Goal: Book appointment/travel/reservation

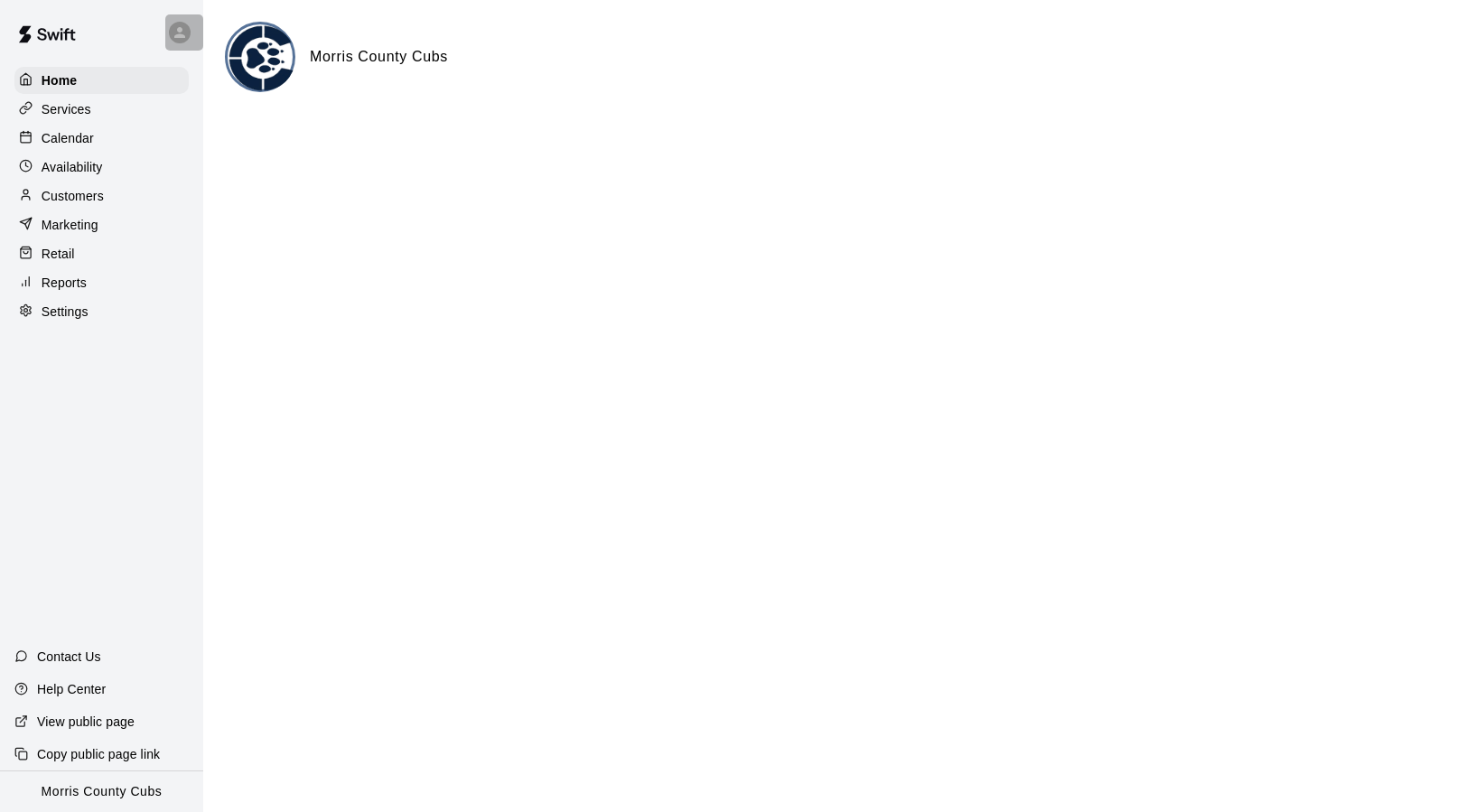
click at [171, 37] on div at bounding box center [179, 32] width 22 height 22
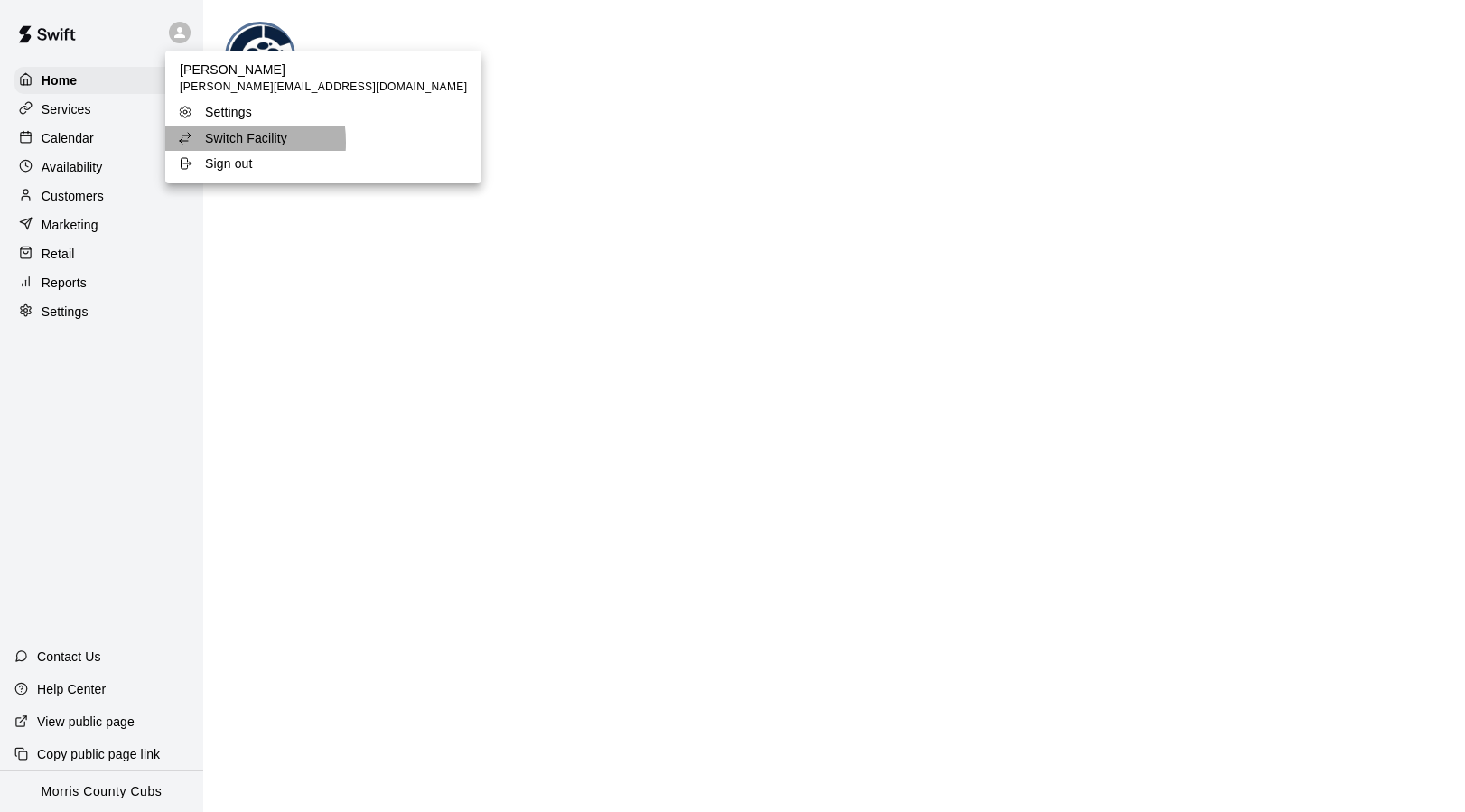
click at [215, 141] on p "Switch Facility" at bounding box center [246, 138] width 82 height 18
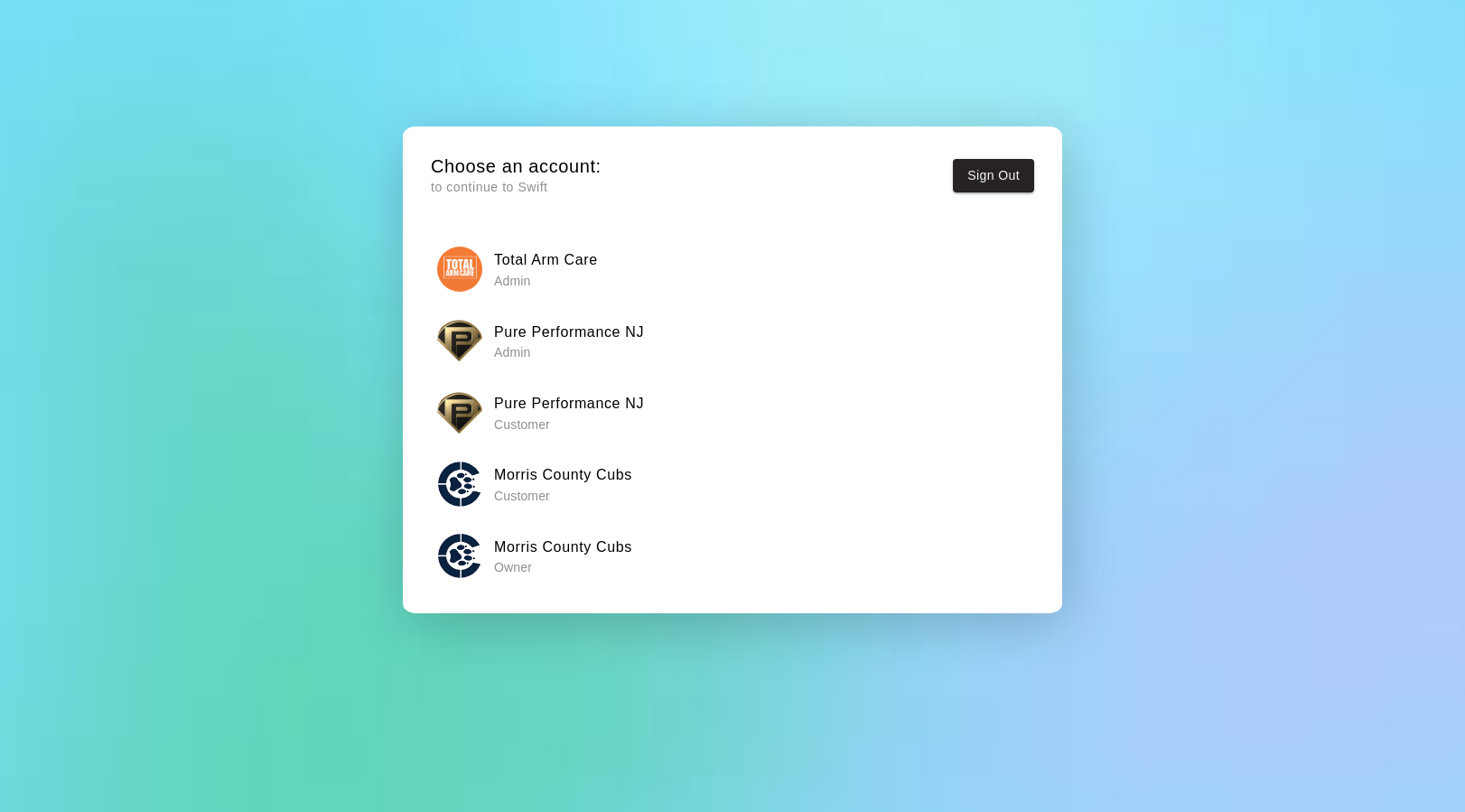
click at [623, 343] on p "Admin" at bounding box center [568, 352] width 150 height 18
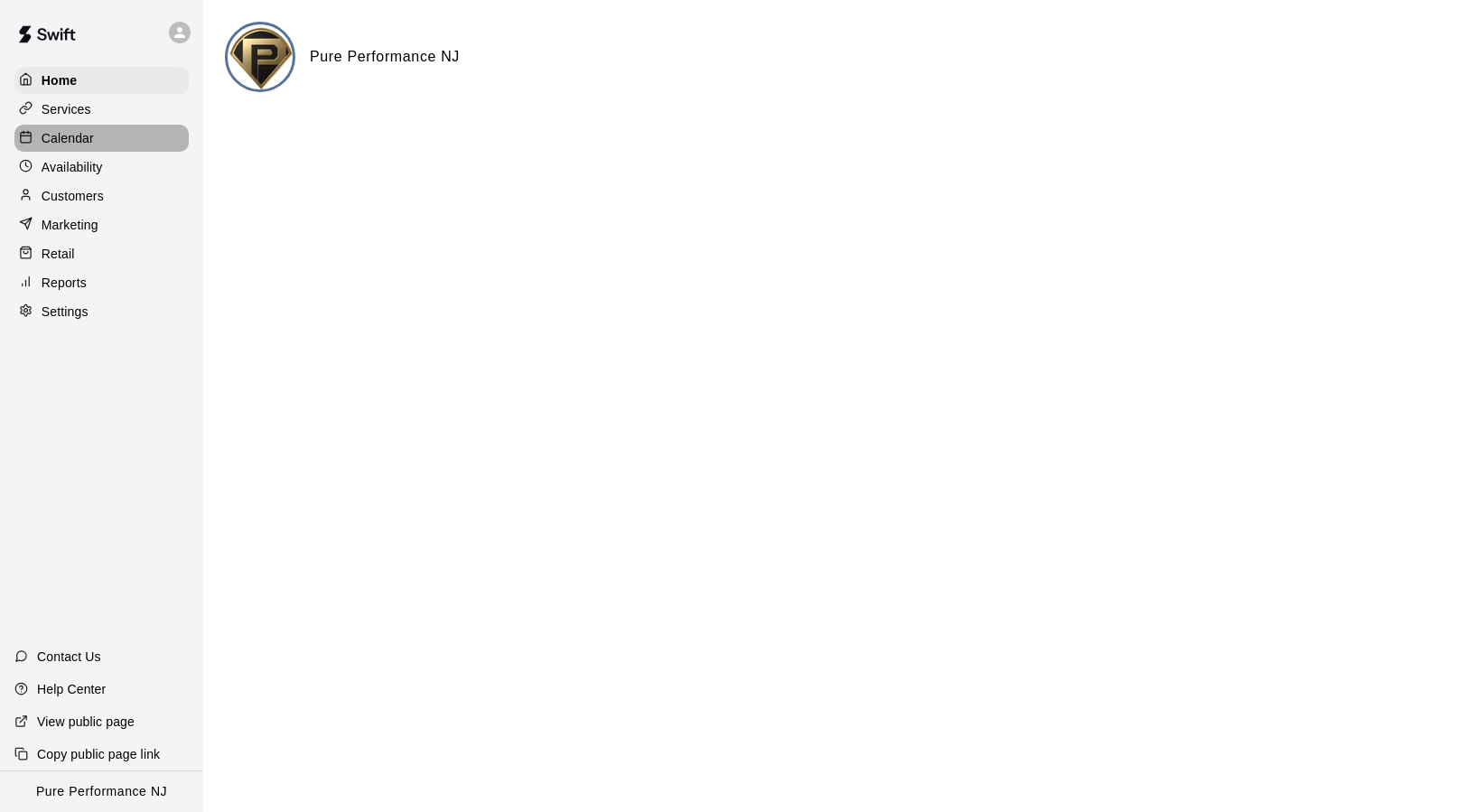
click at [73, 137] on p "Calendar" at bounding box center [67, 138] width 52 height 18
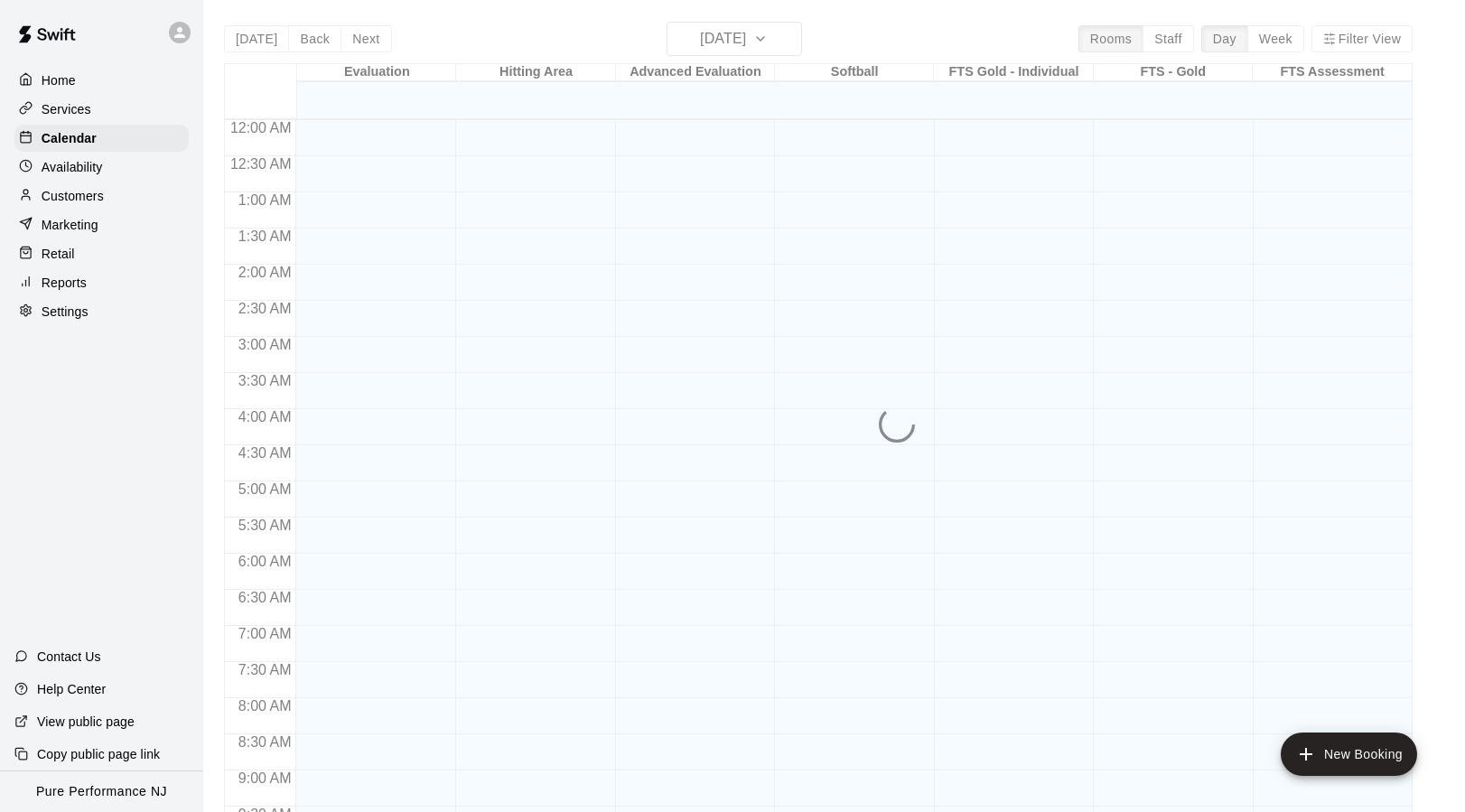
scroll to position [968, 0]
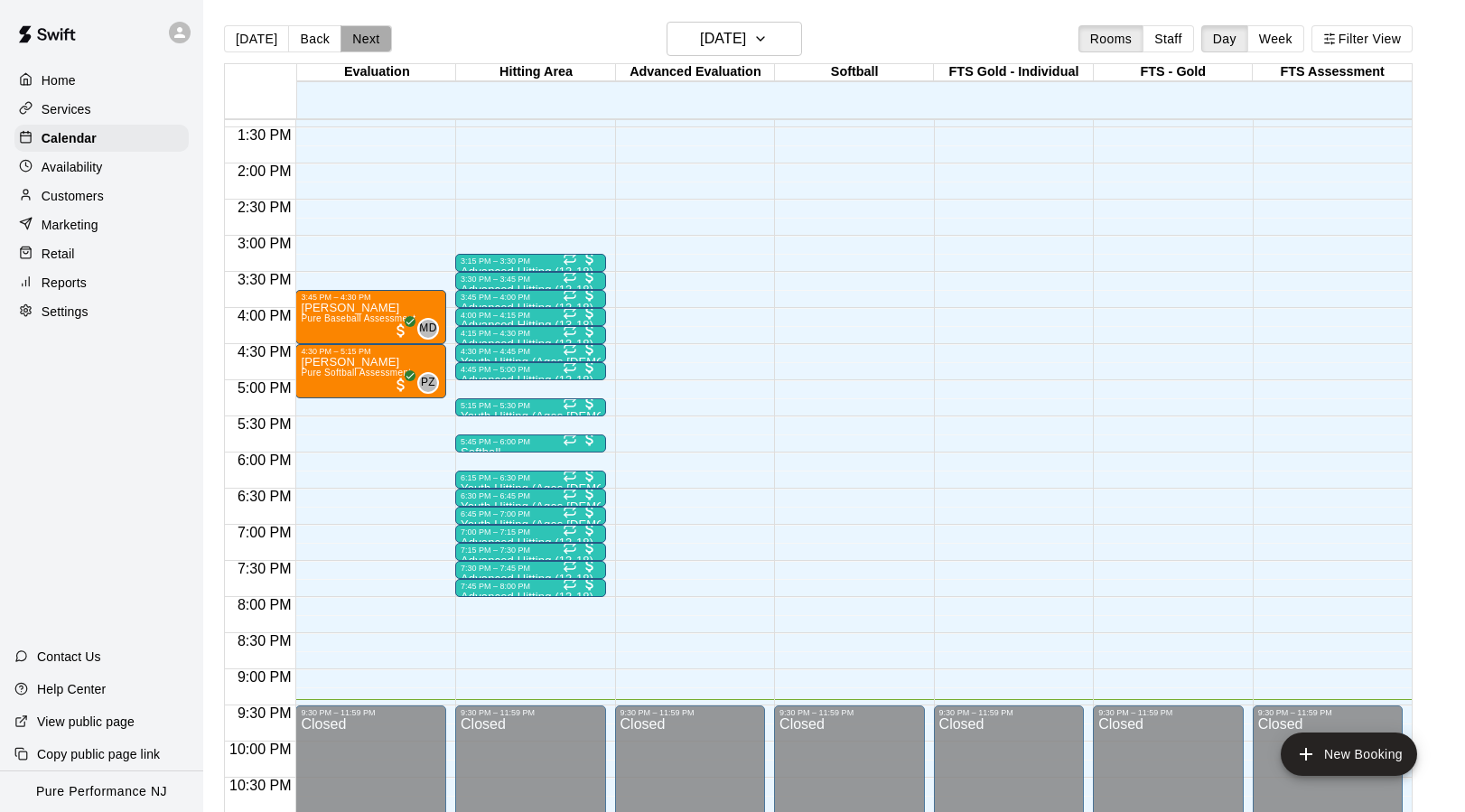
click at [360, 31] on button "Next" at bounding box center [366, 39] width 51 height 27
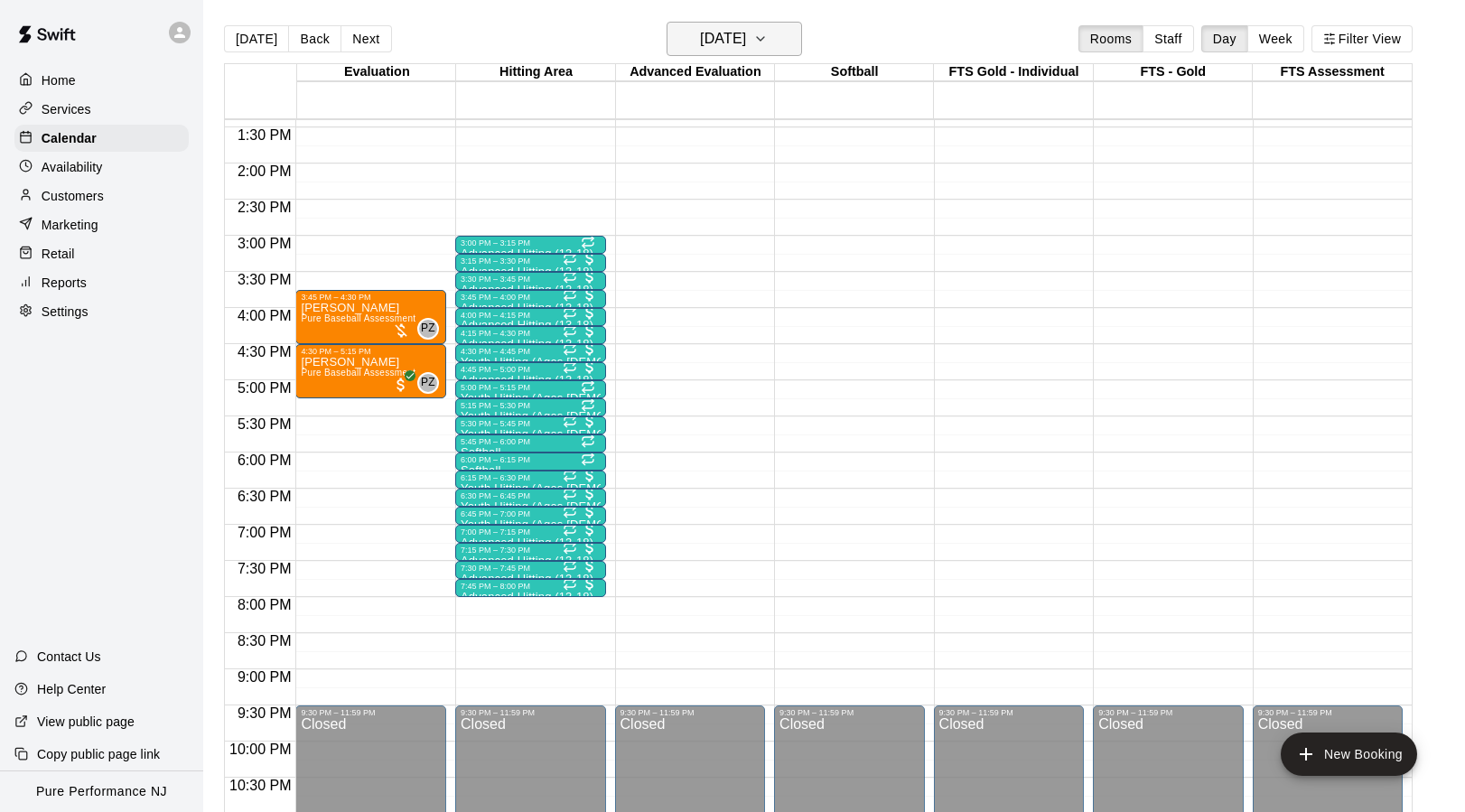
click at [768, 49] on icon "button" at bounding box center [760, 39] width 15 height 22
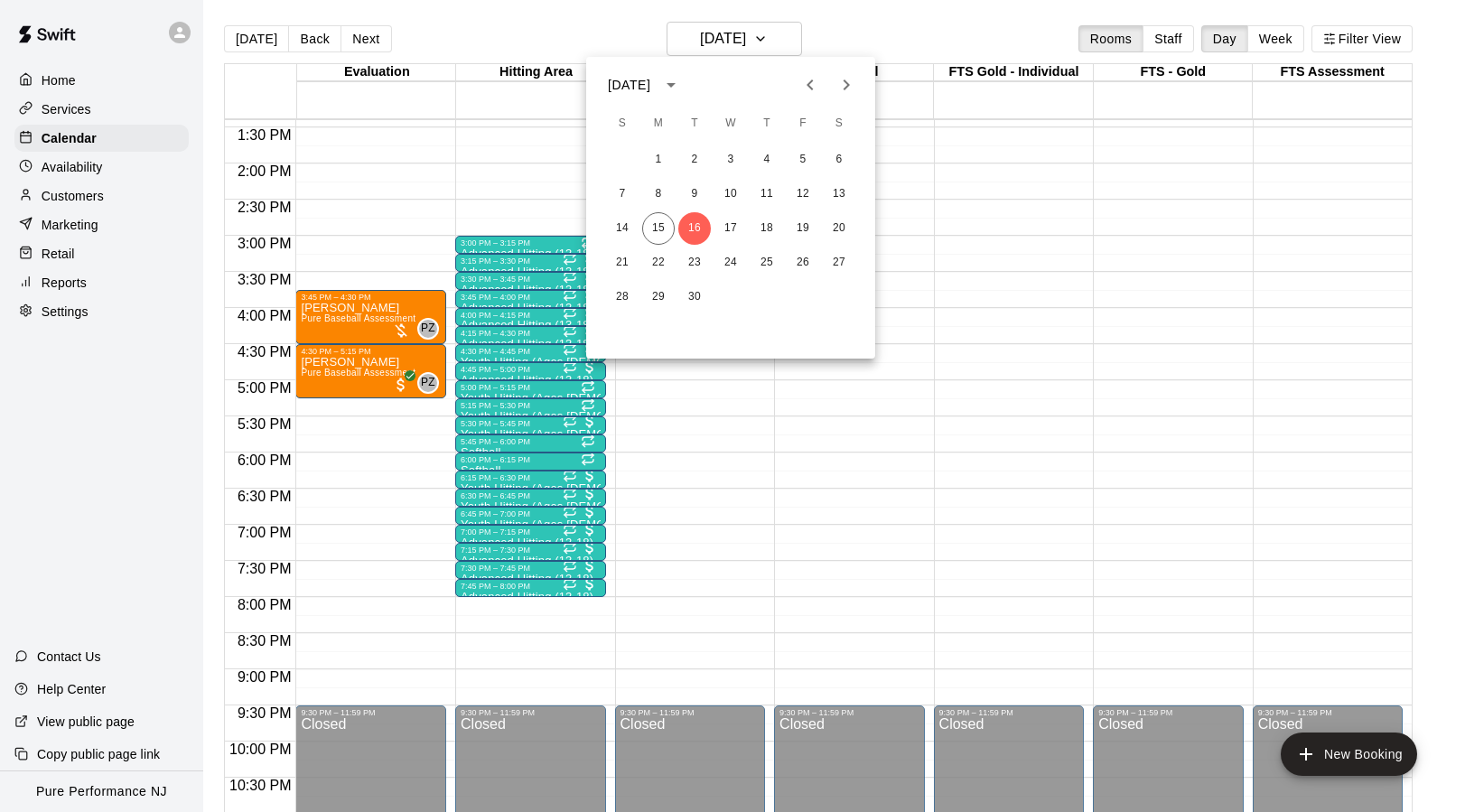
click at [684, 393] on div at bounding box center [732, 406] width 1465 height 812
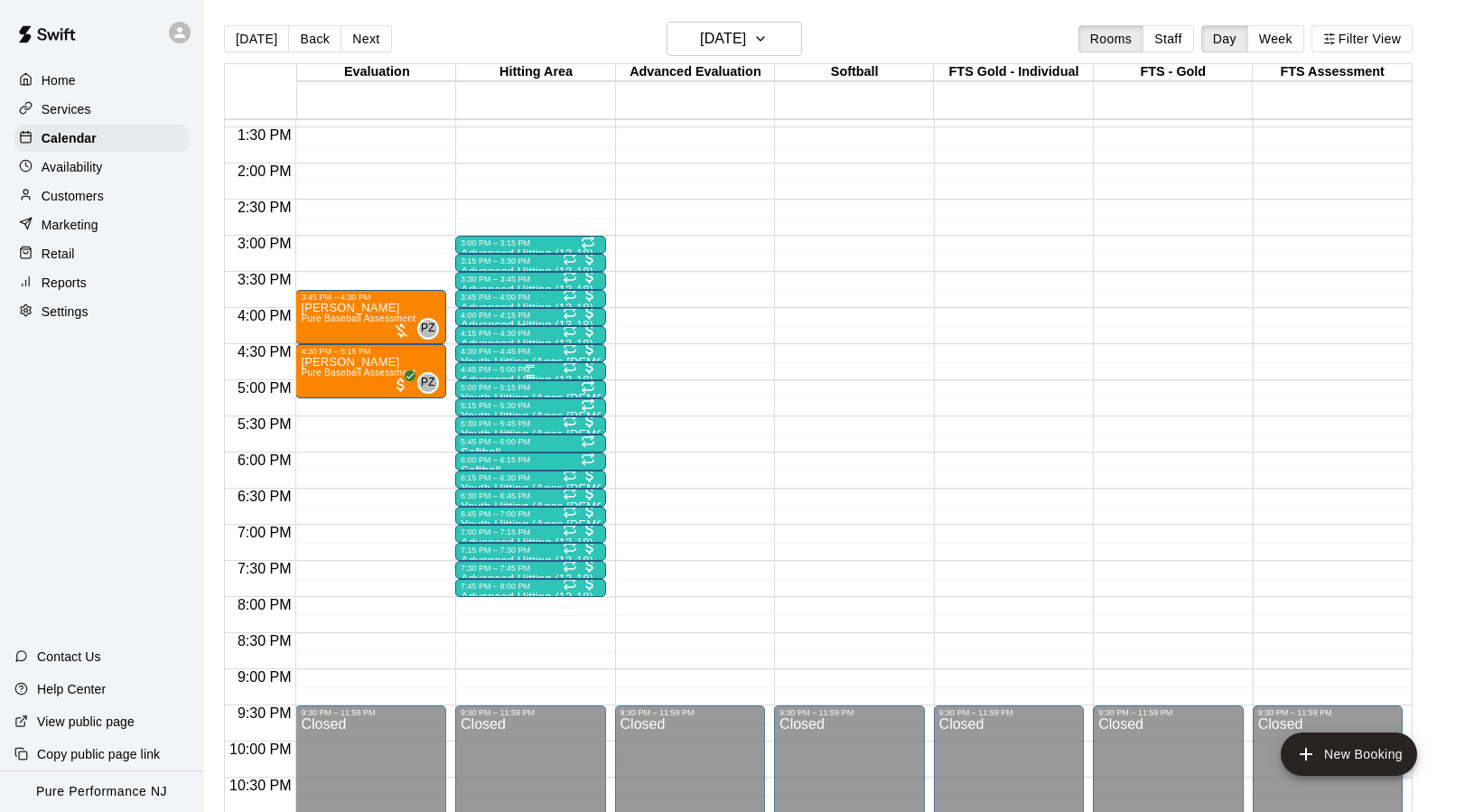
click at [485, 373] on div "4:45 PM – 5:00 PM" at bounding box center [530, 368] width 140 height 9
click at [482, 427] on img "edit" at bounding box center [479, 426] width 21 height 21
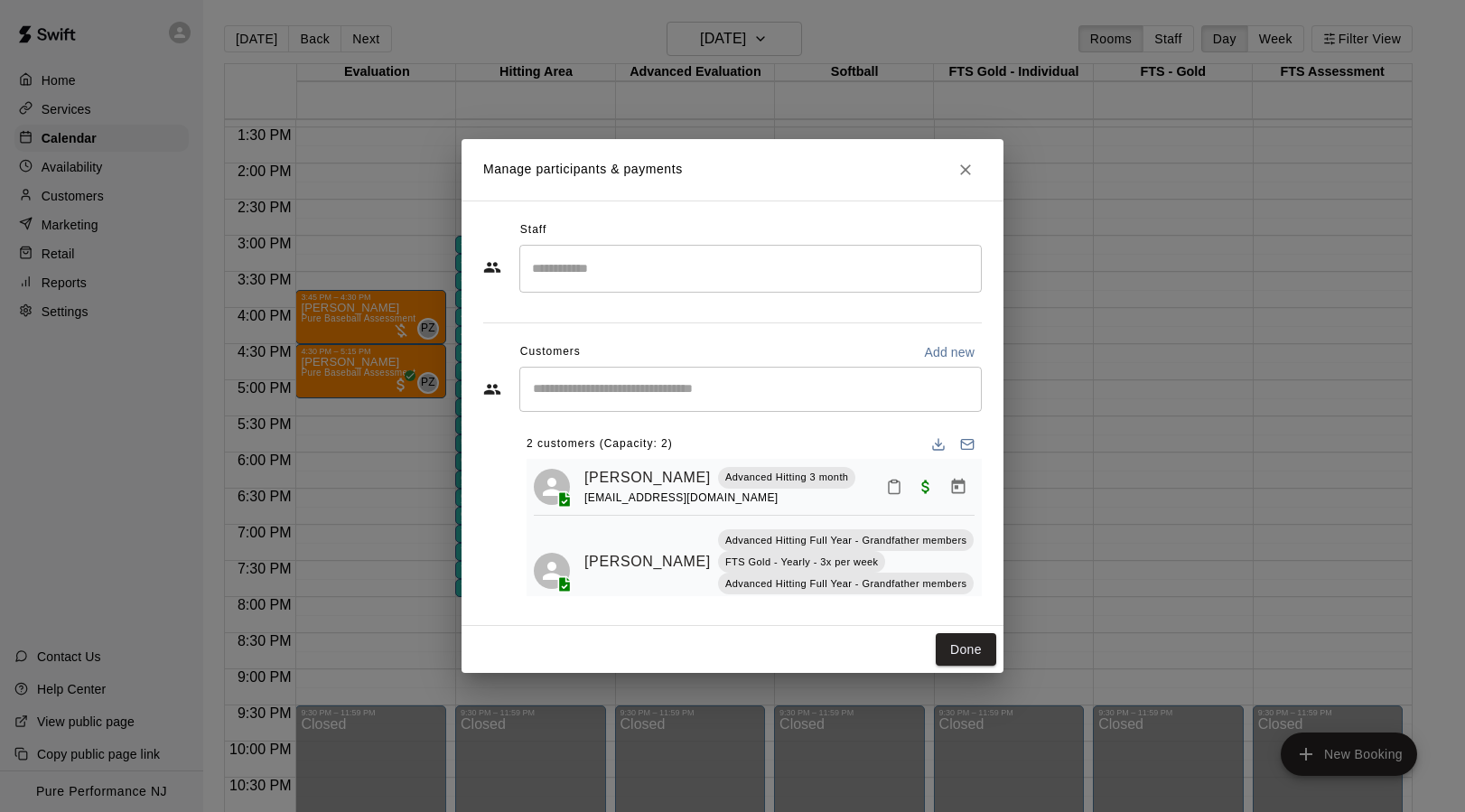
scroll to position [0, 0]
click at [965, 176] on icon "Close" at bounding box center [965, 169] width 18 height 18
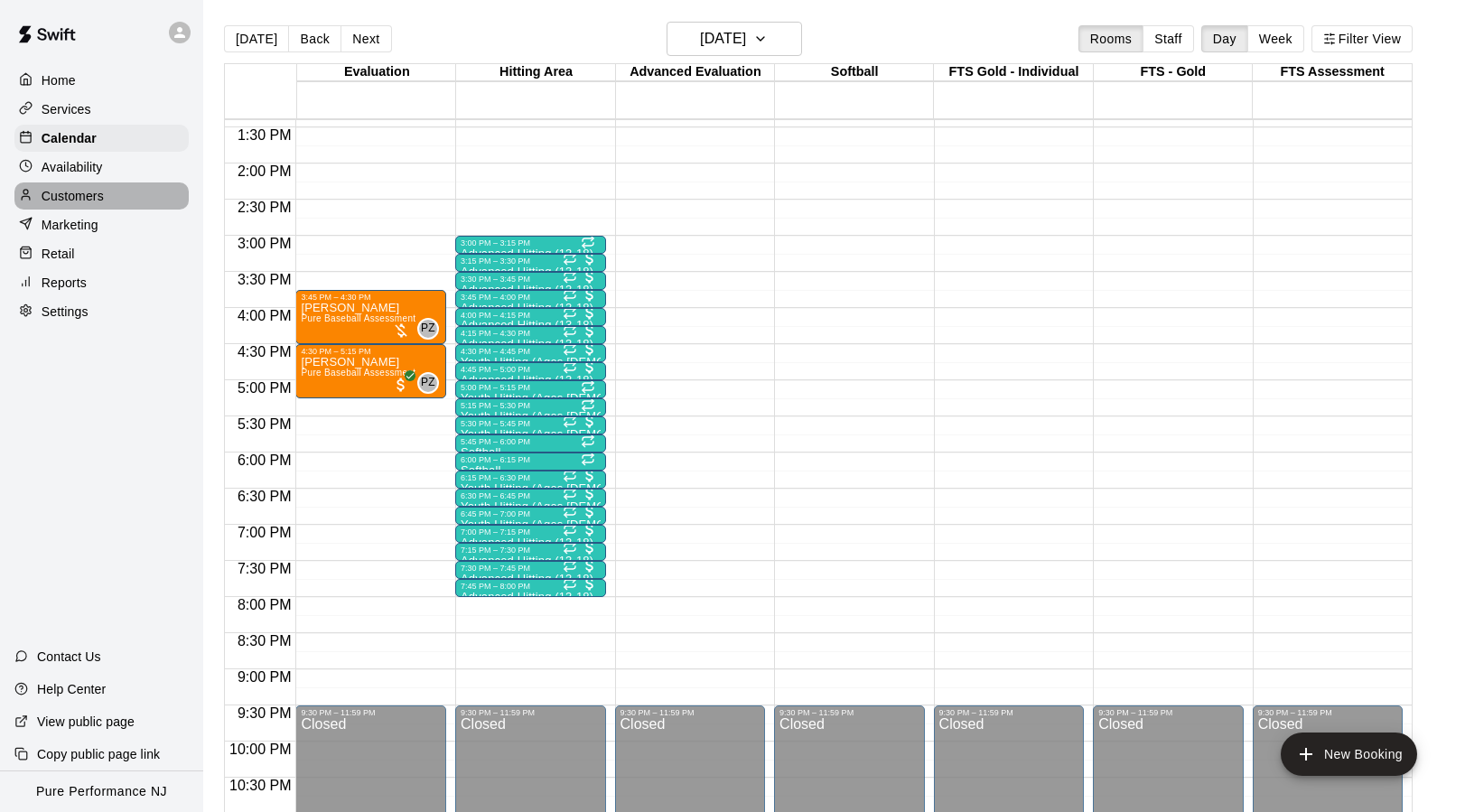
click at [106, 201] on div "Customers" at bounding box center [102, 196] width 174 height 27
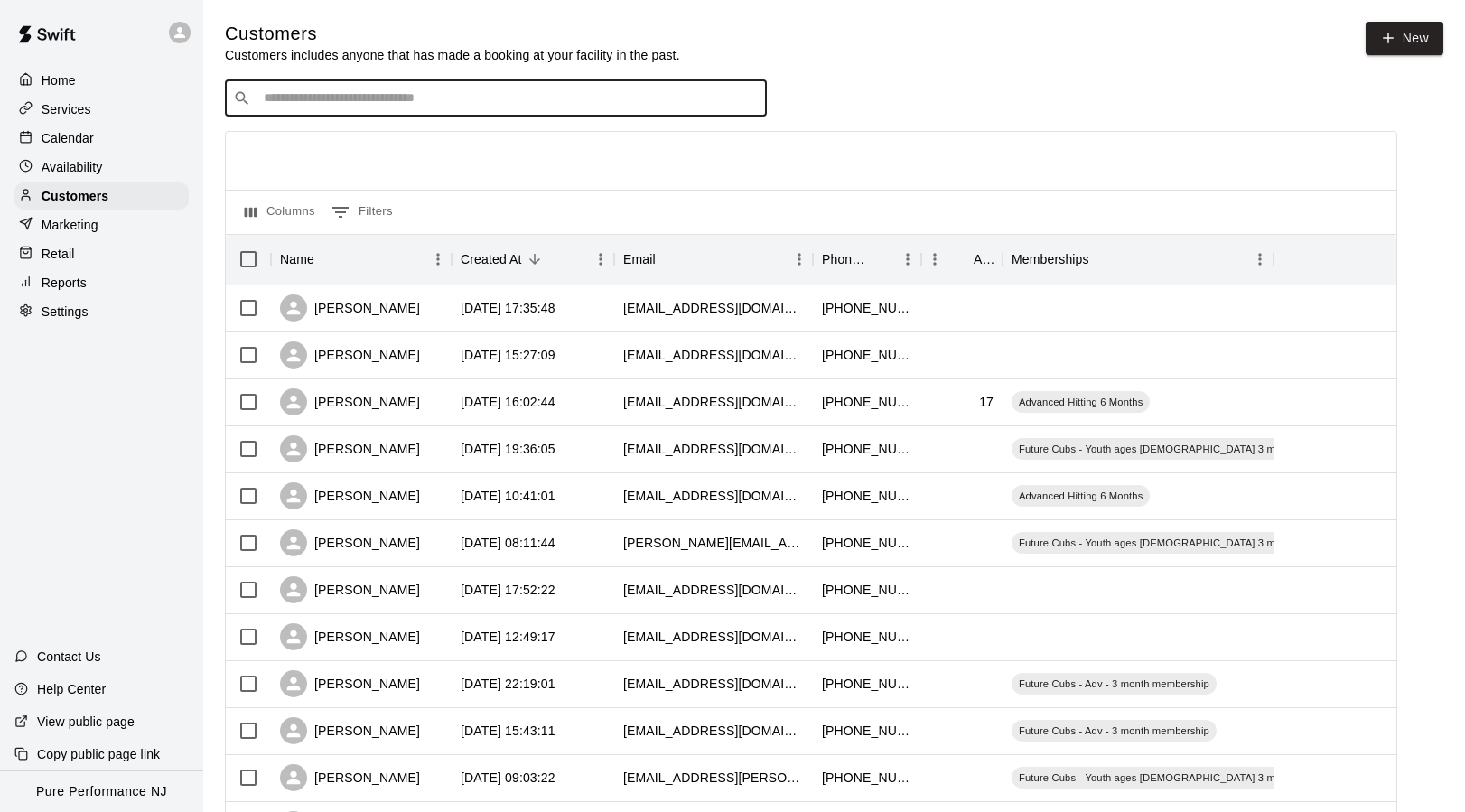
click at [452, 98] on input "Search customers by name or email" at bounding box center [509, 98] width 501 height 18
type input "***"
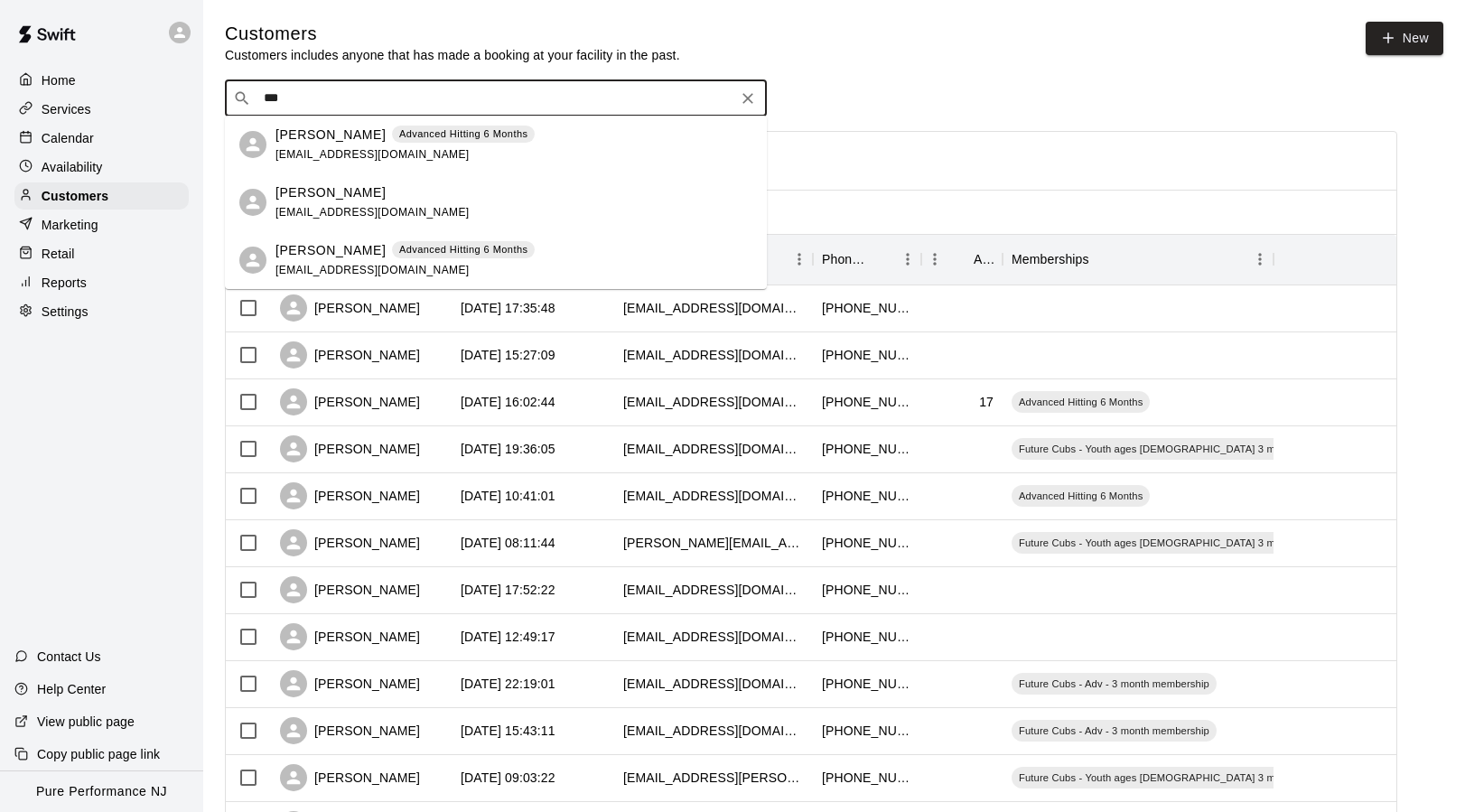
click at [365, 155] on span "[EMAIL_ADDRESS][DOMAIN_NAME]" at bounding box center [372, 154] width 194 height 13
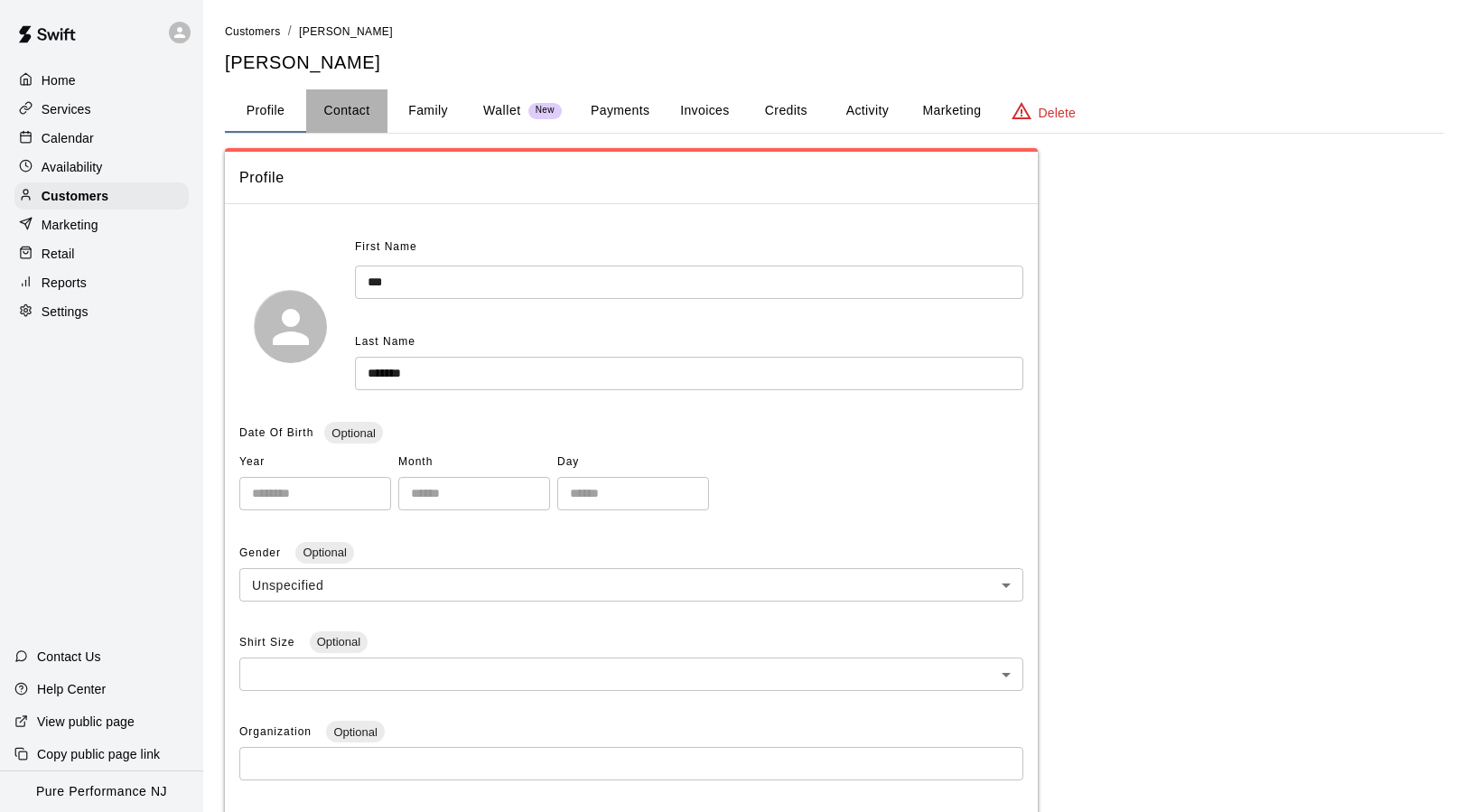
click at [360, 91] on button "Contact" at bounding box center [347, 111] width 81 height 43
select select "**"
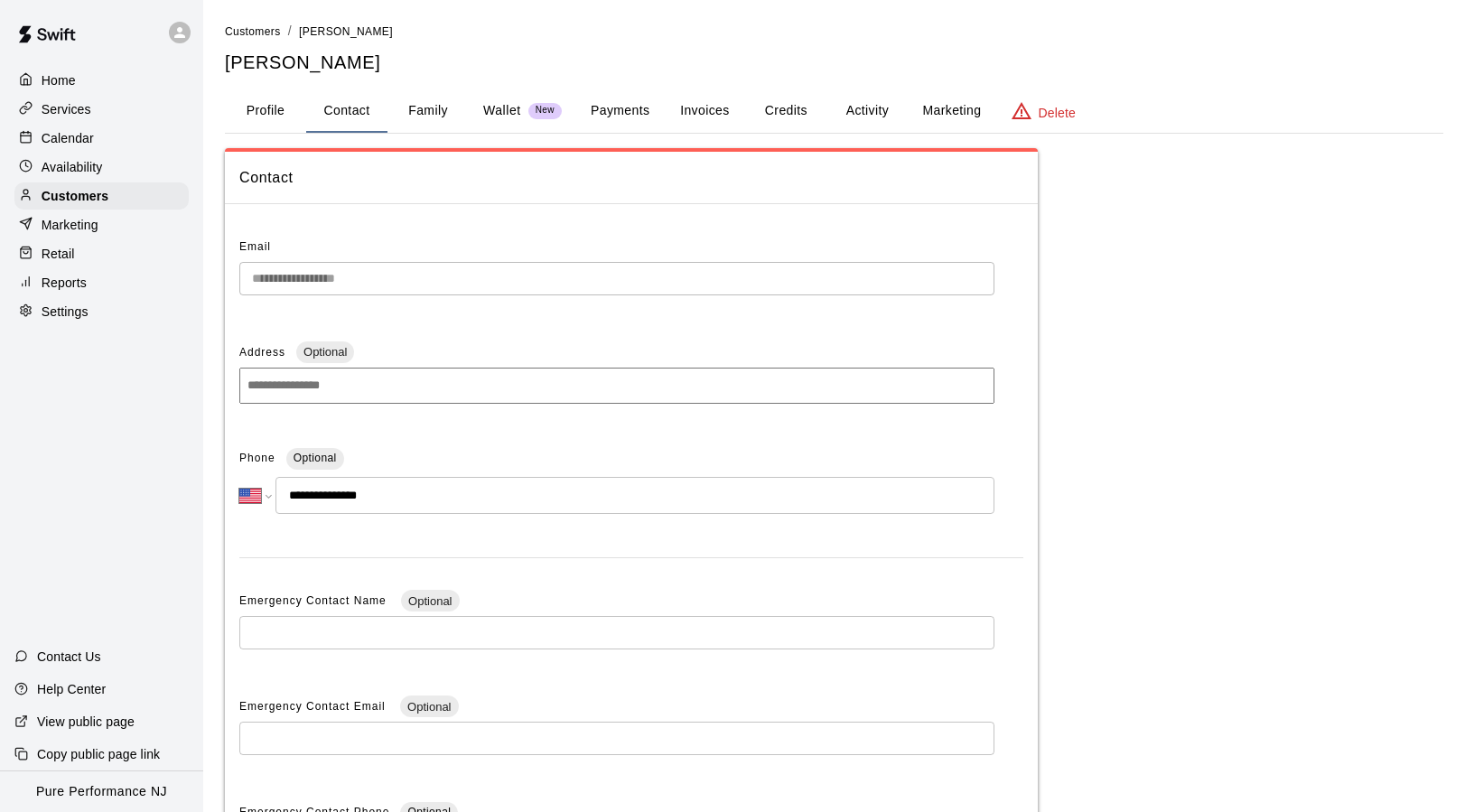
click at [292, 109] on button "Profile" at bounding box center [266, 111] width 81 height 43
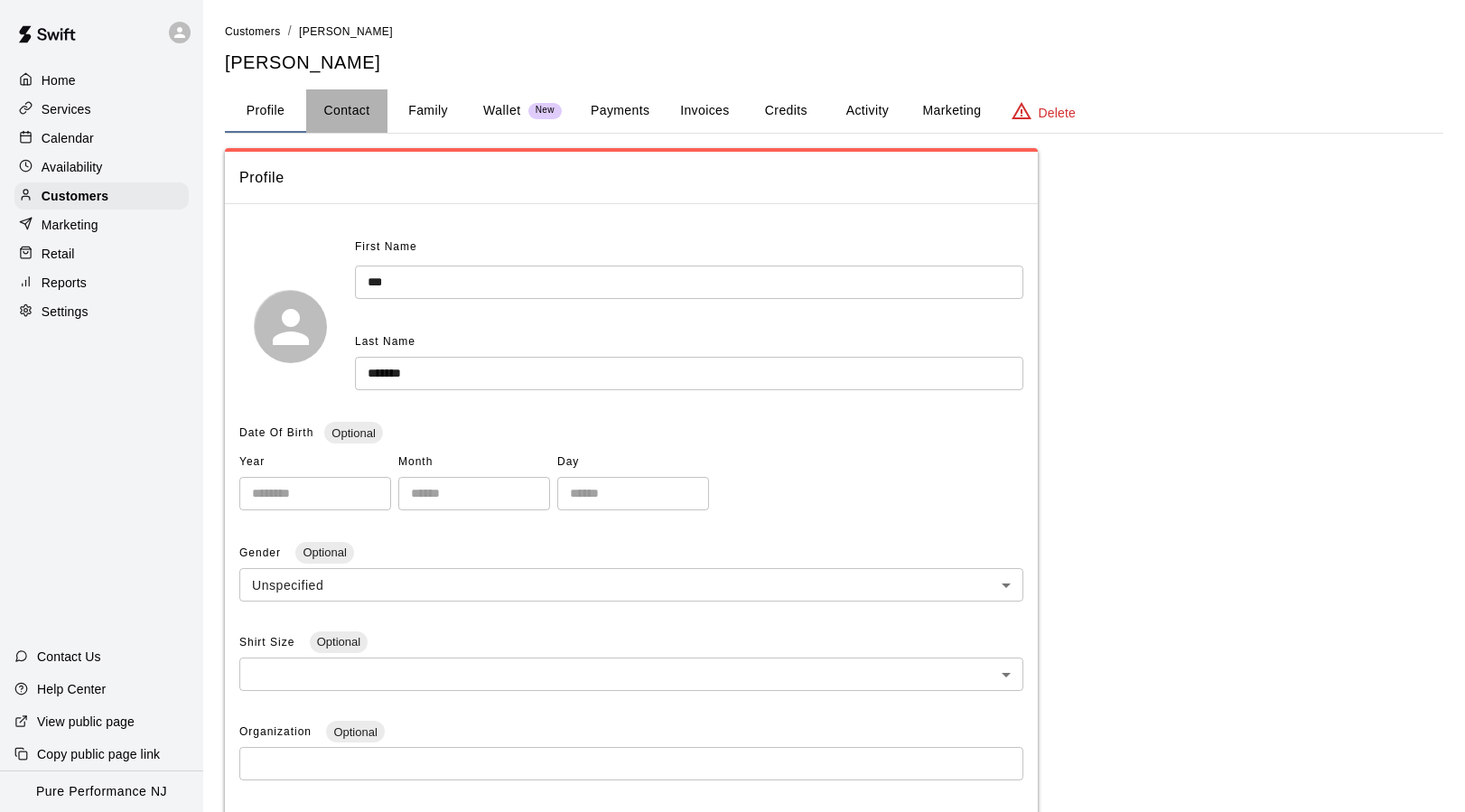
click at [358, 114] on button "Contact" at bounding box center [347, 111] width 81 height 43
select select "**"
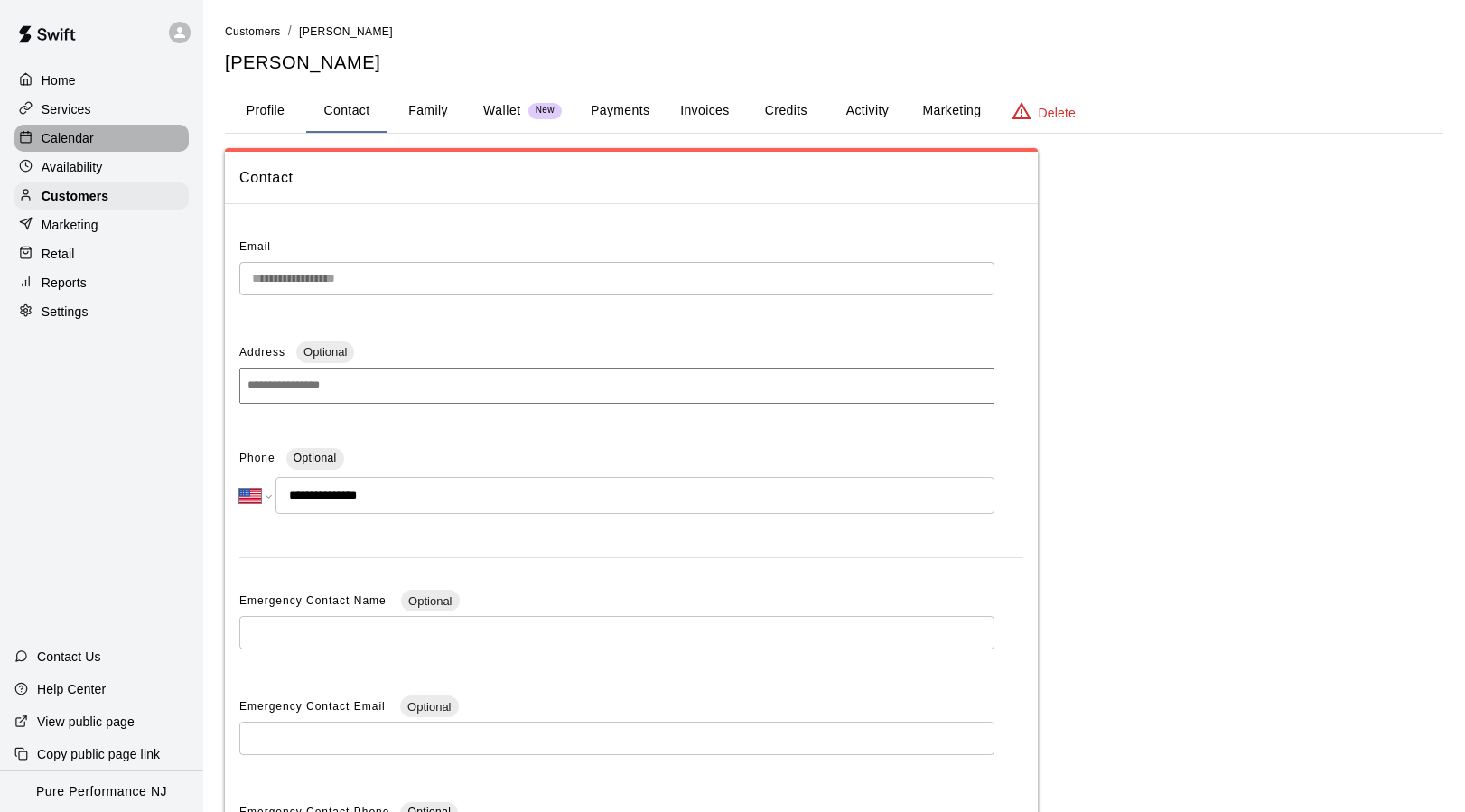
click at [79, 133] on p "Calendar" at bounding box center [67, 138] width 52 height 18
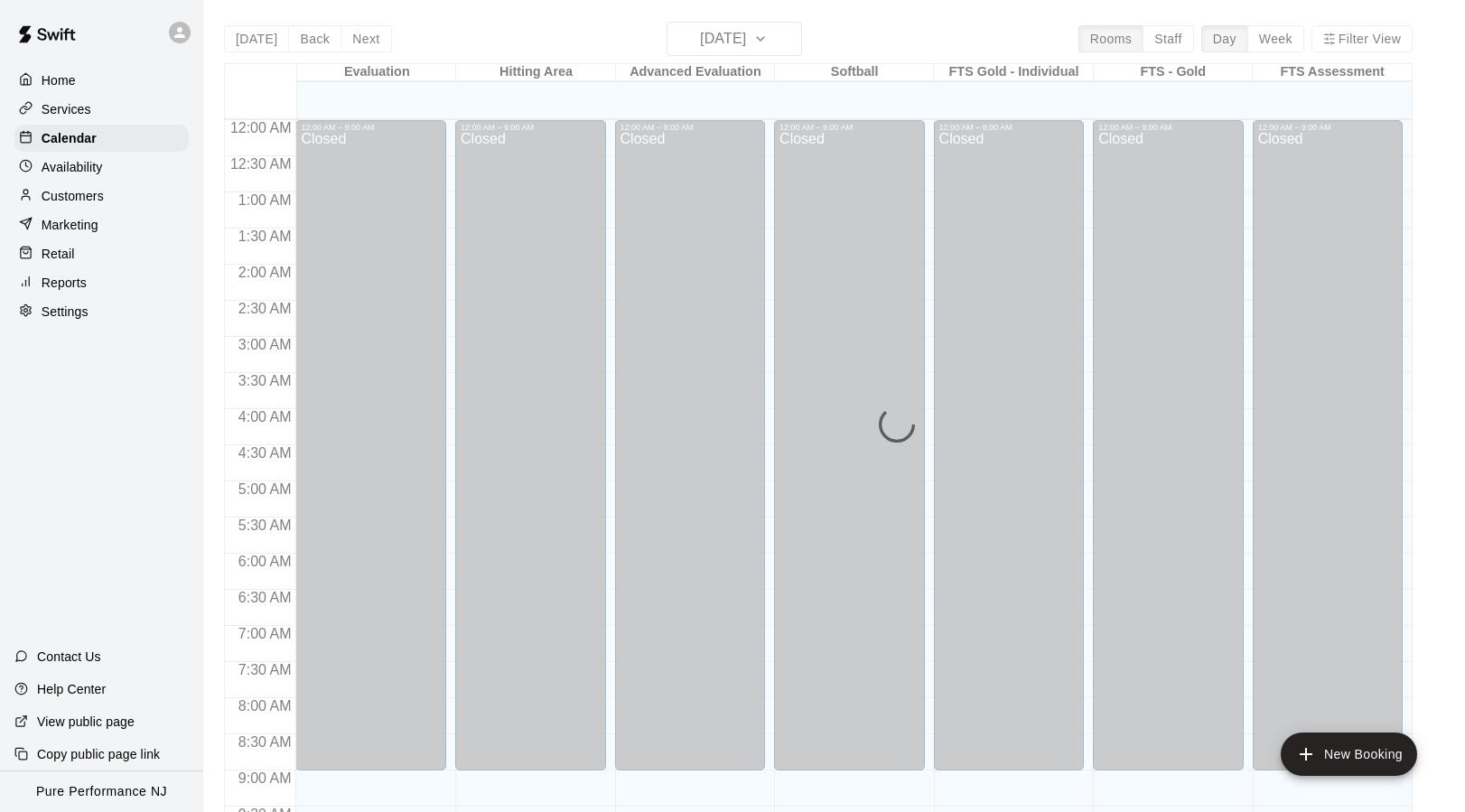
scroll to position [968, 0]
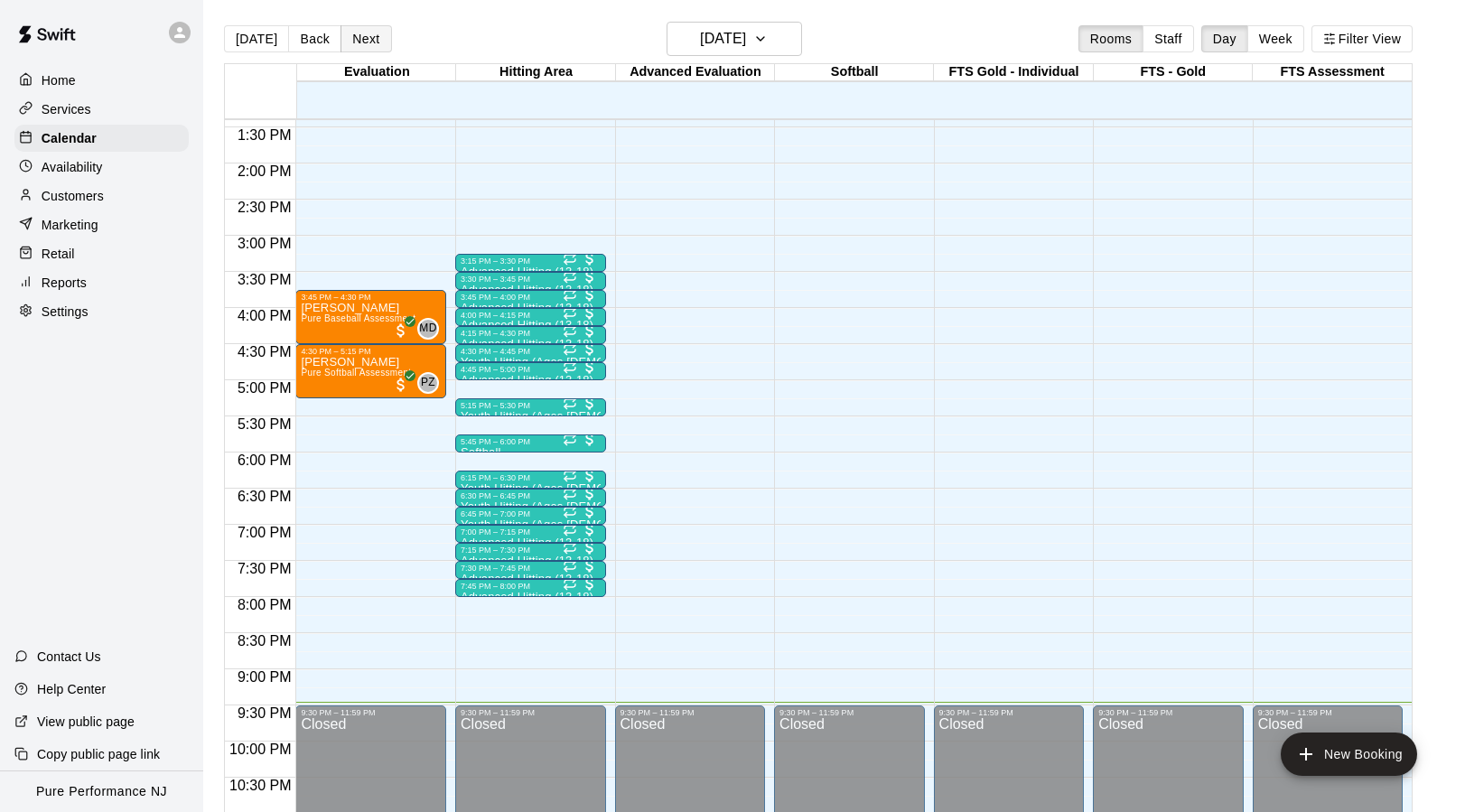
click at [365, 38] on button "Next" at bounding box center [366, 39] width 51 height 27
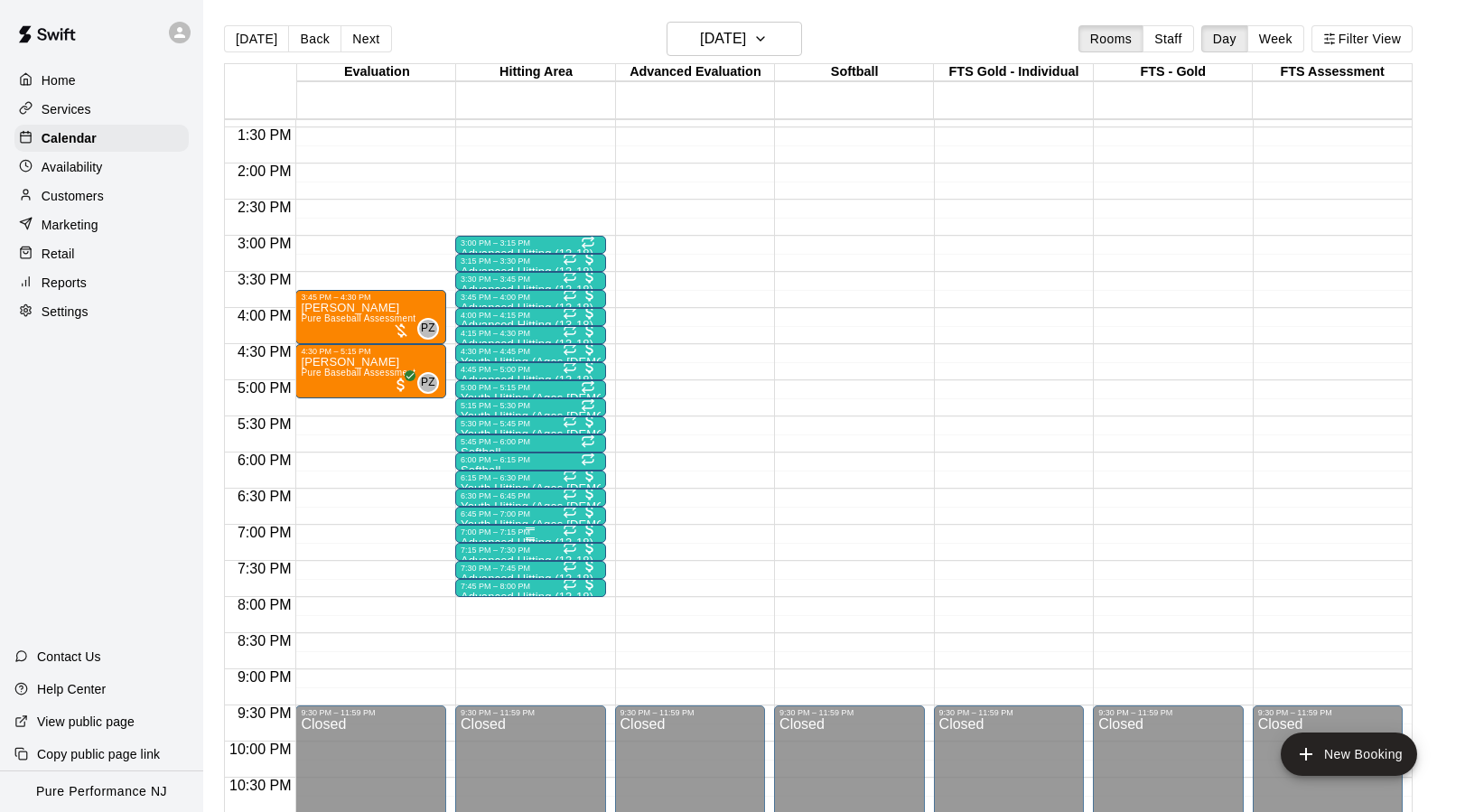
click at [503, 532] on div "7:00 PM – 7:15 PM" at bounding box center [530, 531] width 140 height 9
click at [478, 589] on img "edit" at bounding box center [479, 589] width 21 height 21
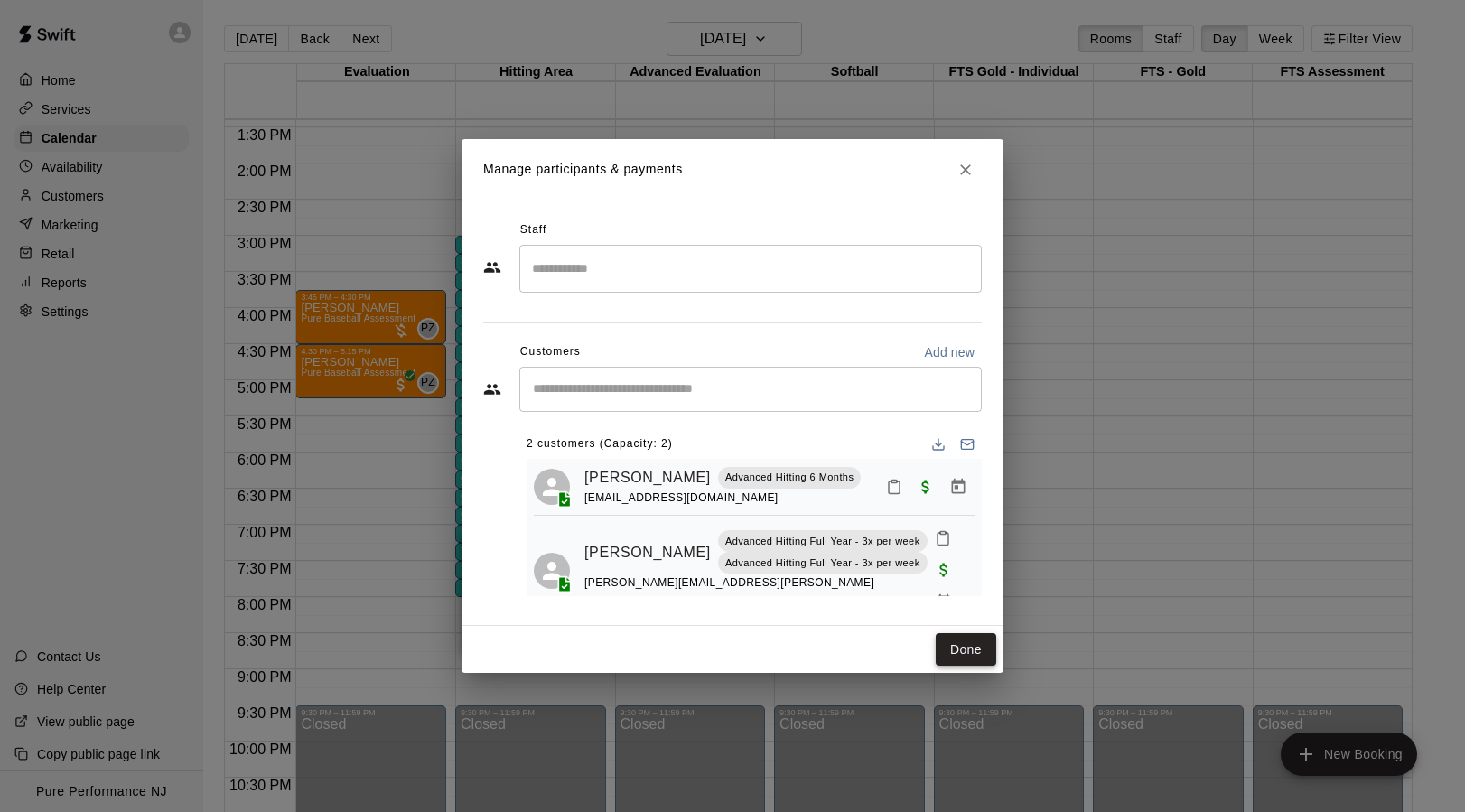
click at [955, 651] on button "Done" at bounding box center [966, 649] width 61 height 33
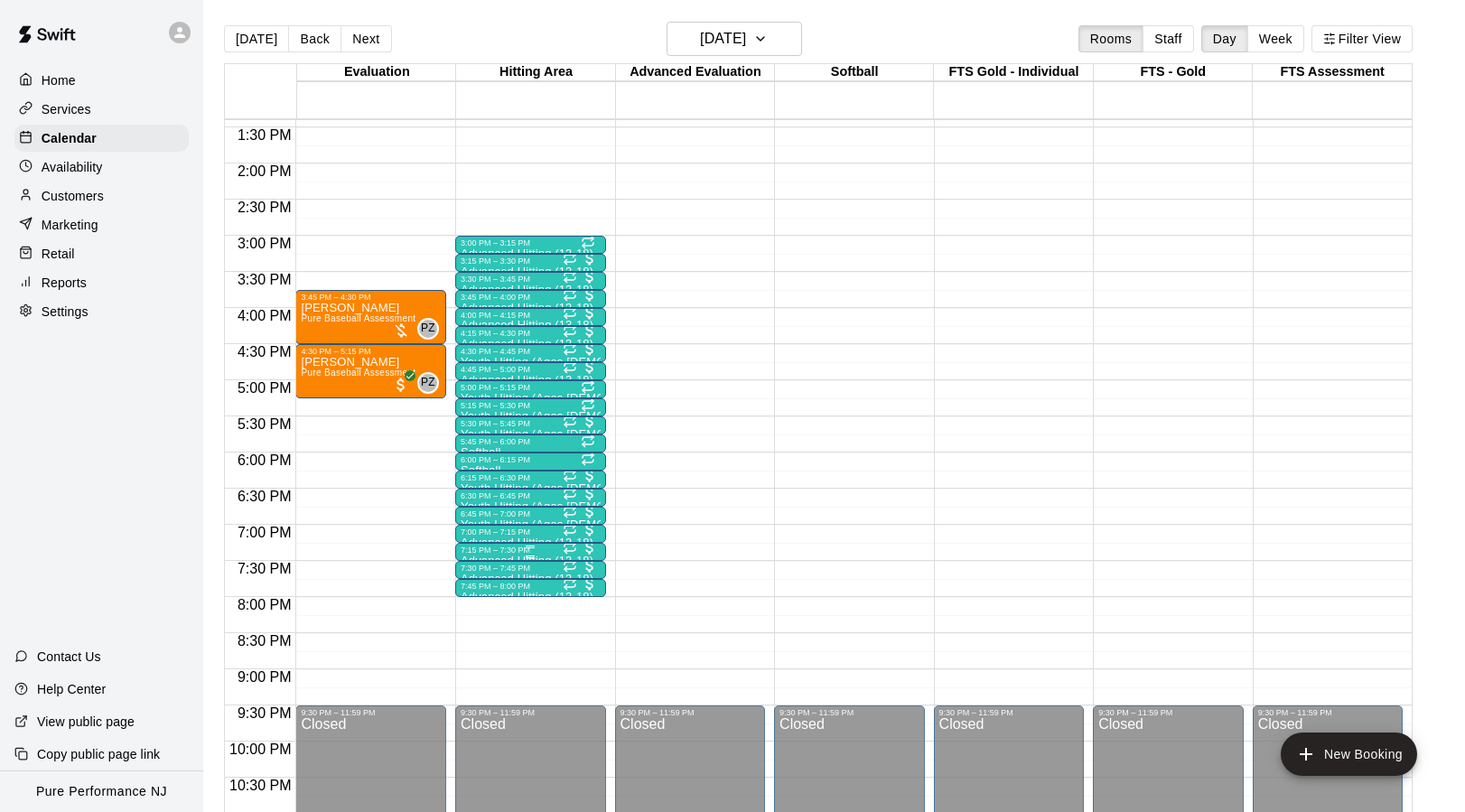
click at [495, 552] on div "7:15 PM – 7:30 PM" at bounding box center [530, 549] width 140 height 9
click at [484, 605] on img "edit" at bounding box center [479, 606] width 21 height 21
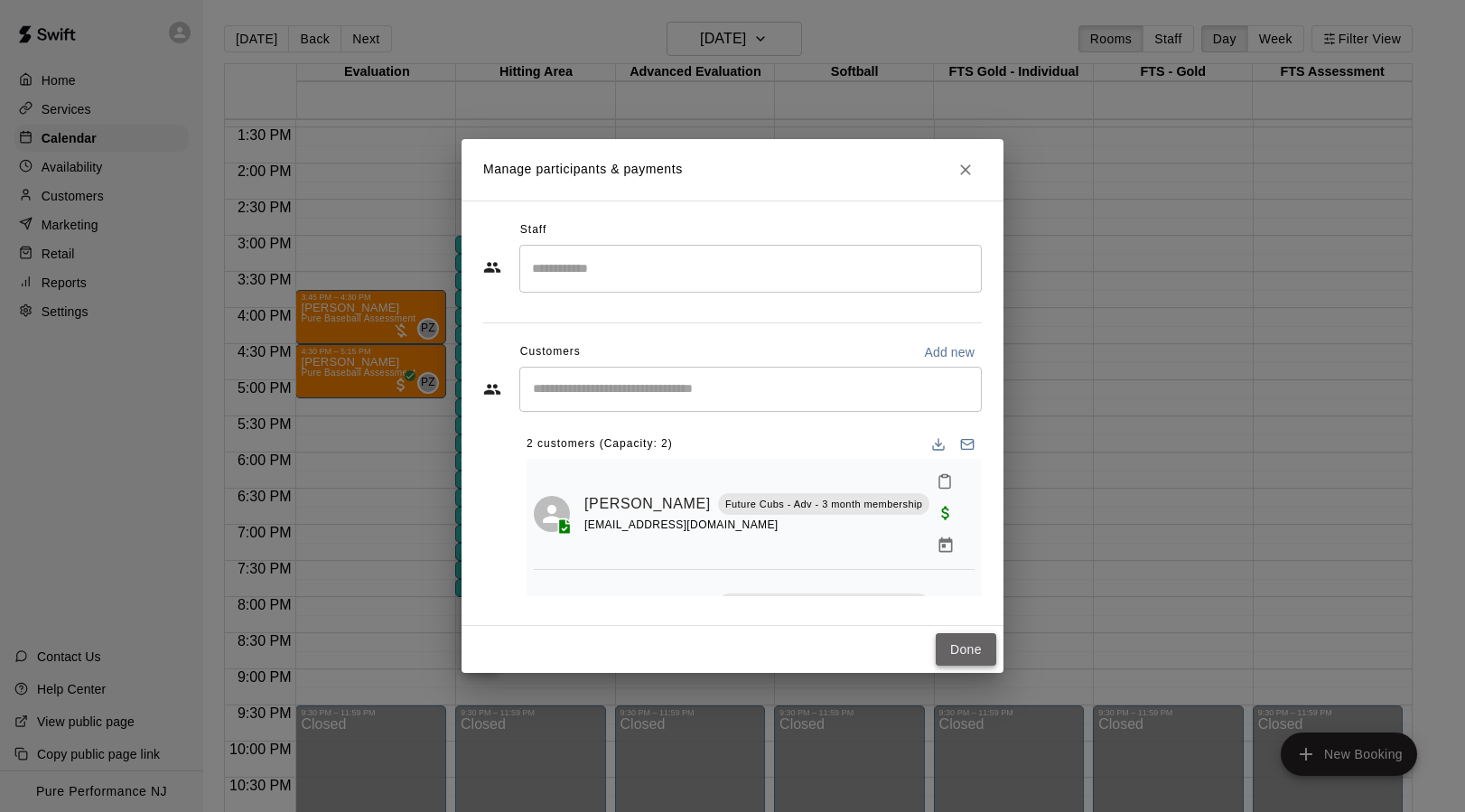
click at [960, 637] on button "Done" at bounding box center [966, 649] width 61 height 33
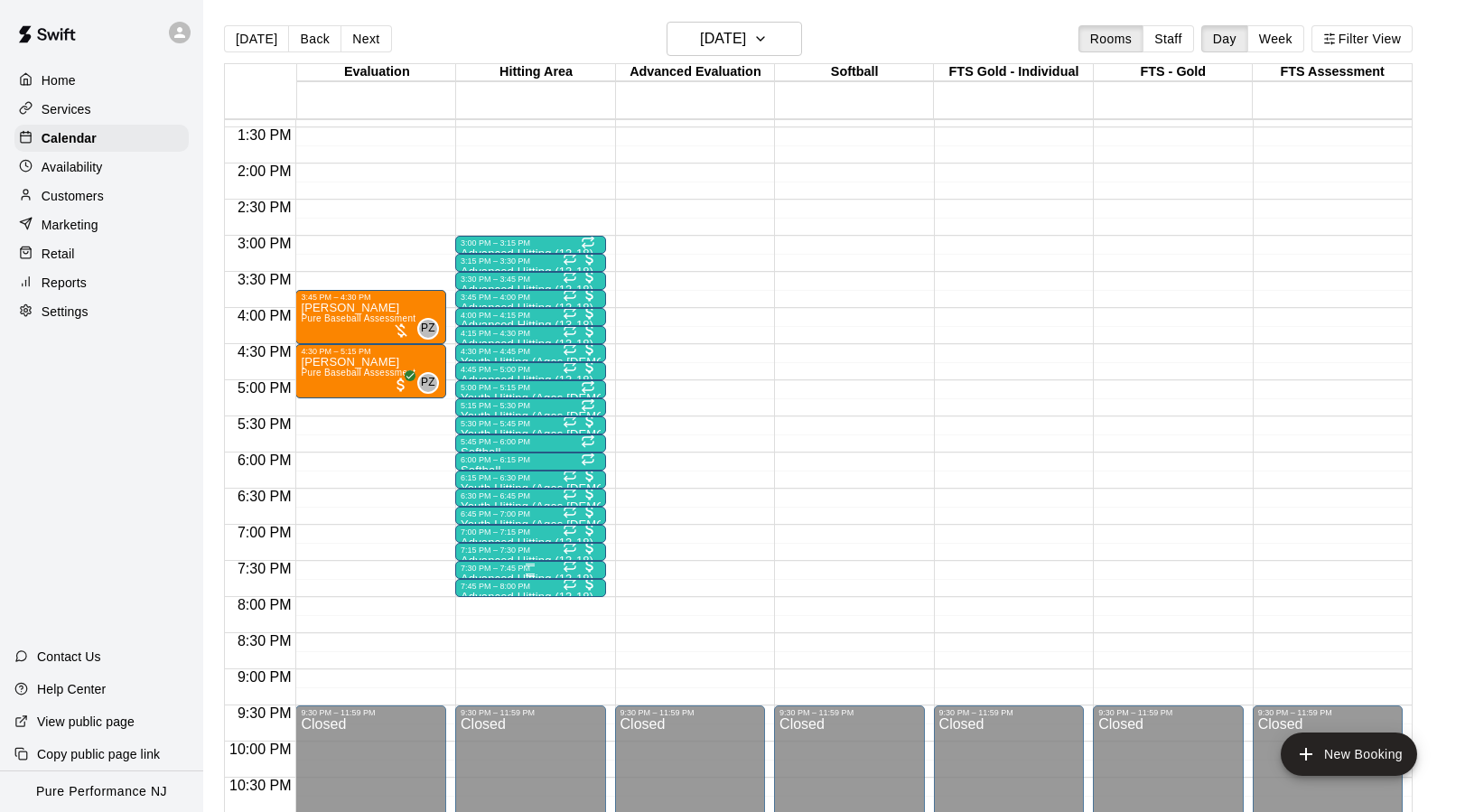
click at [486, 570] on div "7:30 PM – 7:45 PM" at bounding box center [530, 567] width 140 height 9
click at [482, 636] on button "edit" at bounding box center [479, 626] width 36 height 35
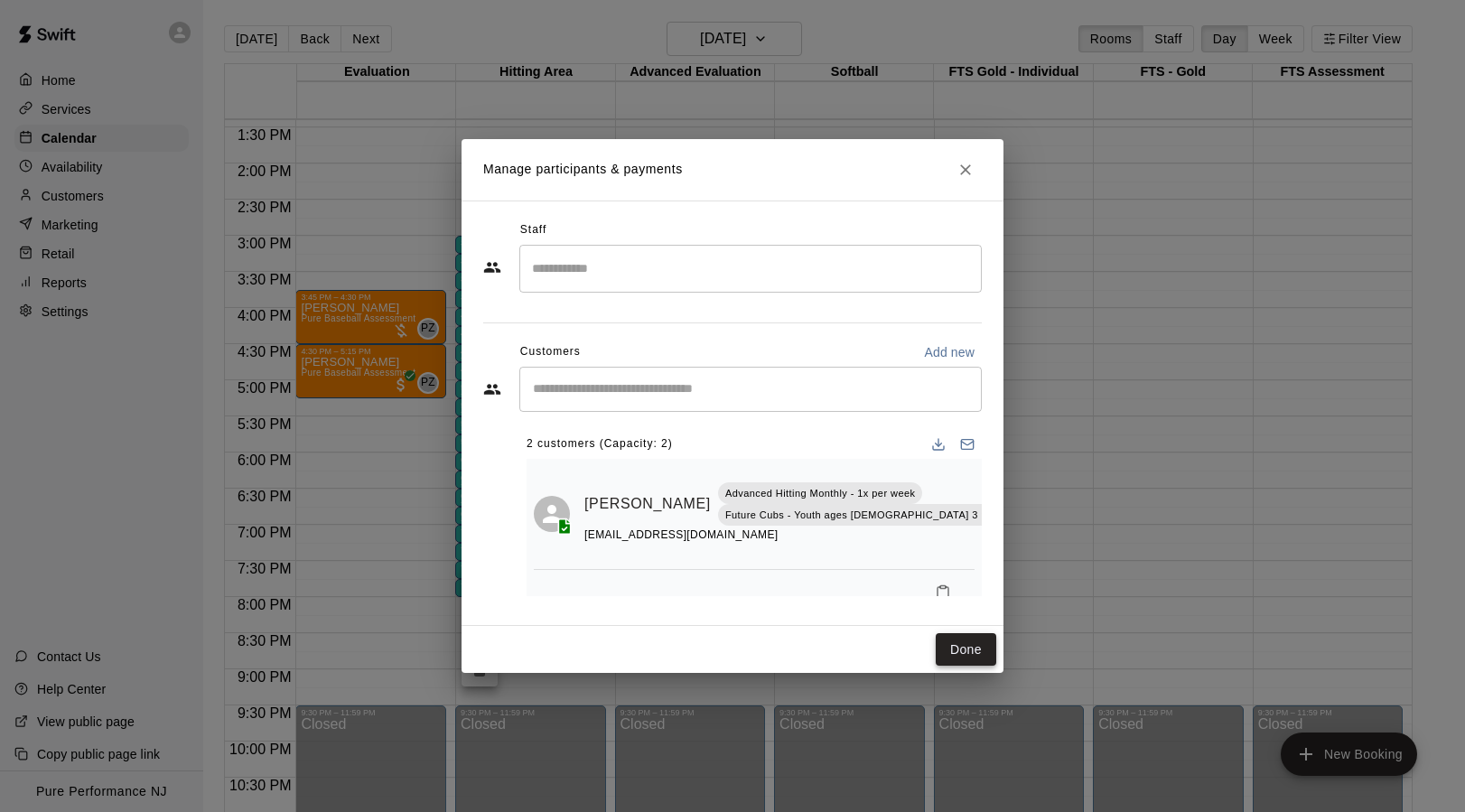
click at [976, 644] on button "Done" at bounding box center [966, 649] width 61 height 33
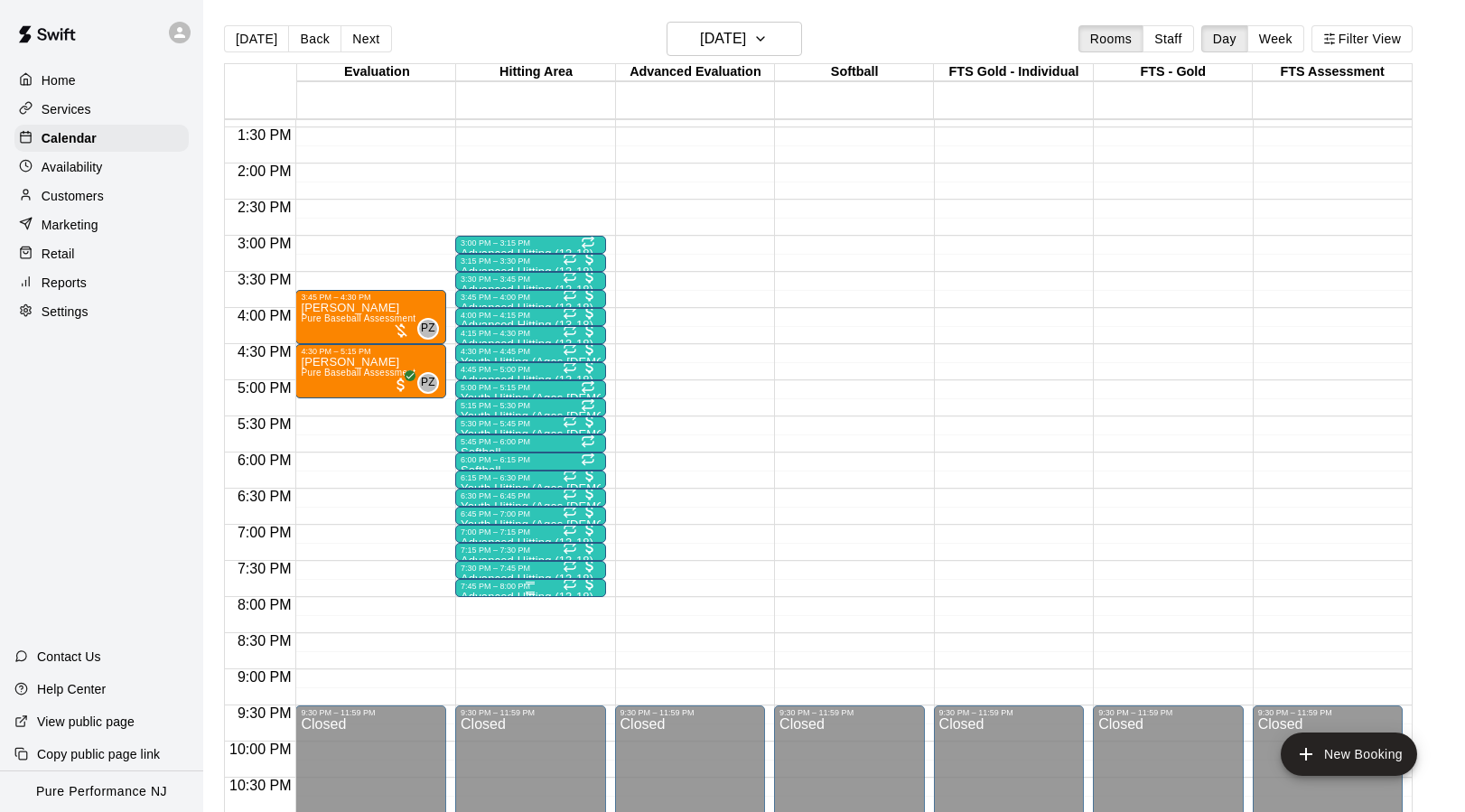
click at [532, 585] on div "7:45 PM – 8:00 PM" at bounding box center [530, 586] width 140 height 9
click at [483, 641] on img "edit" at bounding box center [479, 643] width 21 height 21
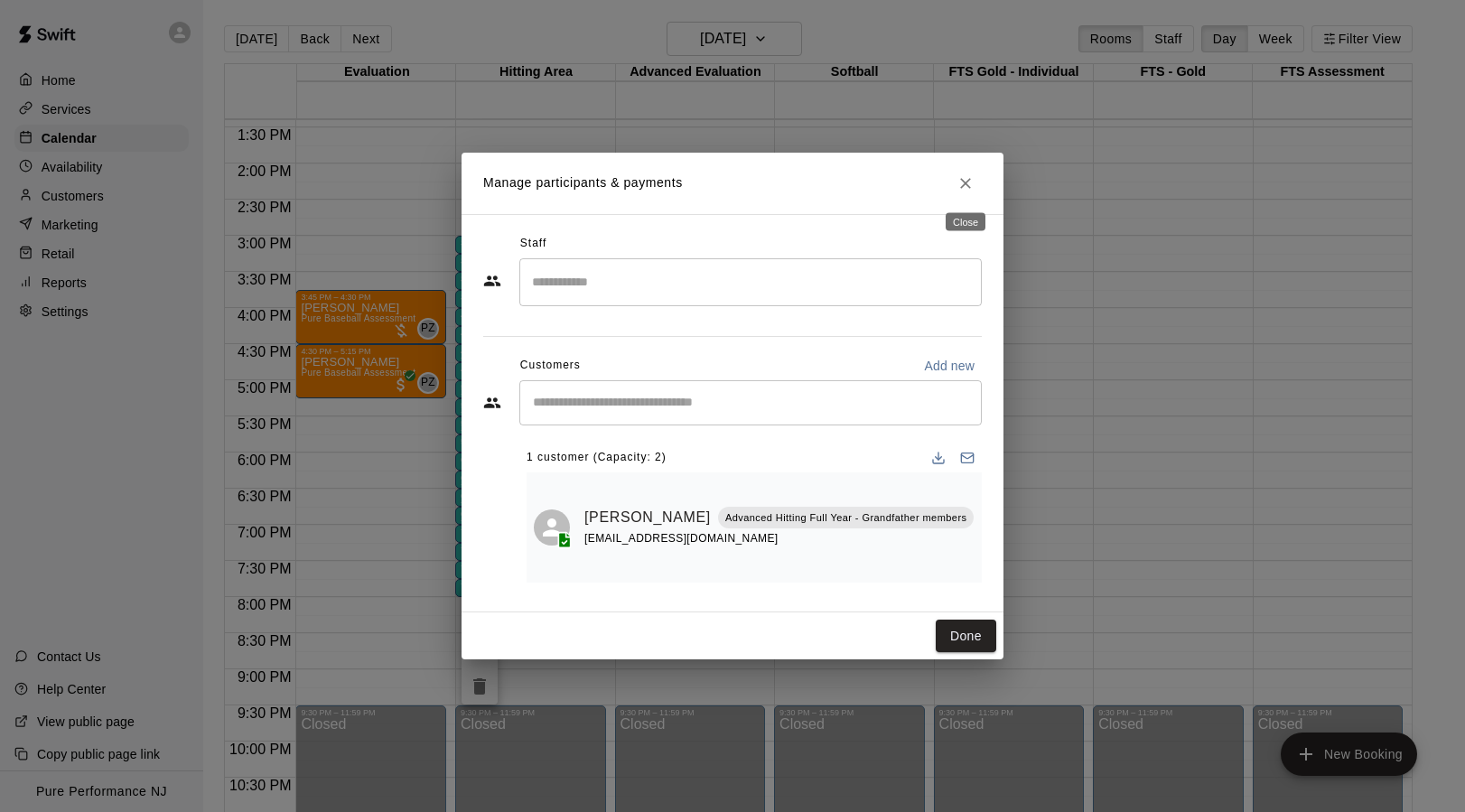
click at [965, 189] on icon "Close" at bounding box center [965, 183] width 18 height 18
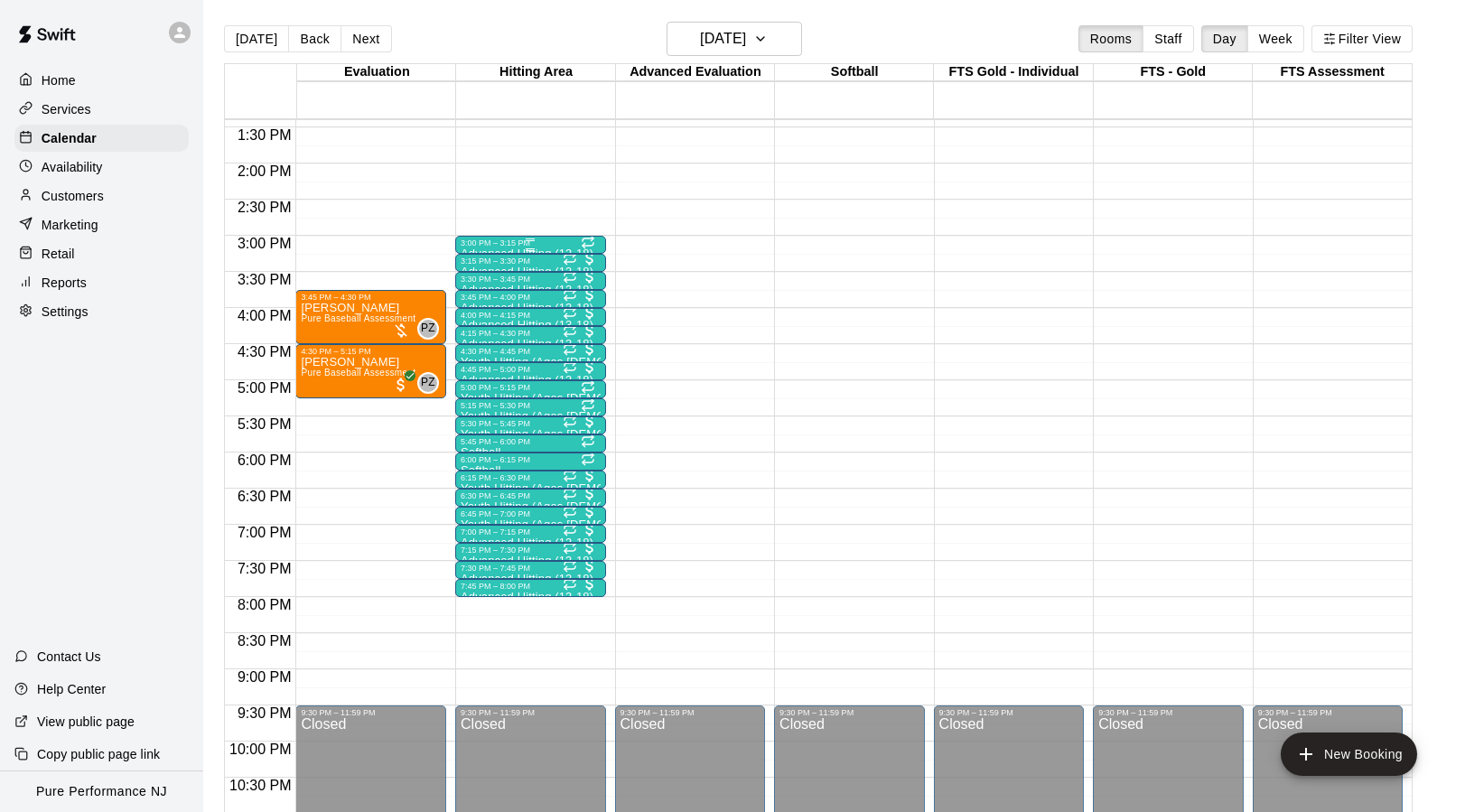
click at [492, 246] on div "3:00 PM – 3:15 PM" at bounding box center [530, 242] width 140 height 9
click at [476, 306] on img "edit" at bounding box center [479, 300] width 21 height 21
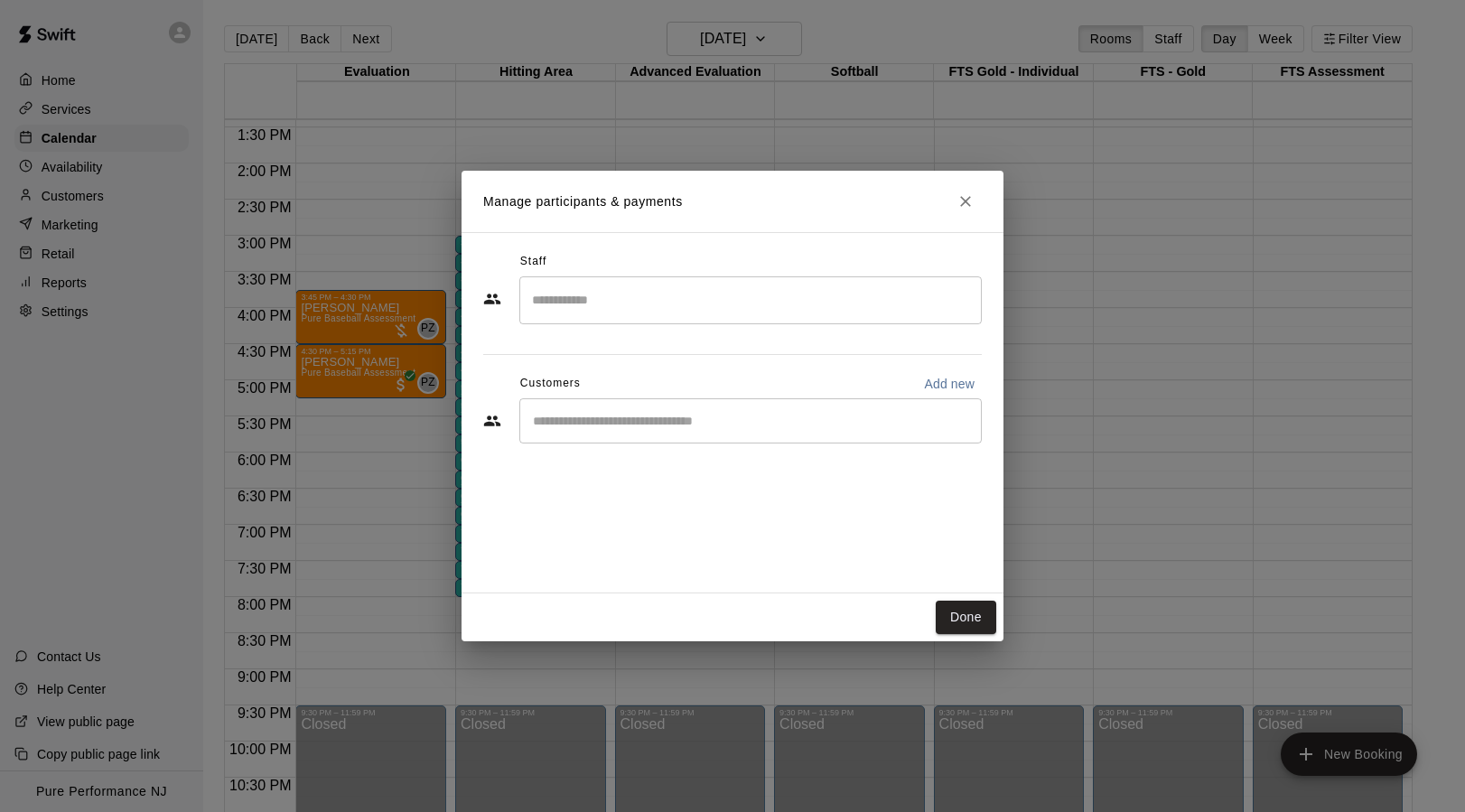
click at [963, 201] on icon "Close" at bounding box center [965, 201] width 18 height 18
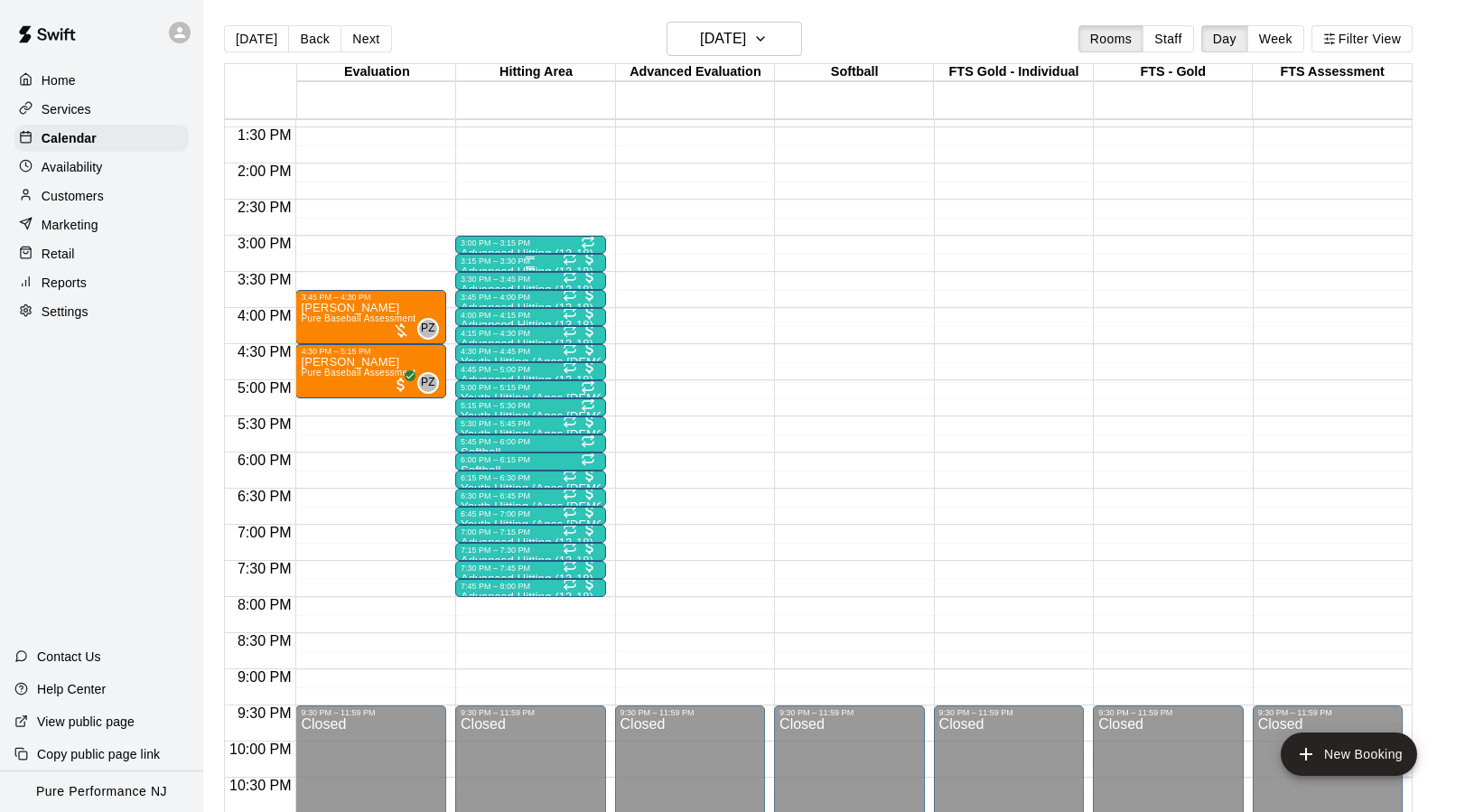
click at [495, 268] on div at bounding box center [530, 267] width 140 height 3
click at [470, 337] on img "edit" at bounding box center [479, 328] width 21 height 21
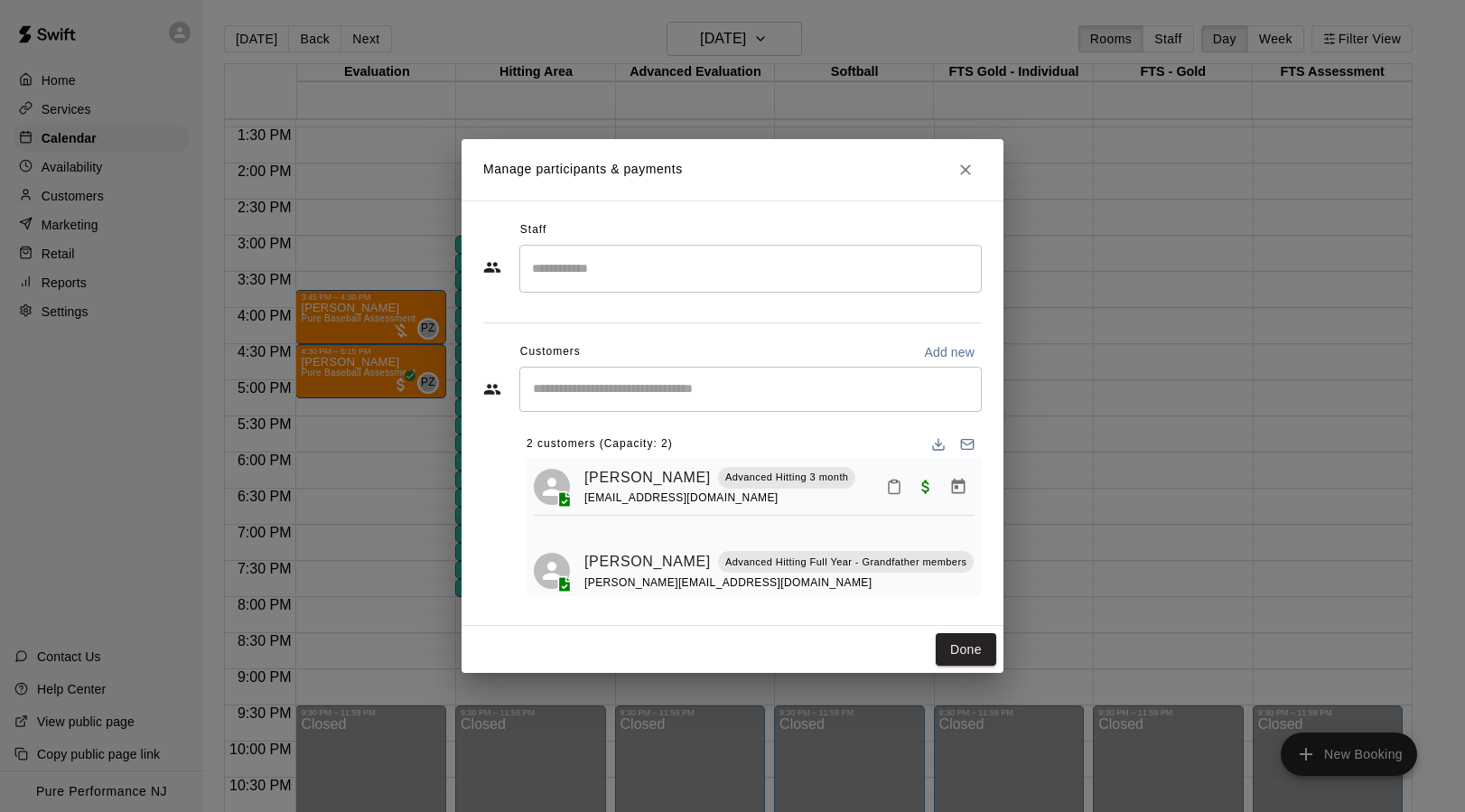
click at [969, 173] on icon "Close" at bounding box center [965, 169] width 11 height 11
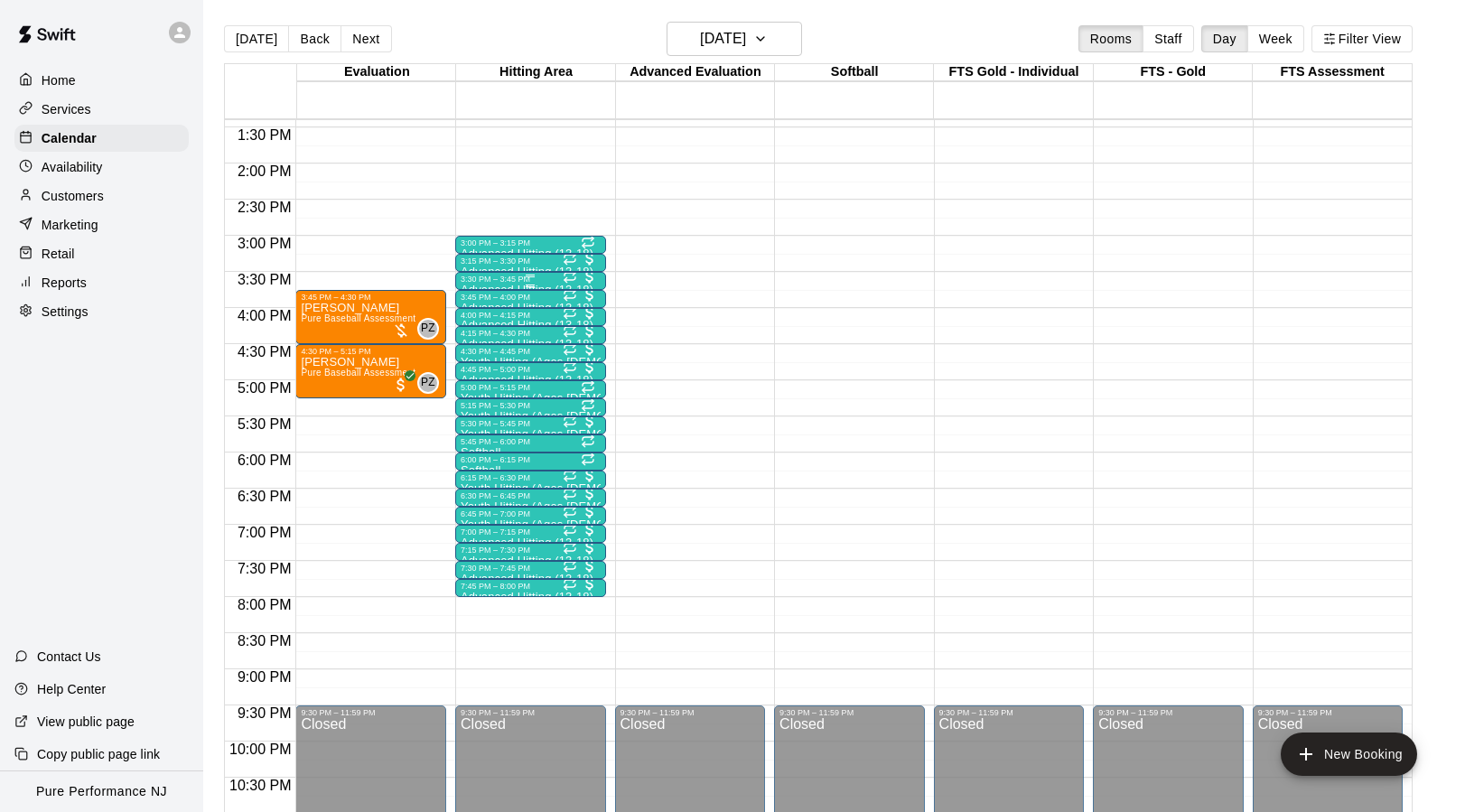
click at [507, 278] on div "3:30 PM – 3:45 PM" at bounding box center [530, 278] width 140 height 9
click at [470, 347] on button "edit" at bounding box center [479, 336] width 36 height 35
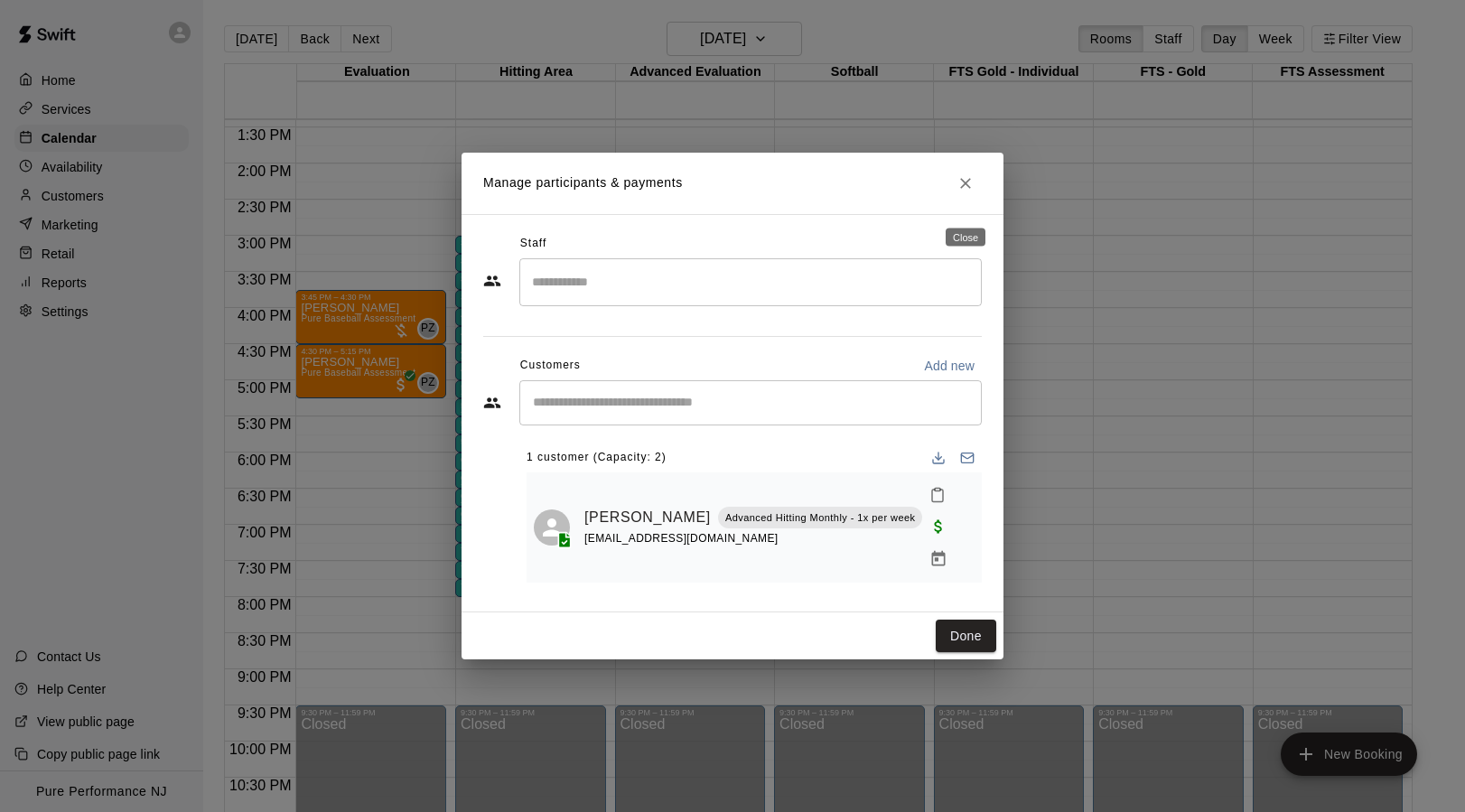
click at [968, 189] on icon "Close" at bounding box center [965, 183] width 11 height 11
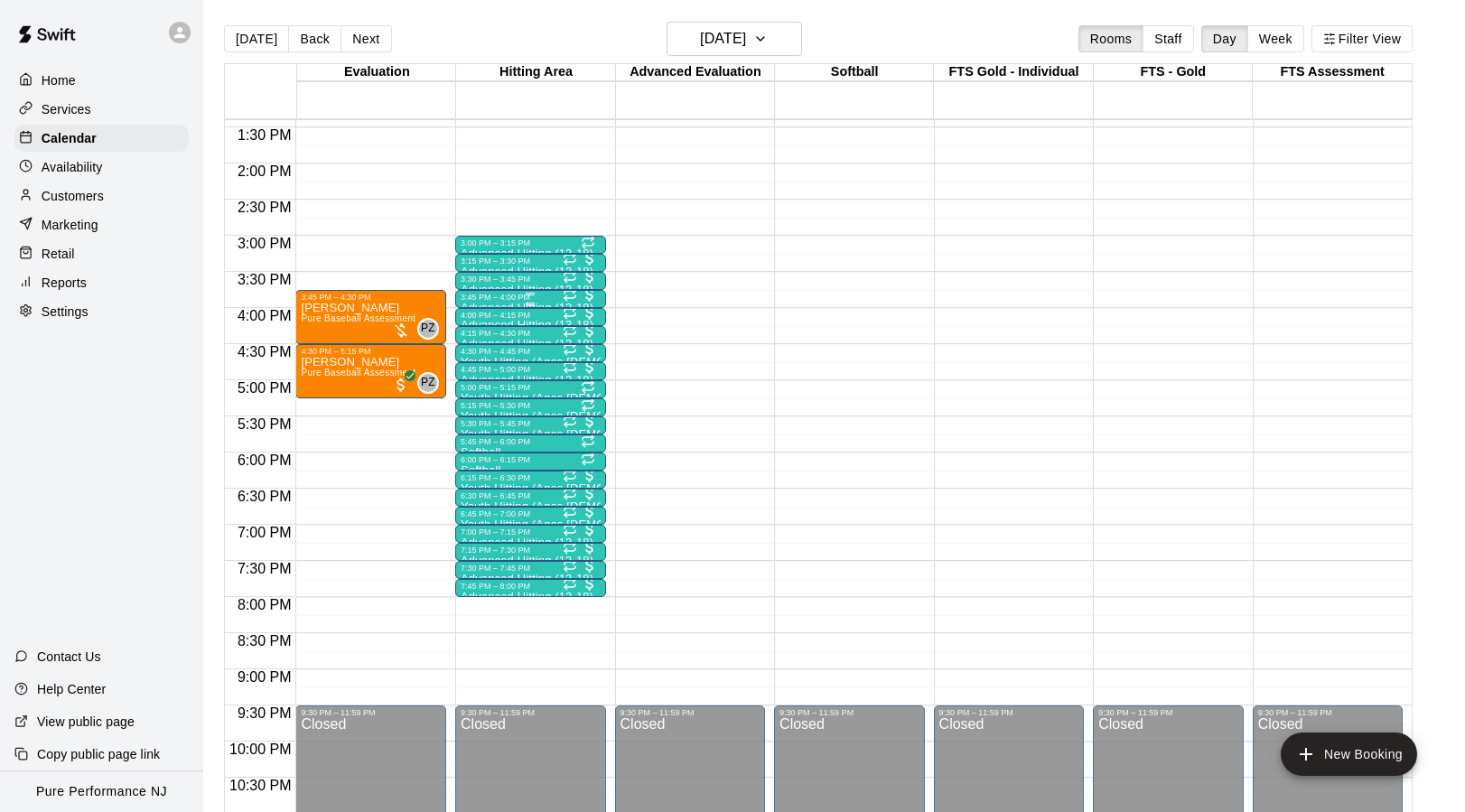
click at [507, 295] on div at bounding box center [530, 294] width 140 height 3
click at [480, 358] on img "edit" at bounding box center [479, 354] width 21 height 21
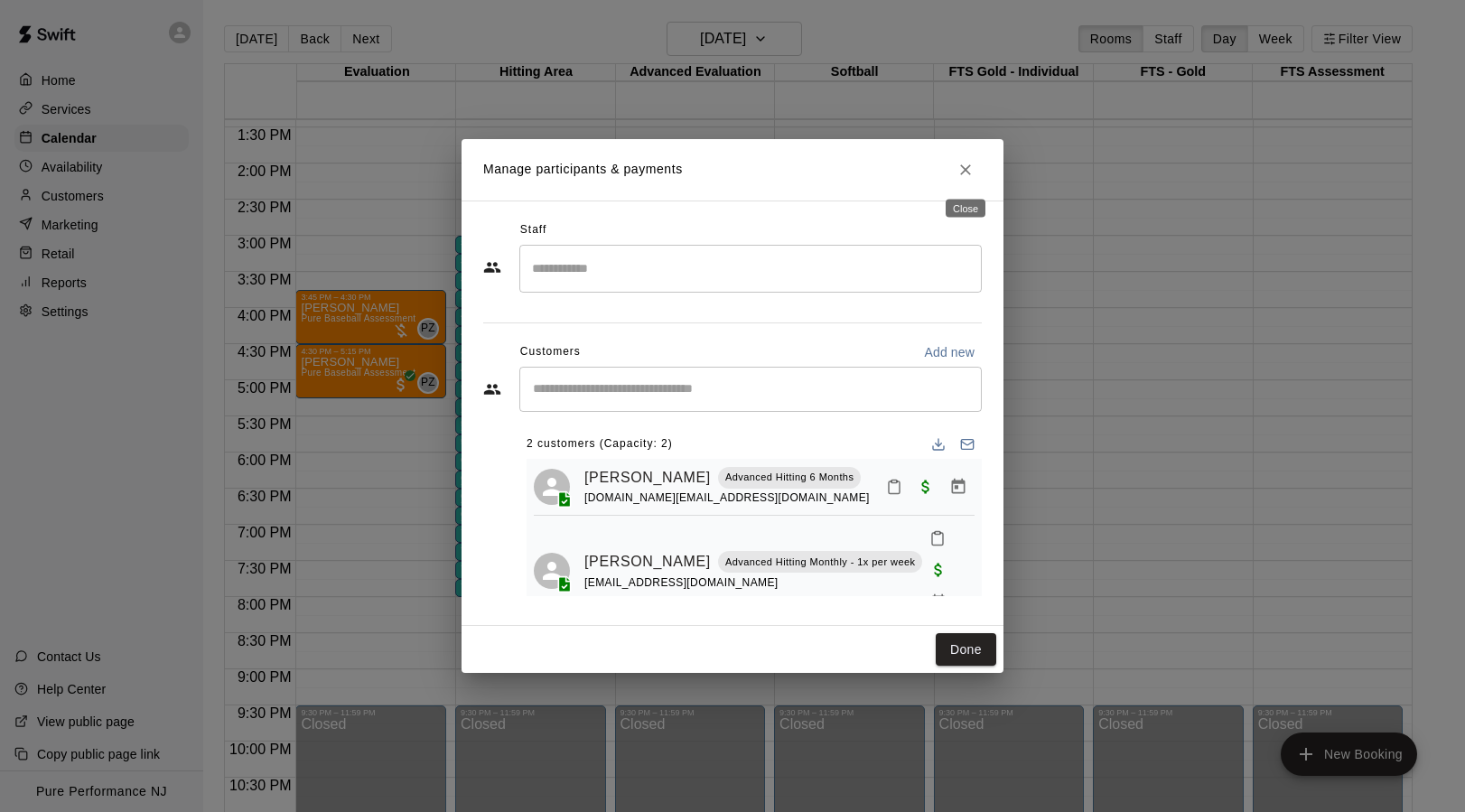
click at [966, 171] on icon "Close" at bounding box center [965, 169] width 18 height 18
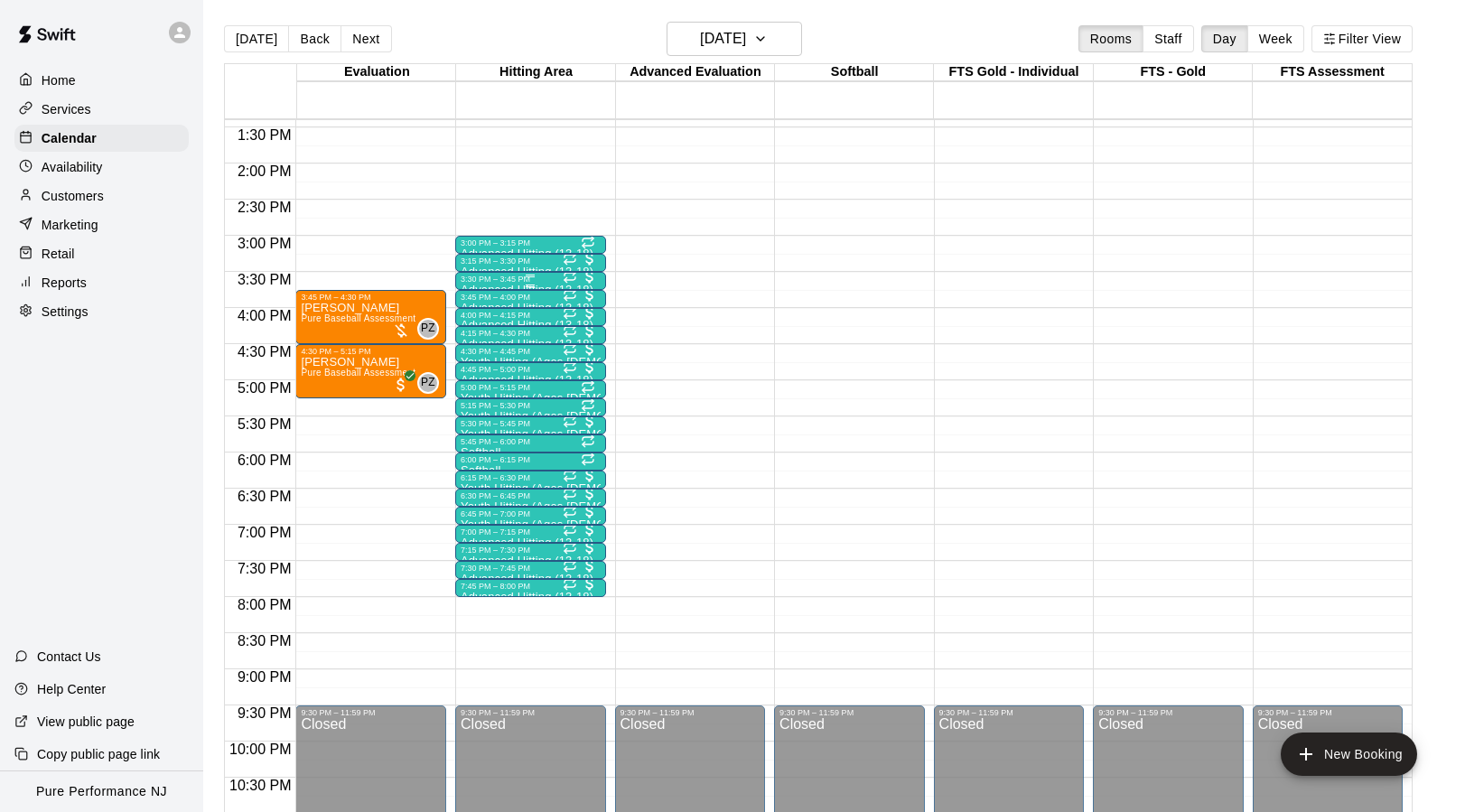
click at [491, 278] on div "3:30 PM – 3:45 PM" at bounding box center [530, 278] width 140 height 9
click at [478, 335] on img "edit" at bounding box center [479, 336] width 21 height 21
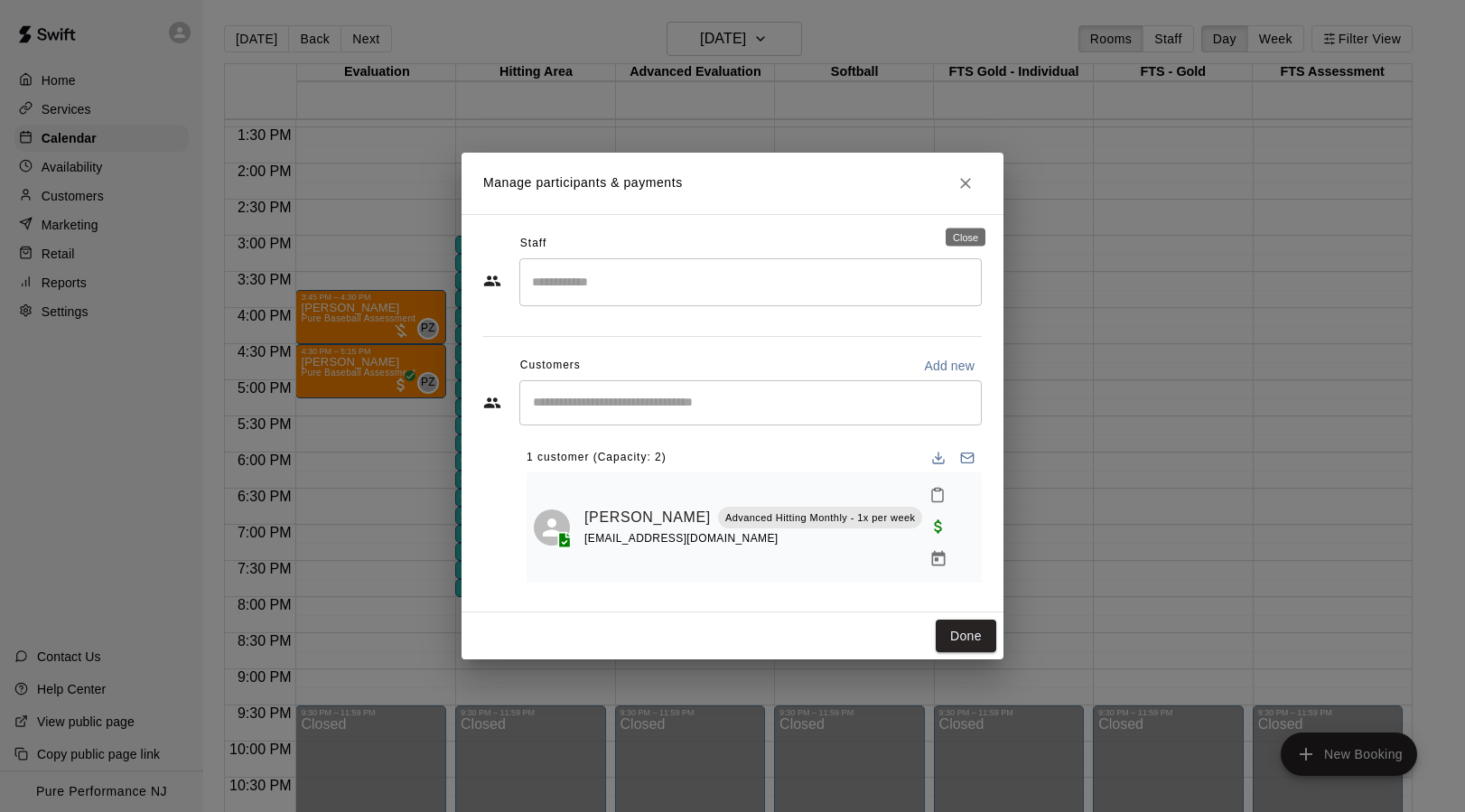
click at [967, 192] on icon "Close" at bounding box center [965, 183] width 18 height 18
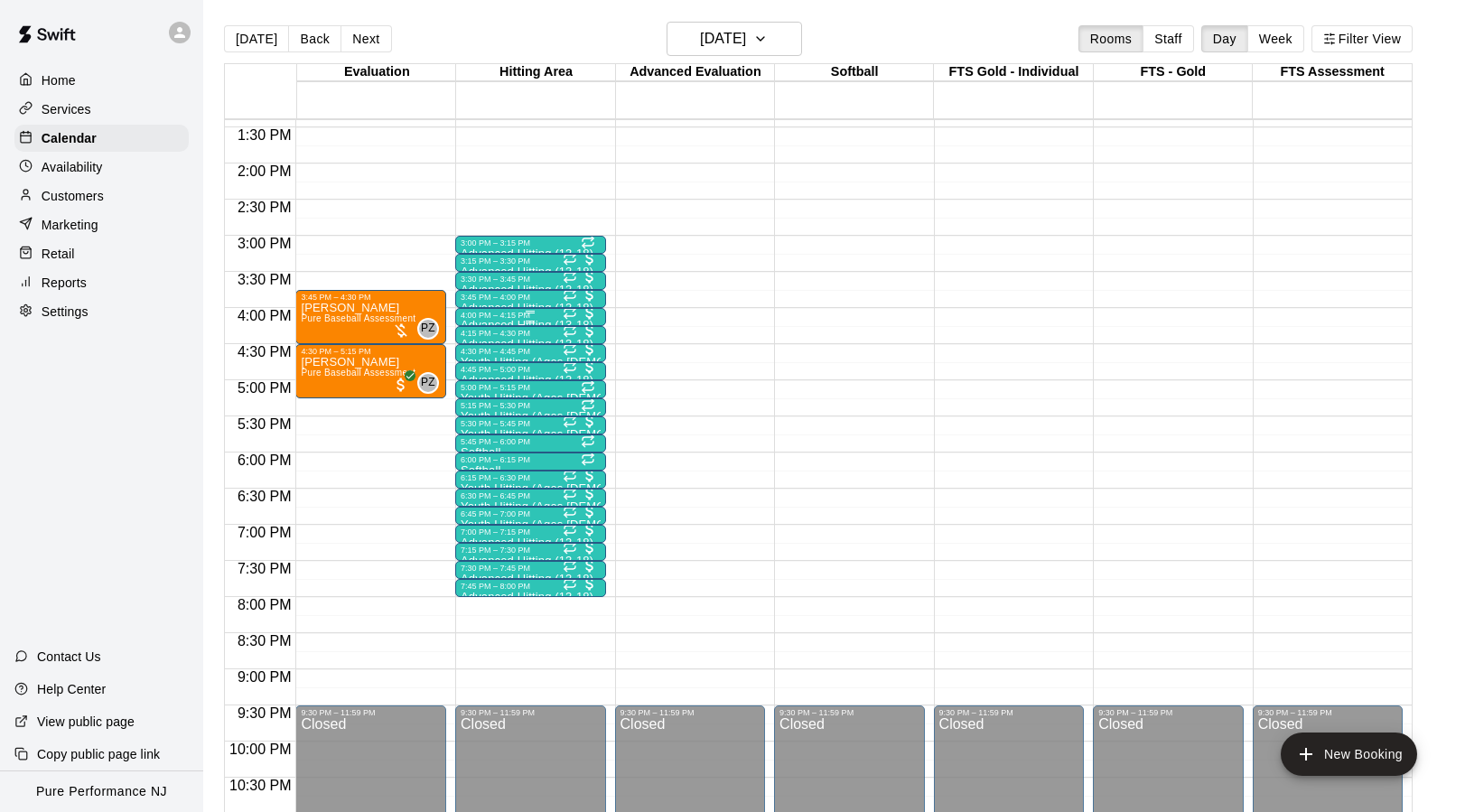
click at [490, 318] on div "4:00 PM – 4:15 PM" at bounding box center [530, 314] width 140 height 9
click at [483, 369] on img "edit" at bounding box center [479, 372] width 21 height 21
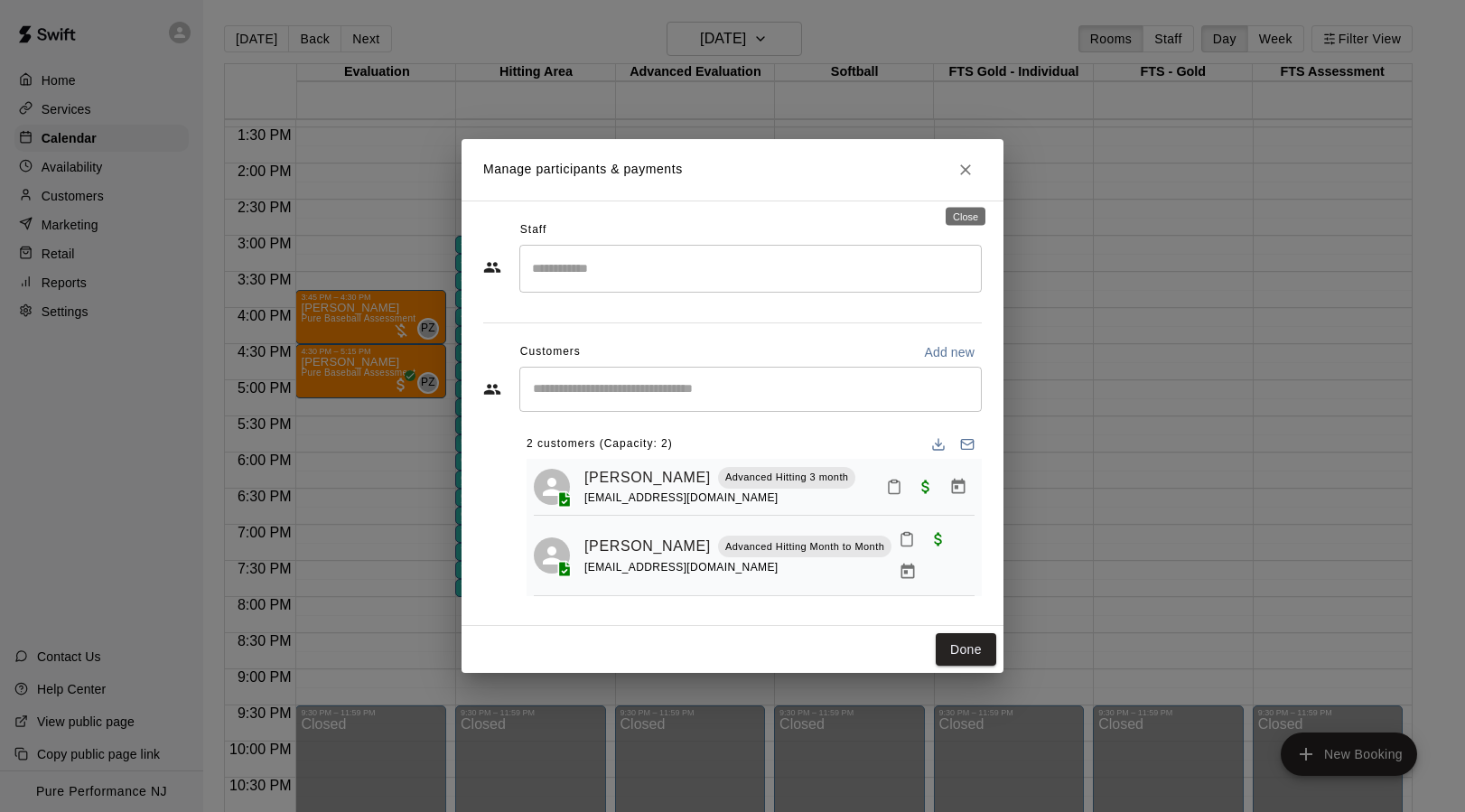
click at [958, 179] on icon "Close" at bounding box center [965, 169] width 18 height 18
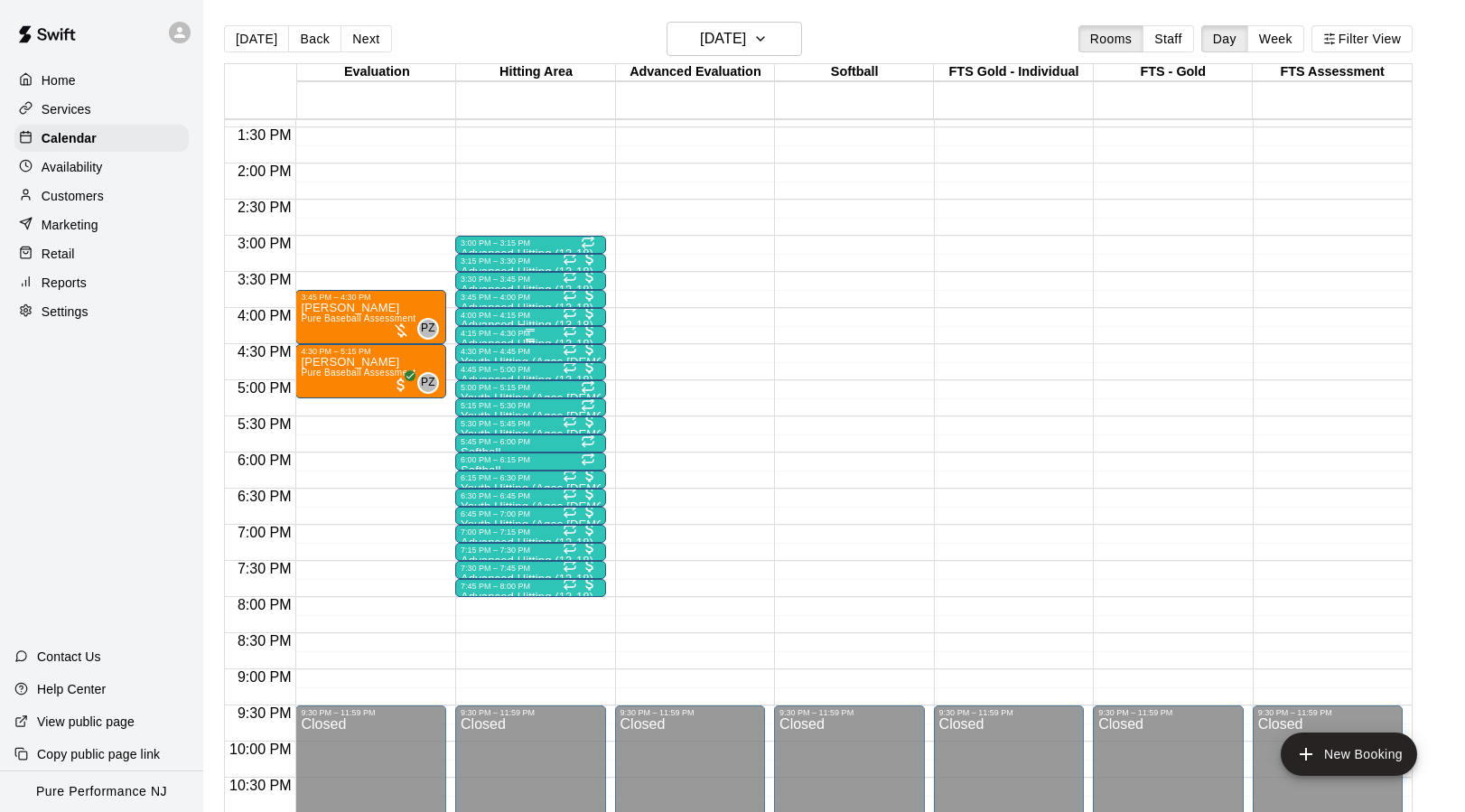
click at [483, 333] on div "4:15 PM – 4:30 PM" at bounding box center [530, 333] width 140 height 9
click at [479, 386] on img "edit" at bounding box center [479, 390] width 21 height 21
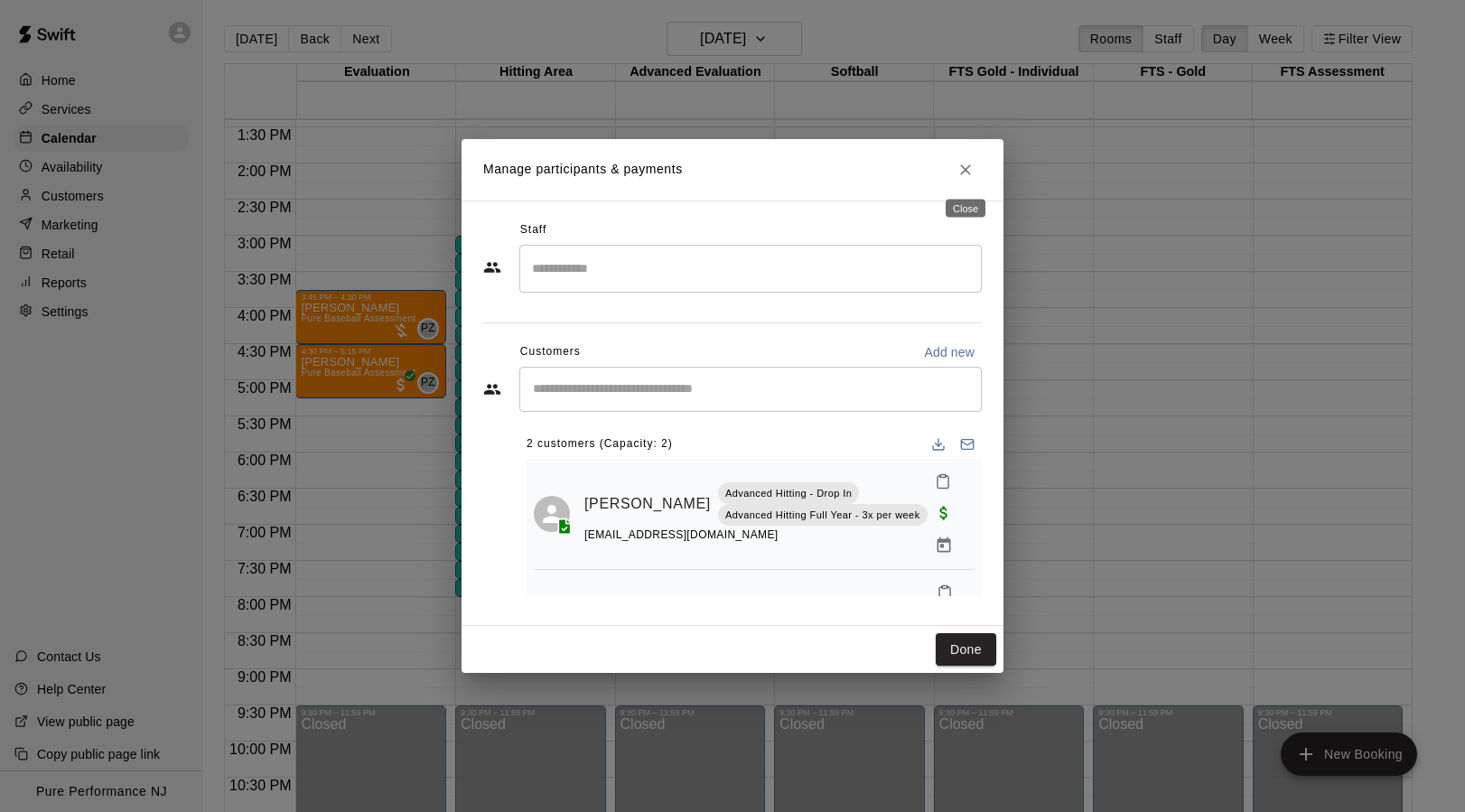
click at [968, 173] on icon "Close" at bounding box center [965, 169] width 18 height 18
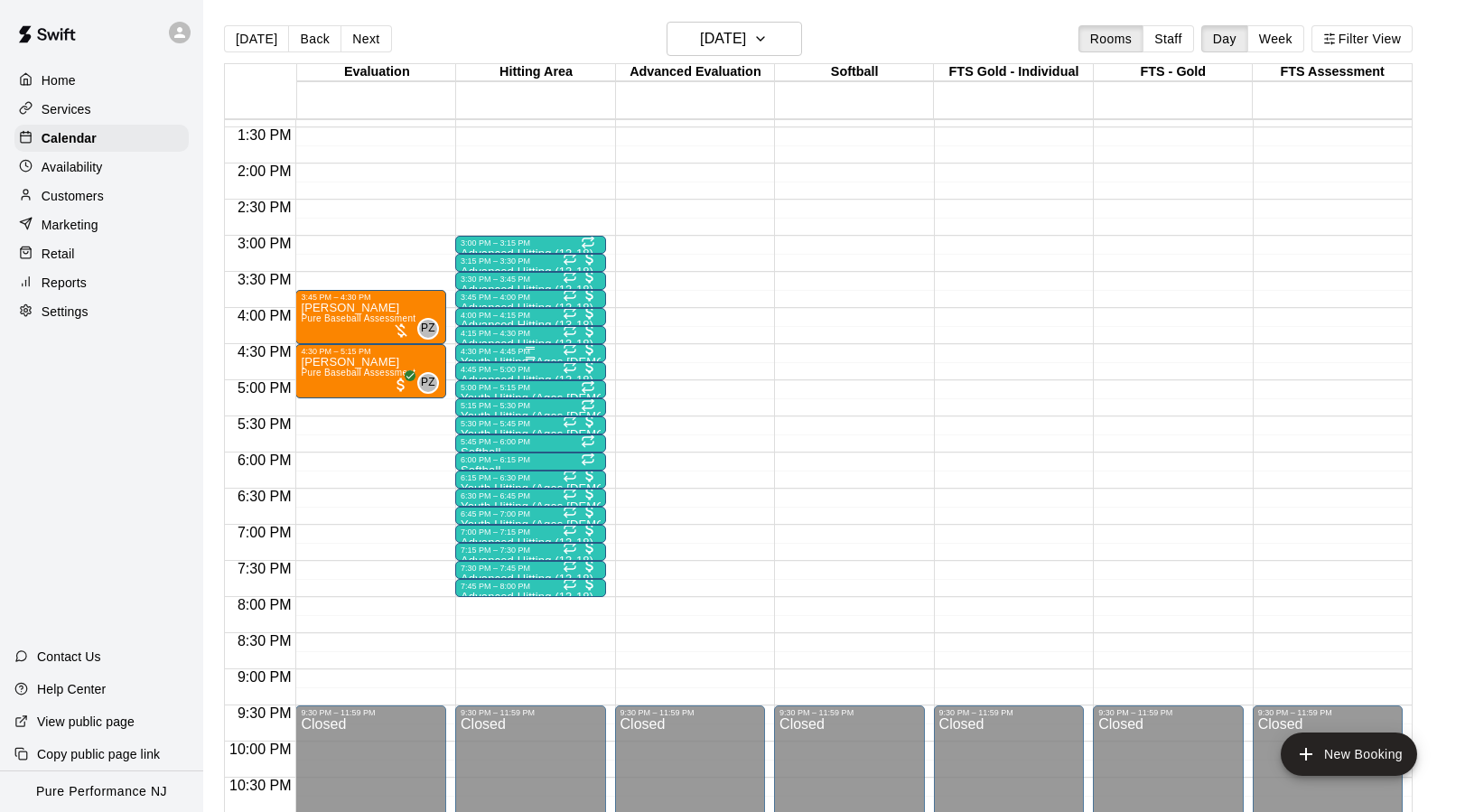
click at [497, 354] on div "4:30 PM – 4:45 PM" at bounding box center [530, 351] width 140 height 9
click at [479, 405] on img "edit" at bounding box center [479, 408] width 21 height 21
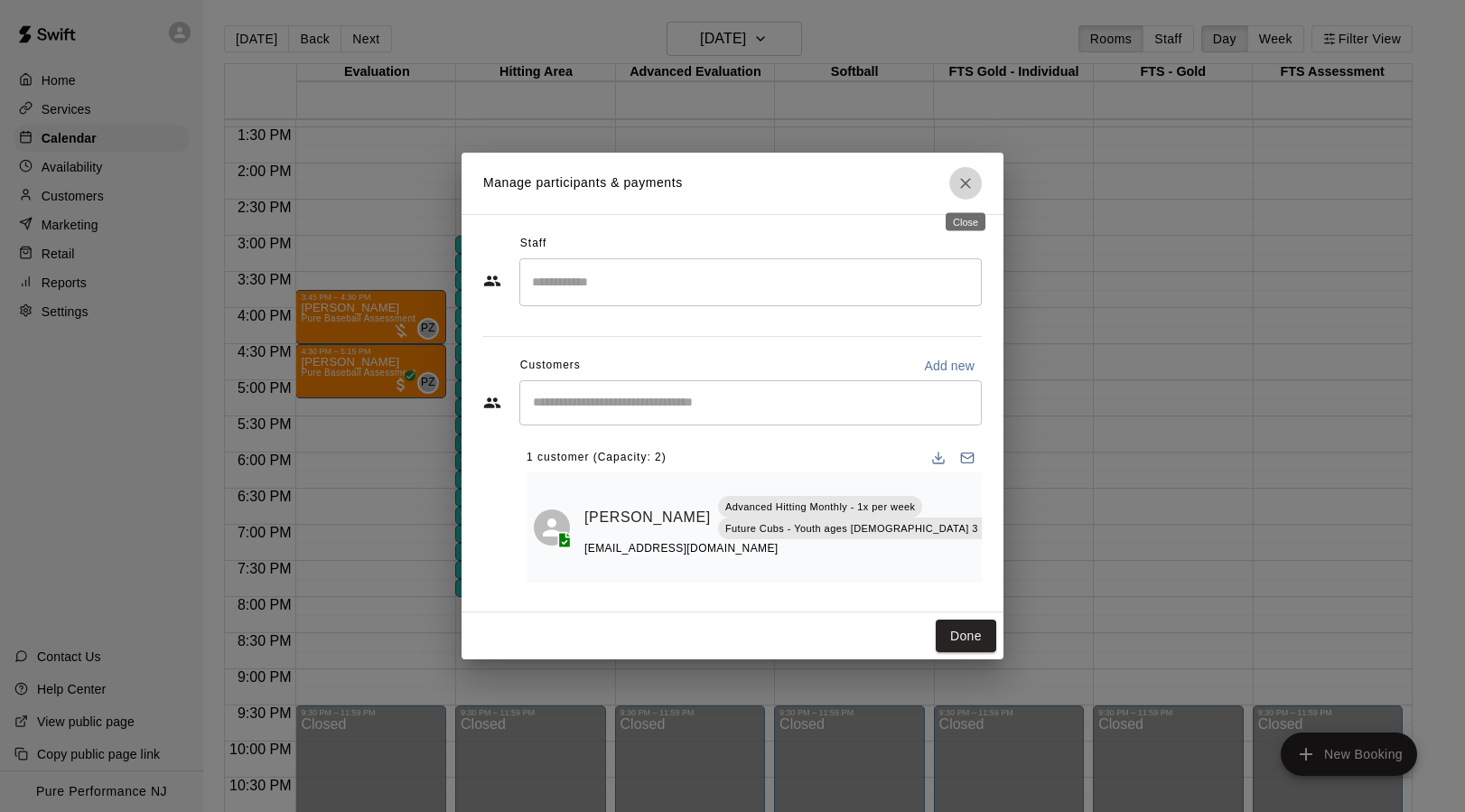
click at [967, 182] on icon "Close" at bounding box center [965, 183] width 11 height 11
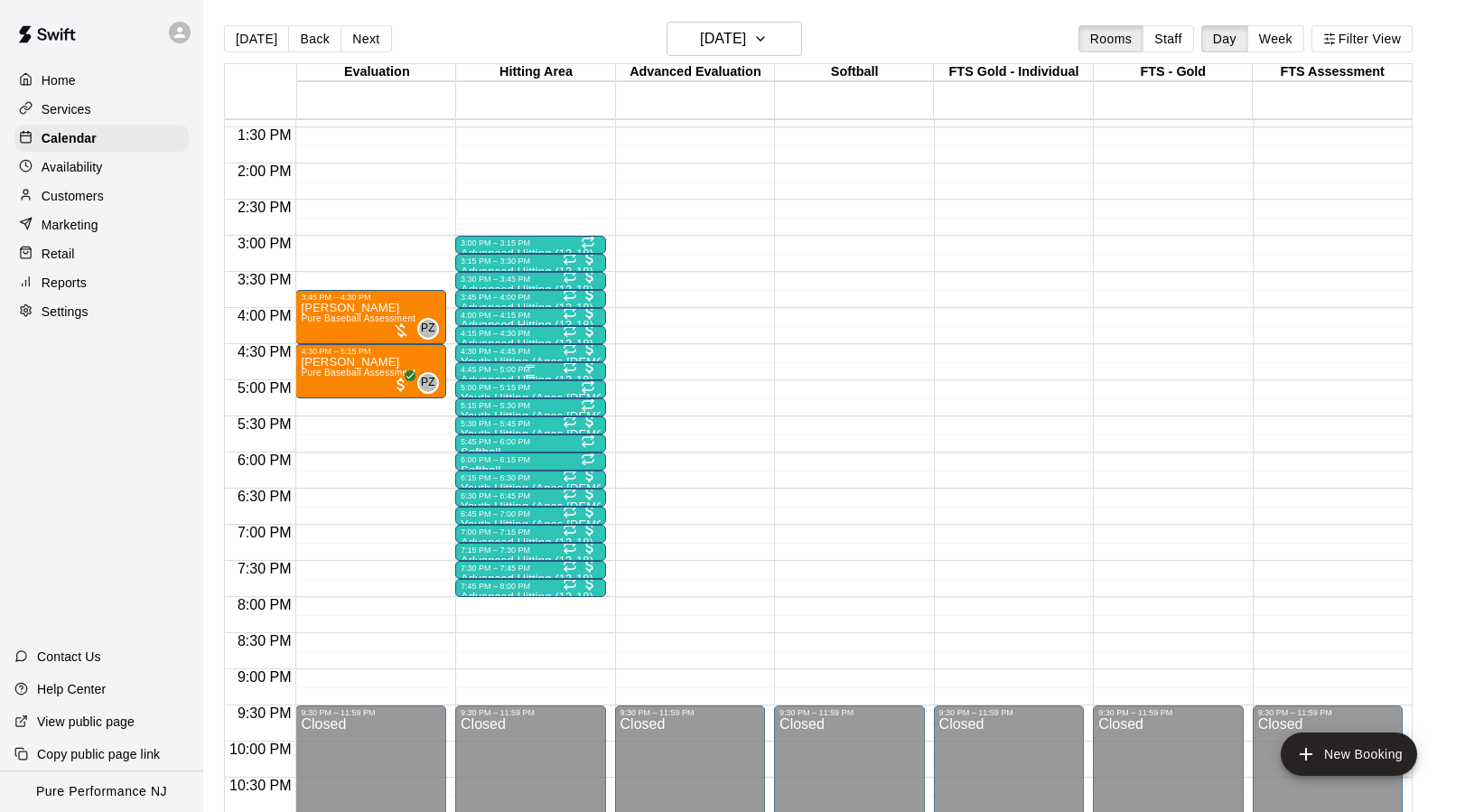
click at [493, 372] on div "4:45 PM – 5:00 PM" at bounding box center [530, 368] width 140 height 9
click at [629, 411] on div at bounding box center [732, 406] width 1465 height 812
click at [486, 371] on div "4:45 PM – 5:00 PM" at bounding box center [530, 368] width 140 height 9
click at [477, 427] on img "edit" at bounding box center [479, 426] width 21 height 21
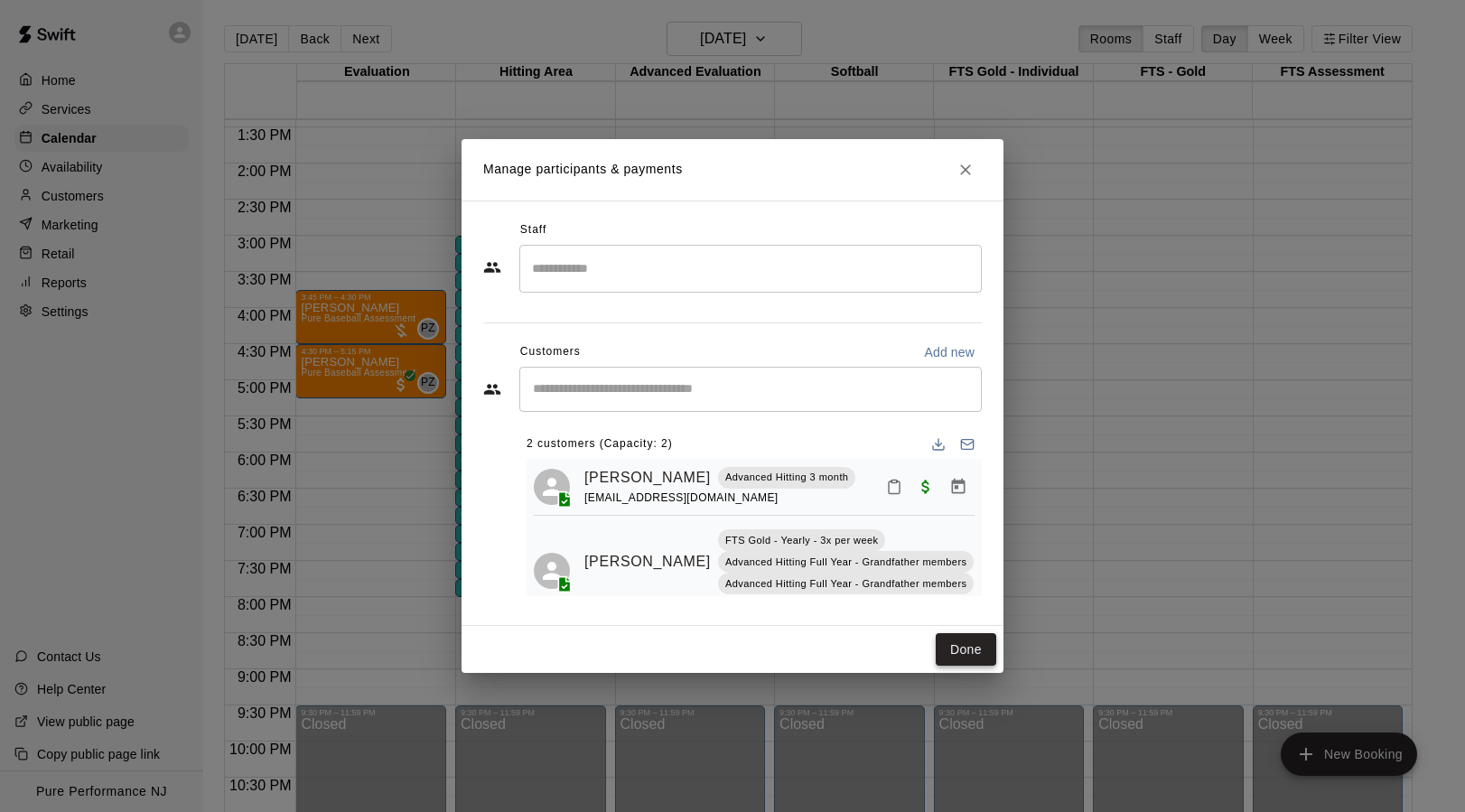
click at [961, 646] on button "Done" at bounding box center [966, 649] width 61 height 33
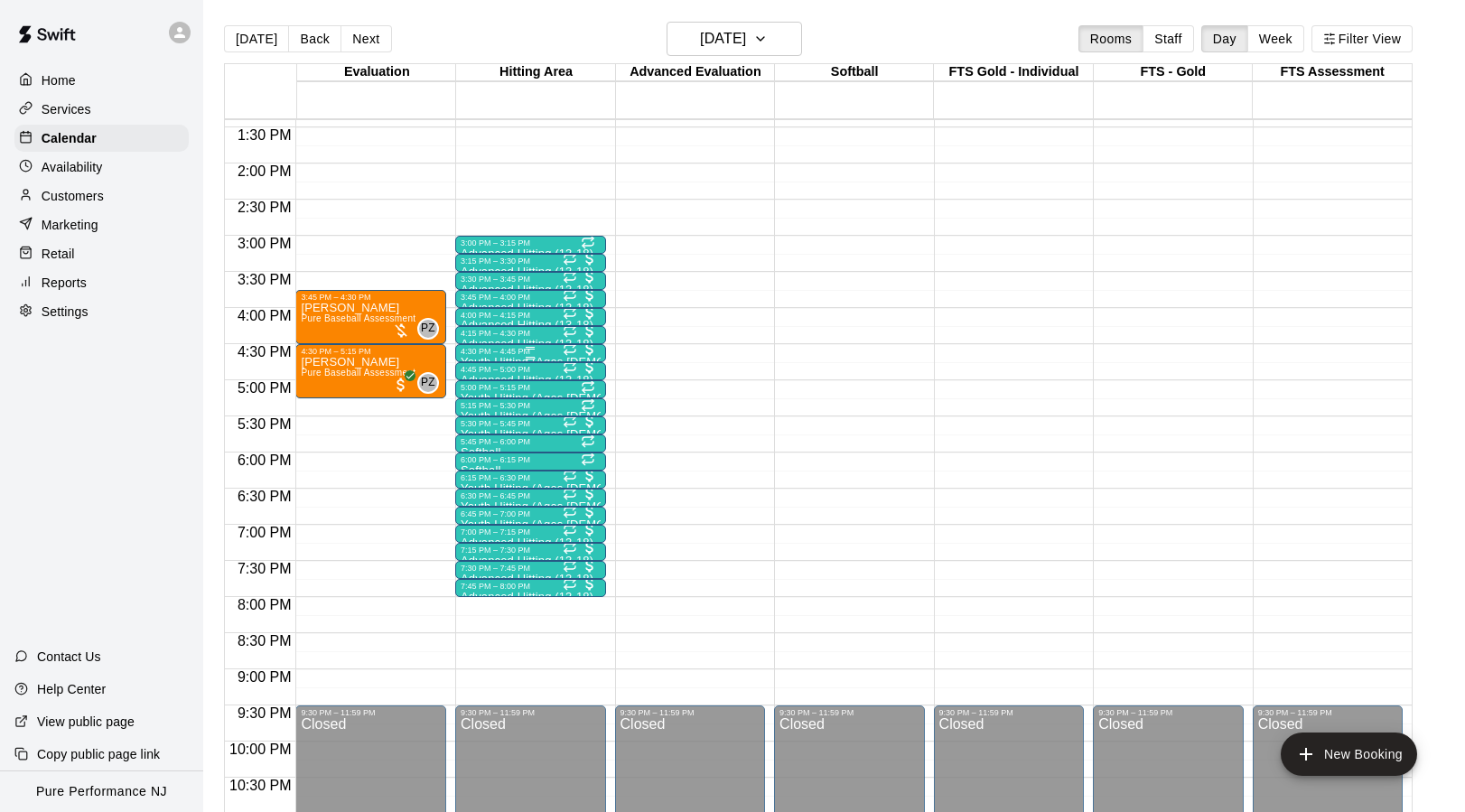
click at [493, 348] on div at bounding box center [530, 348] width 140 height 3
click at [478, 408] on img "edit" at bounding box center [479, 408] width 21 height 21
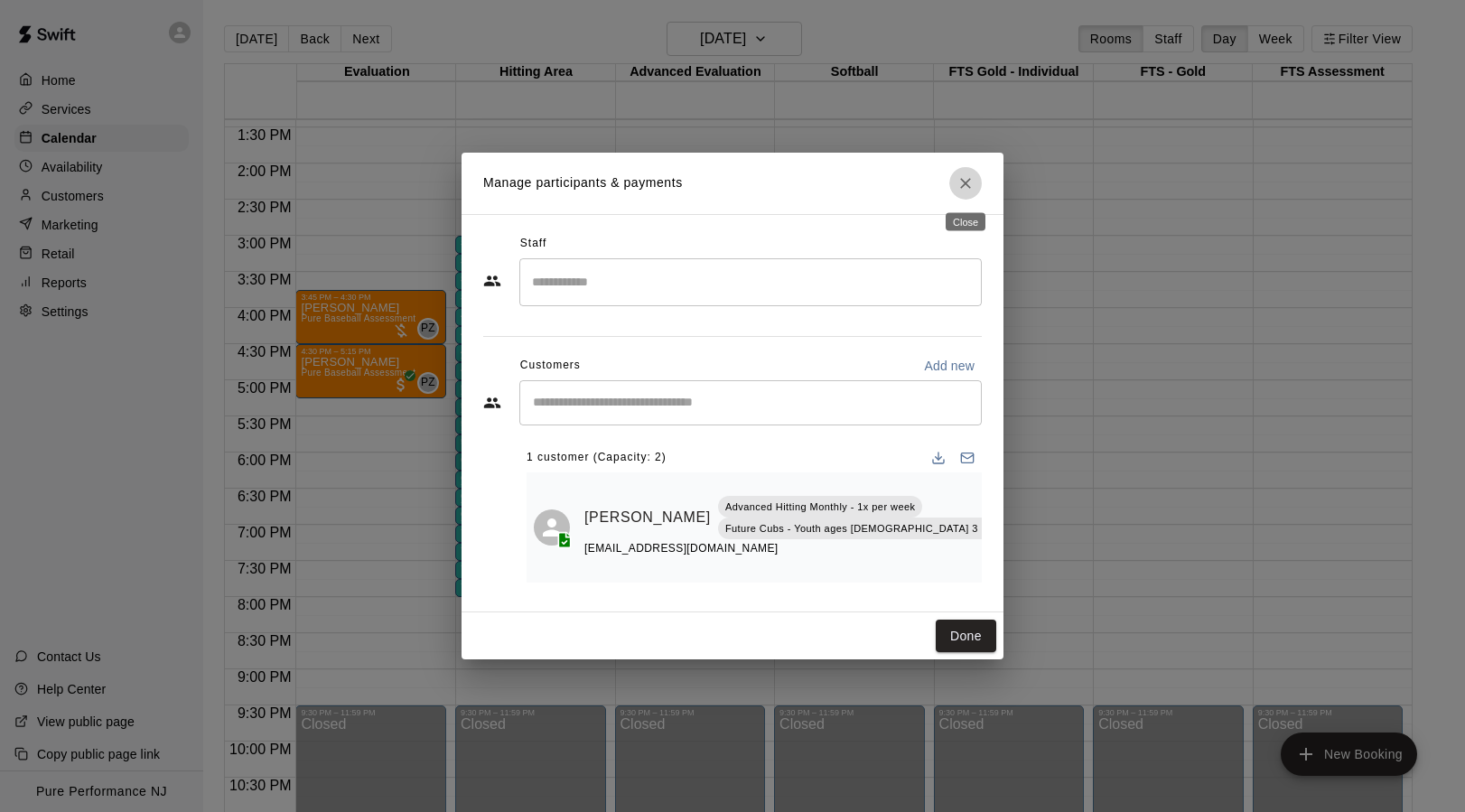
click at [961, 176] on icon "Close" at bounding box center [965, 183] width 18 height 18
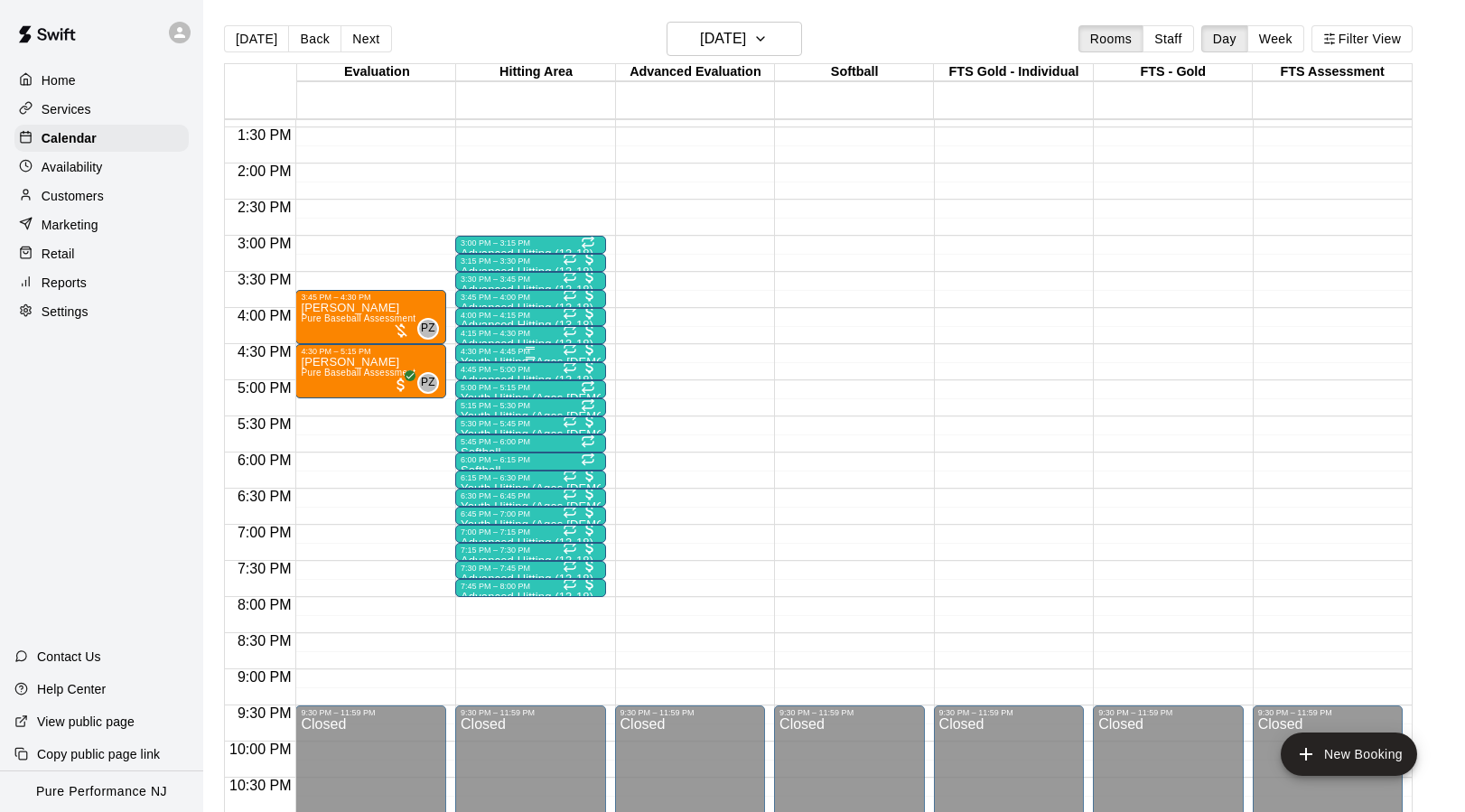
click at [479, 355] on div "4:30 PM – 4:45 PM" at bounding box center [530, 351] width 140 height 9
click at [478, 404] on img "edit" at bounding box center [479, 408] width 21 height 21
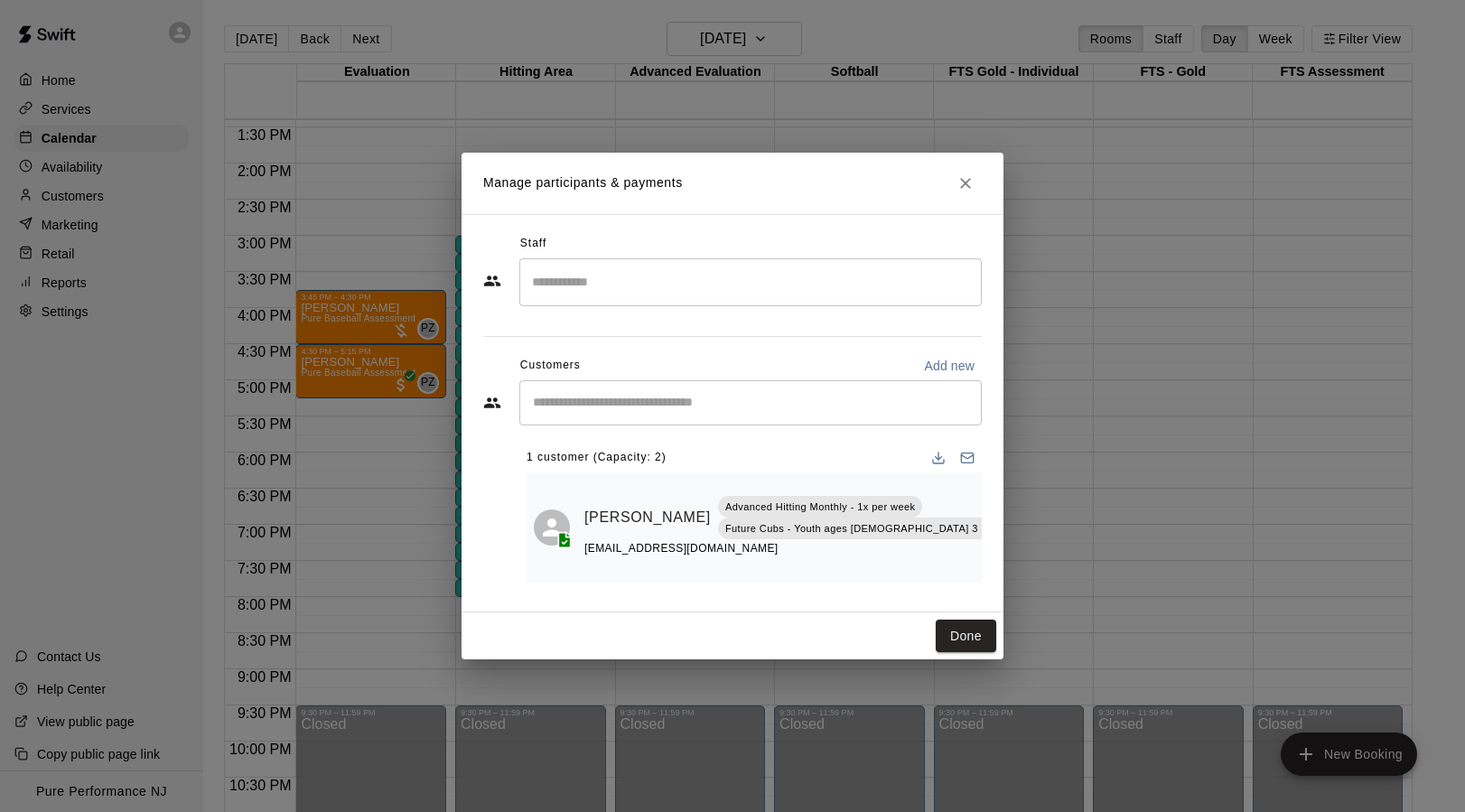
click at [964, 187] on icon "Close" at bounding box center [965, 183] width 18 height 18
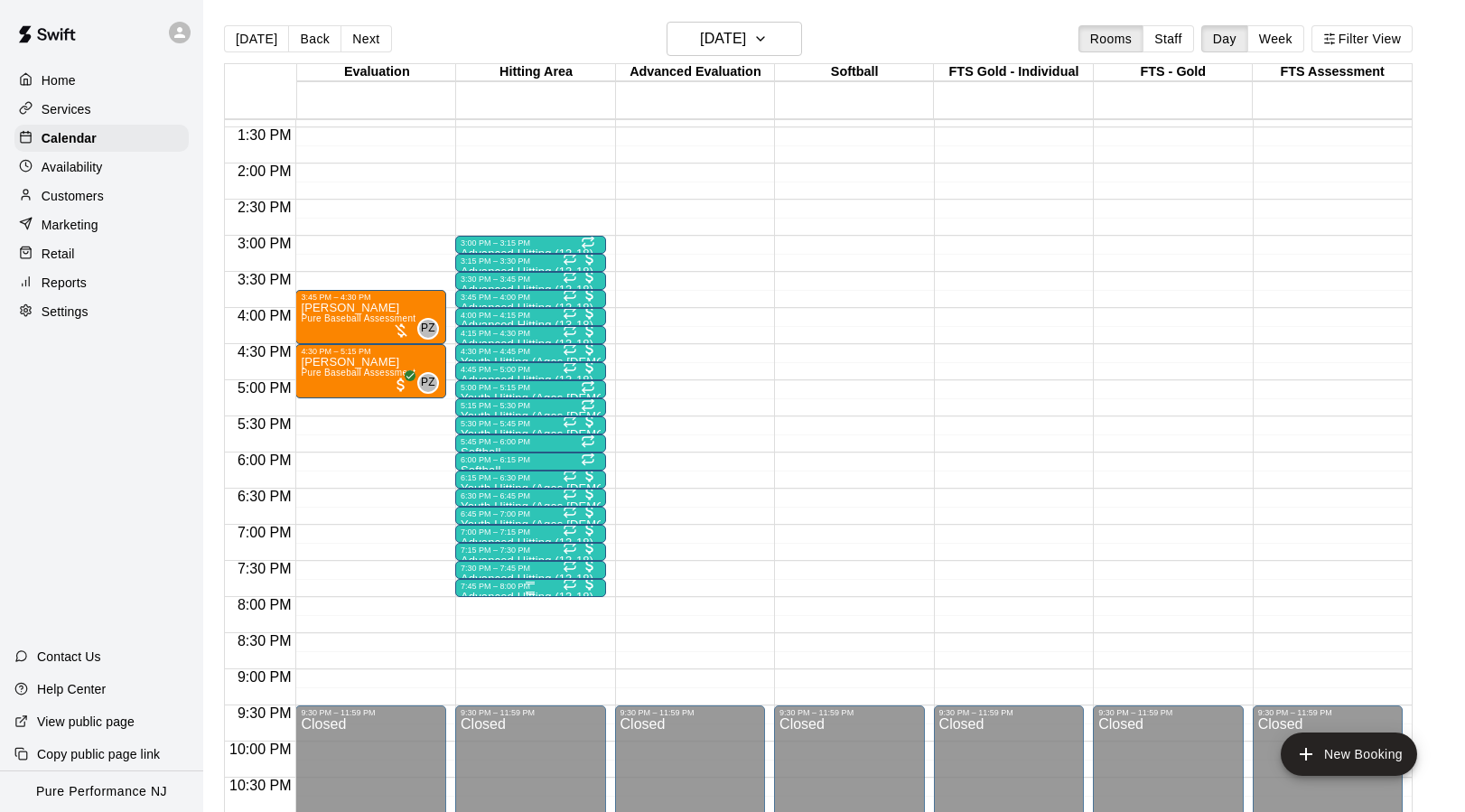
click at [494, 588] on div "7:45 PM – 8:00 PM" at bounding box center [530, 586] width 140 height 9
click at [480, 645] on img "edit" at bounding box center [479, 643] width 21 height 21
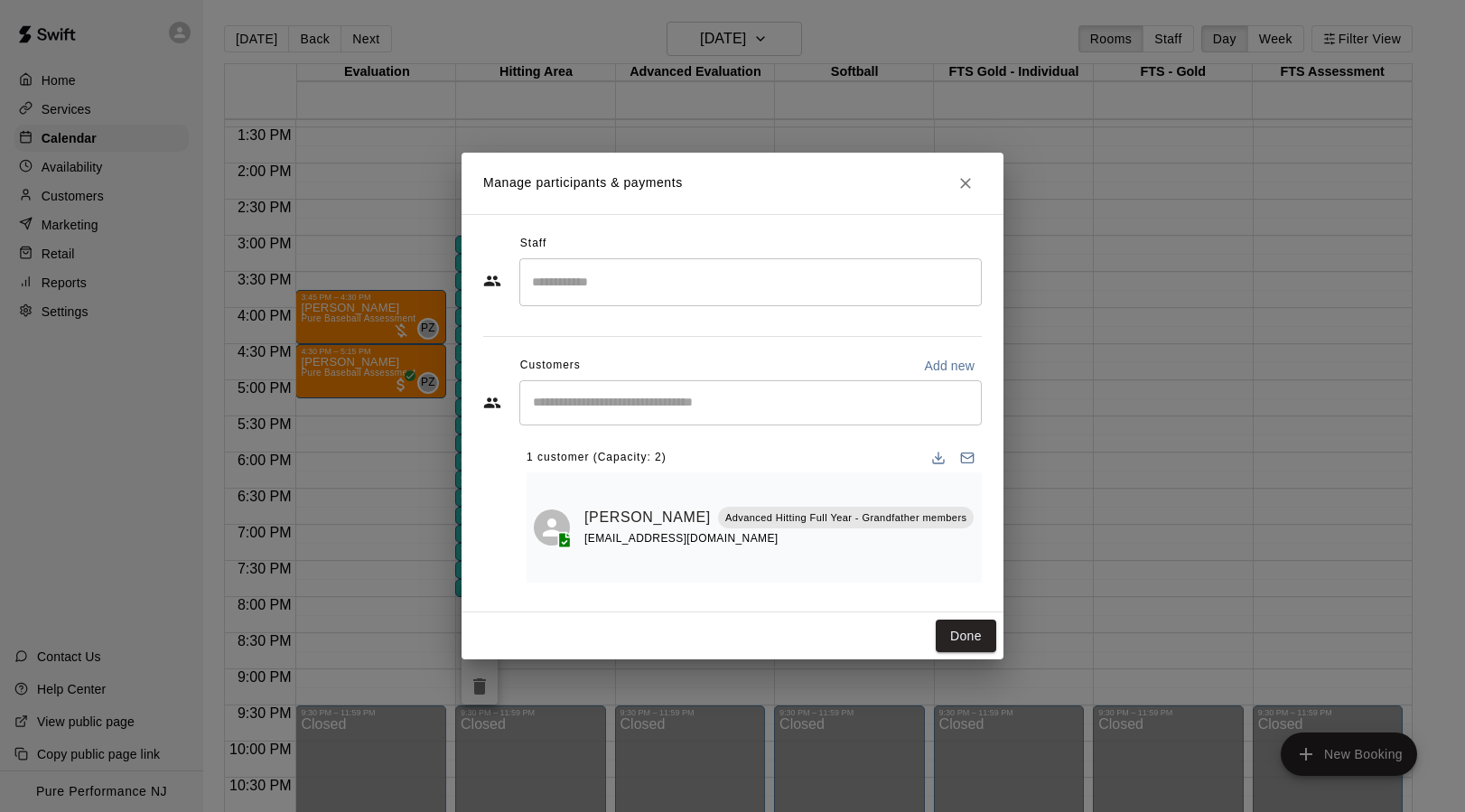
click at [719, 407] on input "Start typing to search customers..." at bounding box center [750, 403] width 446 height 18
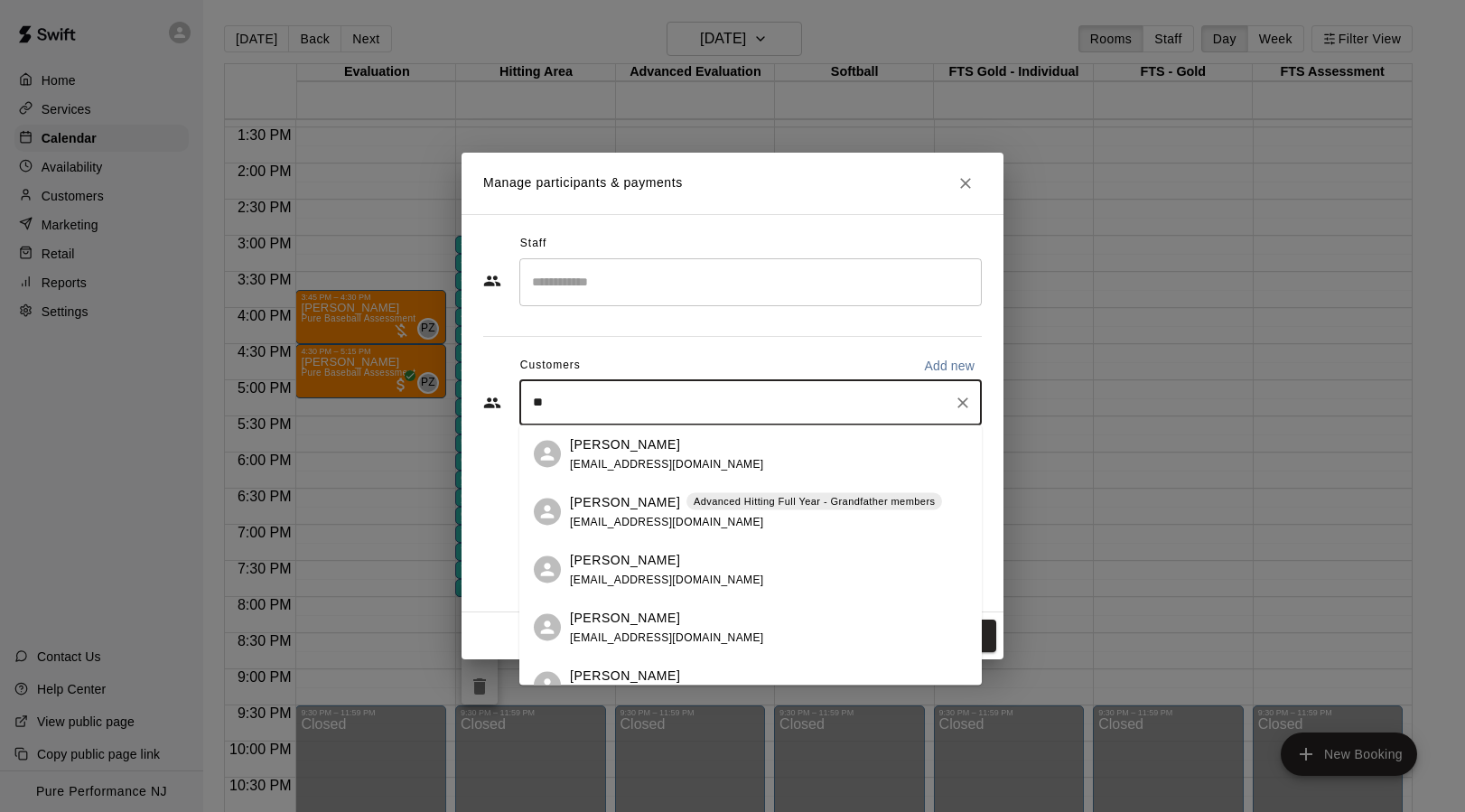
type input "***"
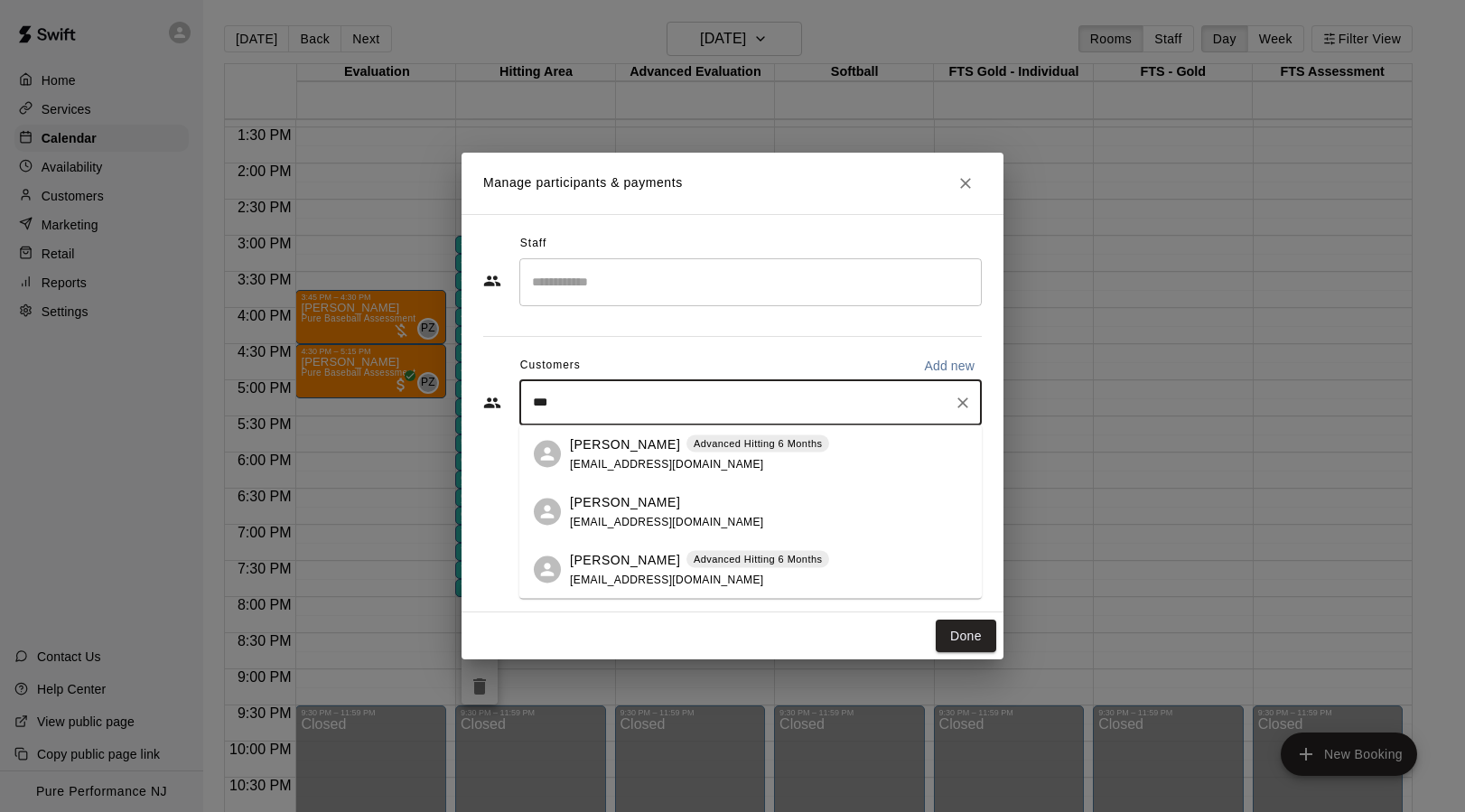
click at [647, 457] on div "[PERSON_NAME] Advanced Hitting 6 Months [EMAIL_ADDRESS][DOMAIN_NAME]" at bounding box center [700, 454] width 260 height 39
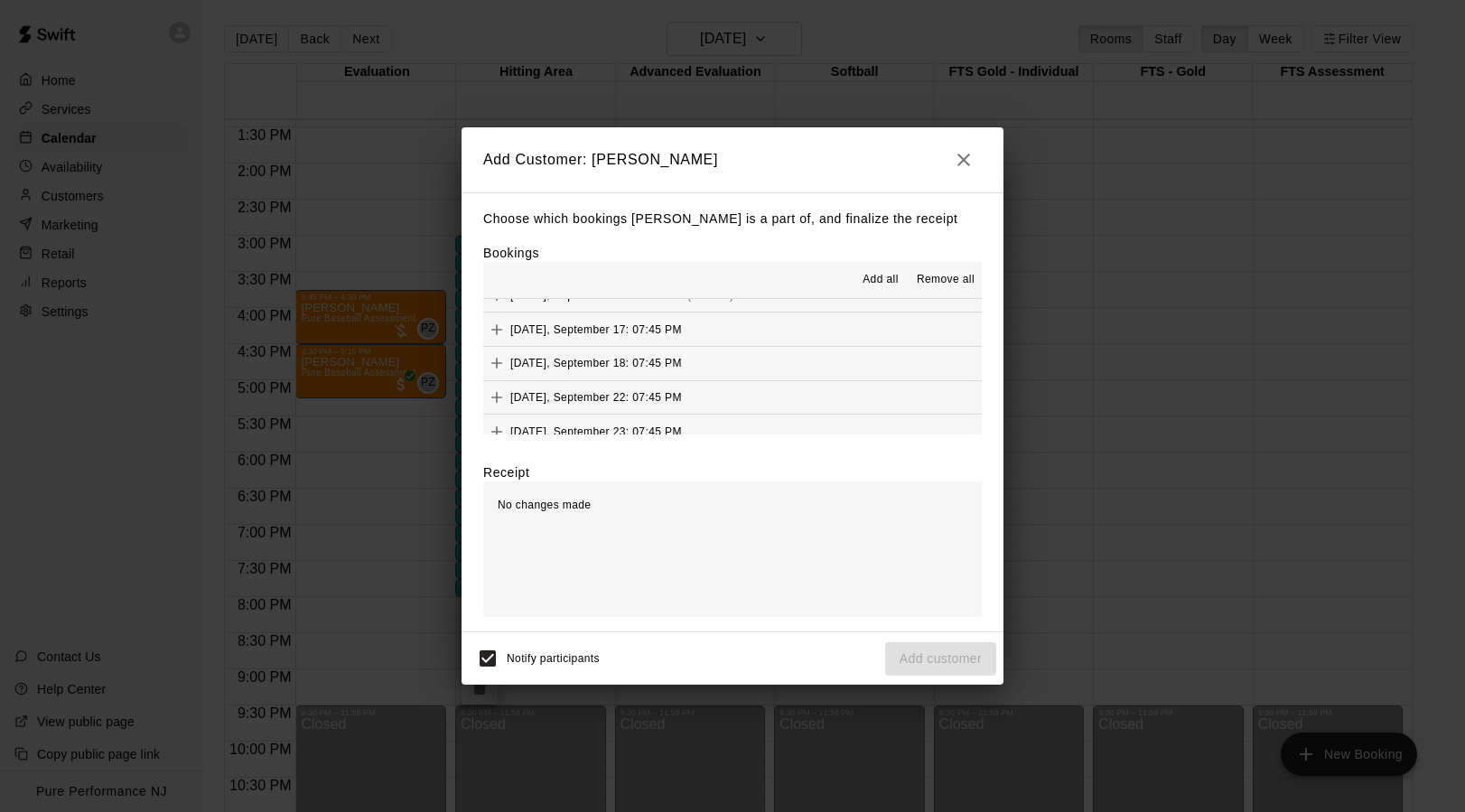
scroll to position [129, 0]
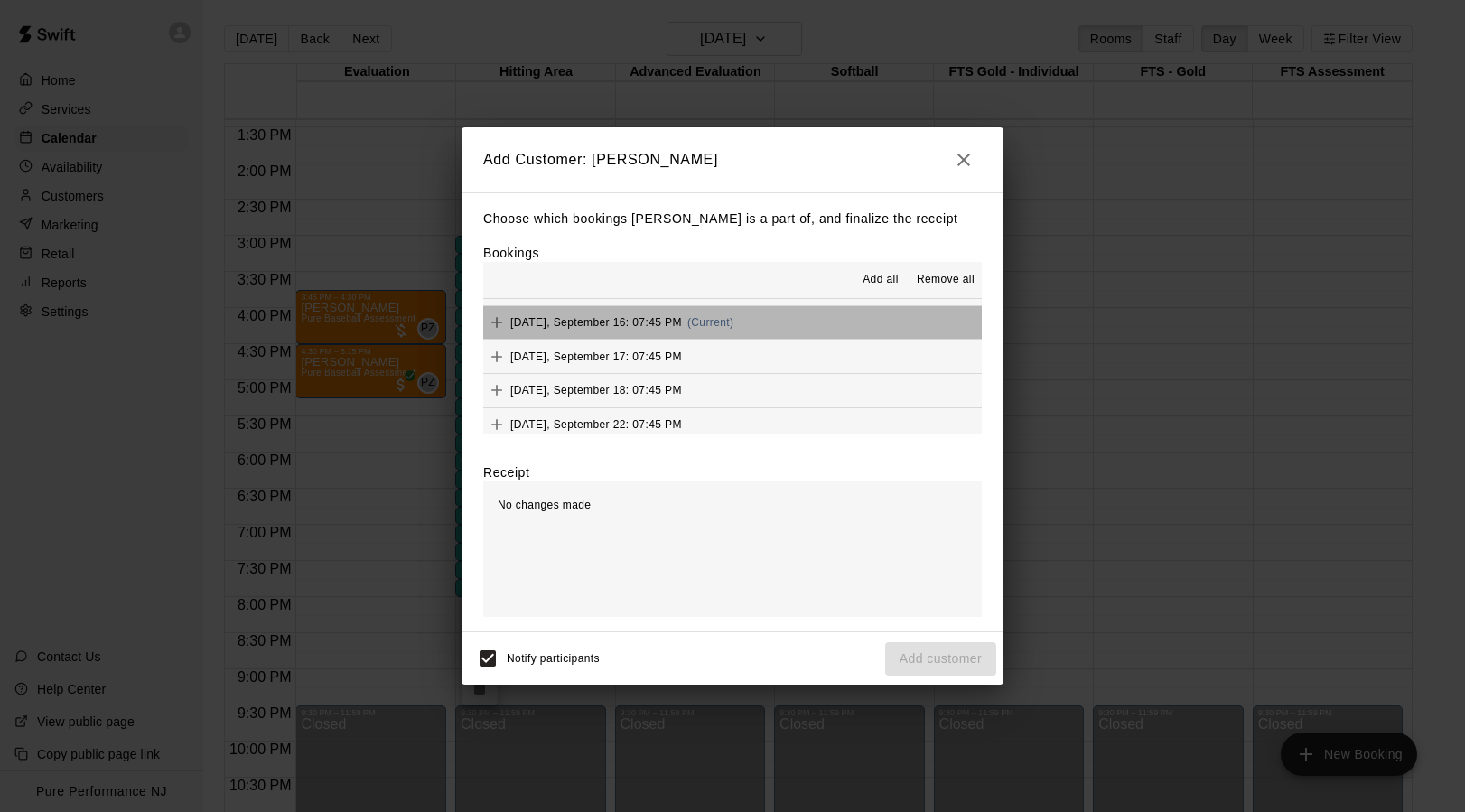
click at [743, 318] on button "[DATE], September 16: 07:45 PM (Current)" at bounding box center [732, 323] width 499 height 33
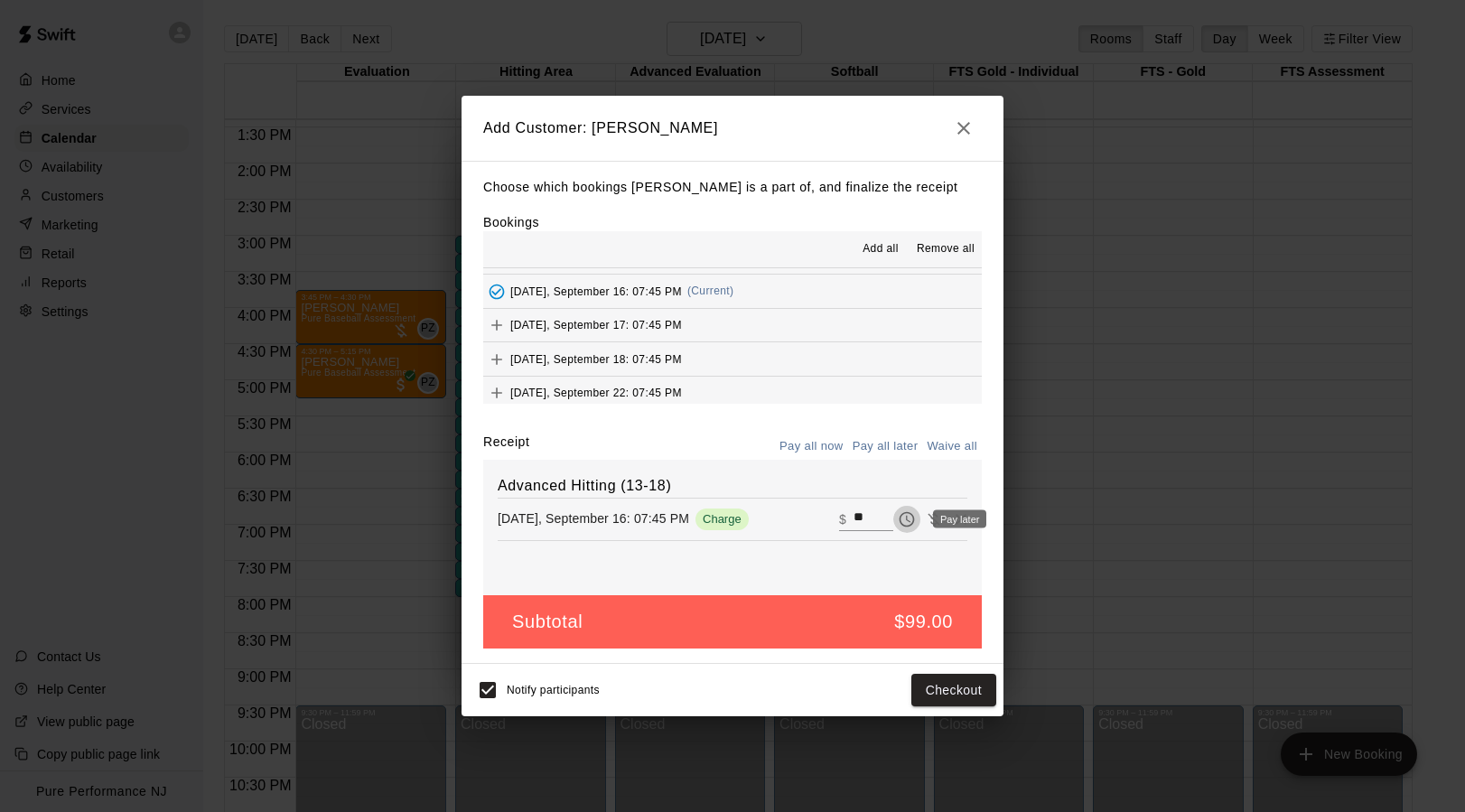
click at [913, 519] on icon "Pay later" at bounding box center [907, 520] width 16 height 16
click at [913, 519] on icon "Pay now" at bounding box center [907, 520] width 16 height 16
click at [938, 686] on button "Checkout" at bounding box center [953, 691] width 85 height 33
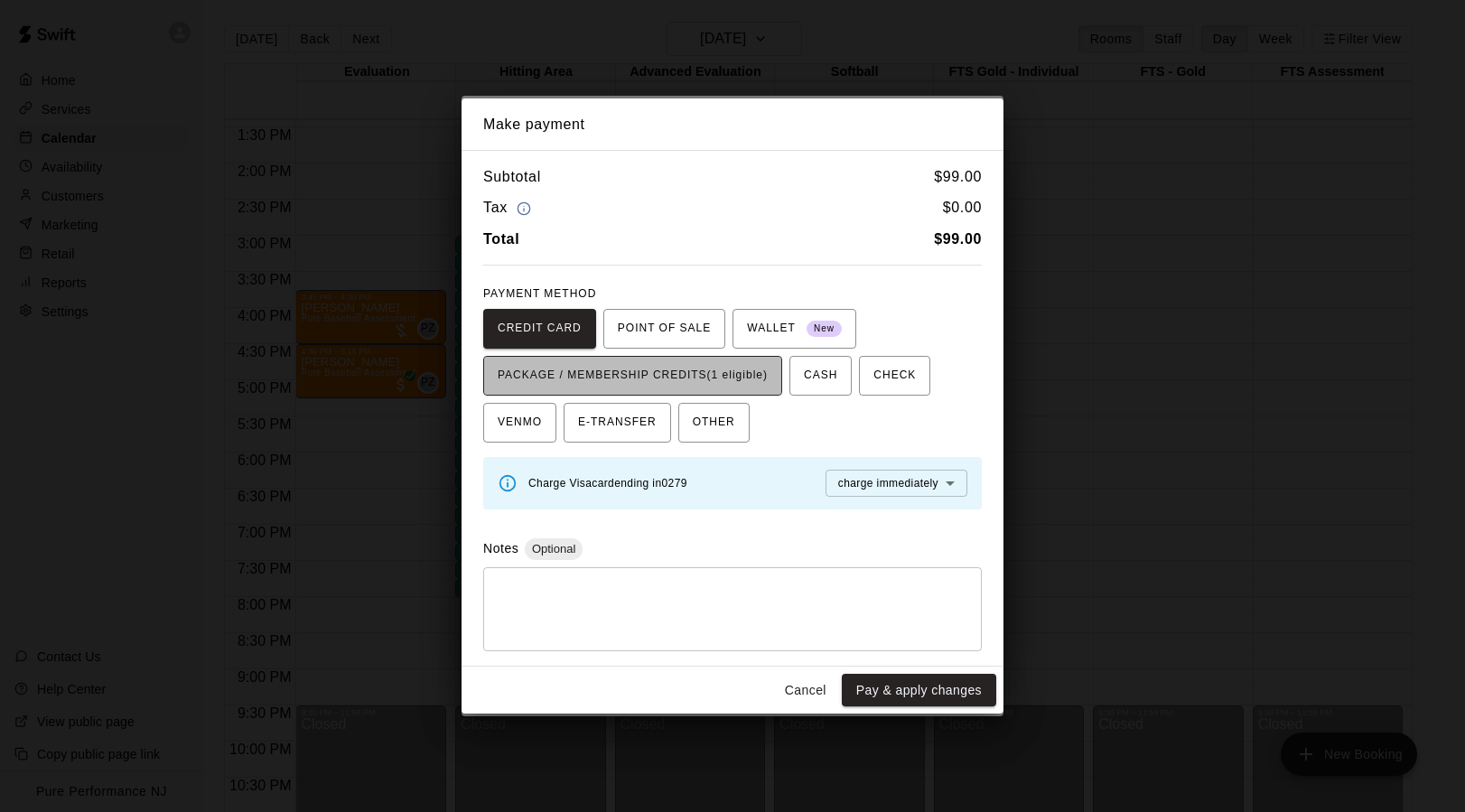
click at [691, 371] on span "PACKAGE / MEMBERSHIP CREDITS (1 eligible)" at bounding box center [633, 376] width 270 height 29
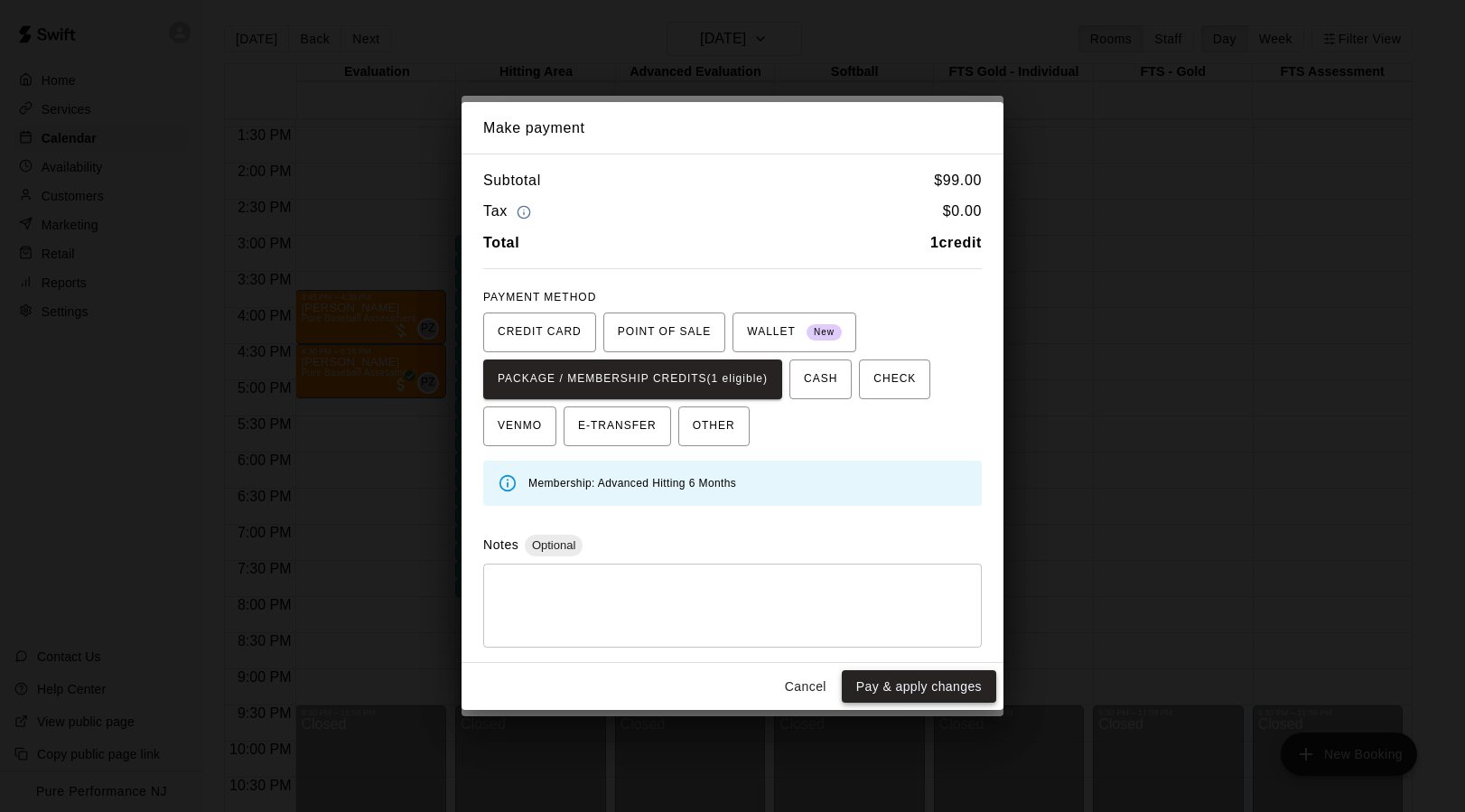
click at [898, 677] on button "Pay & apply changes" at bounding box center [919, 687] width 155 height 33
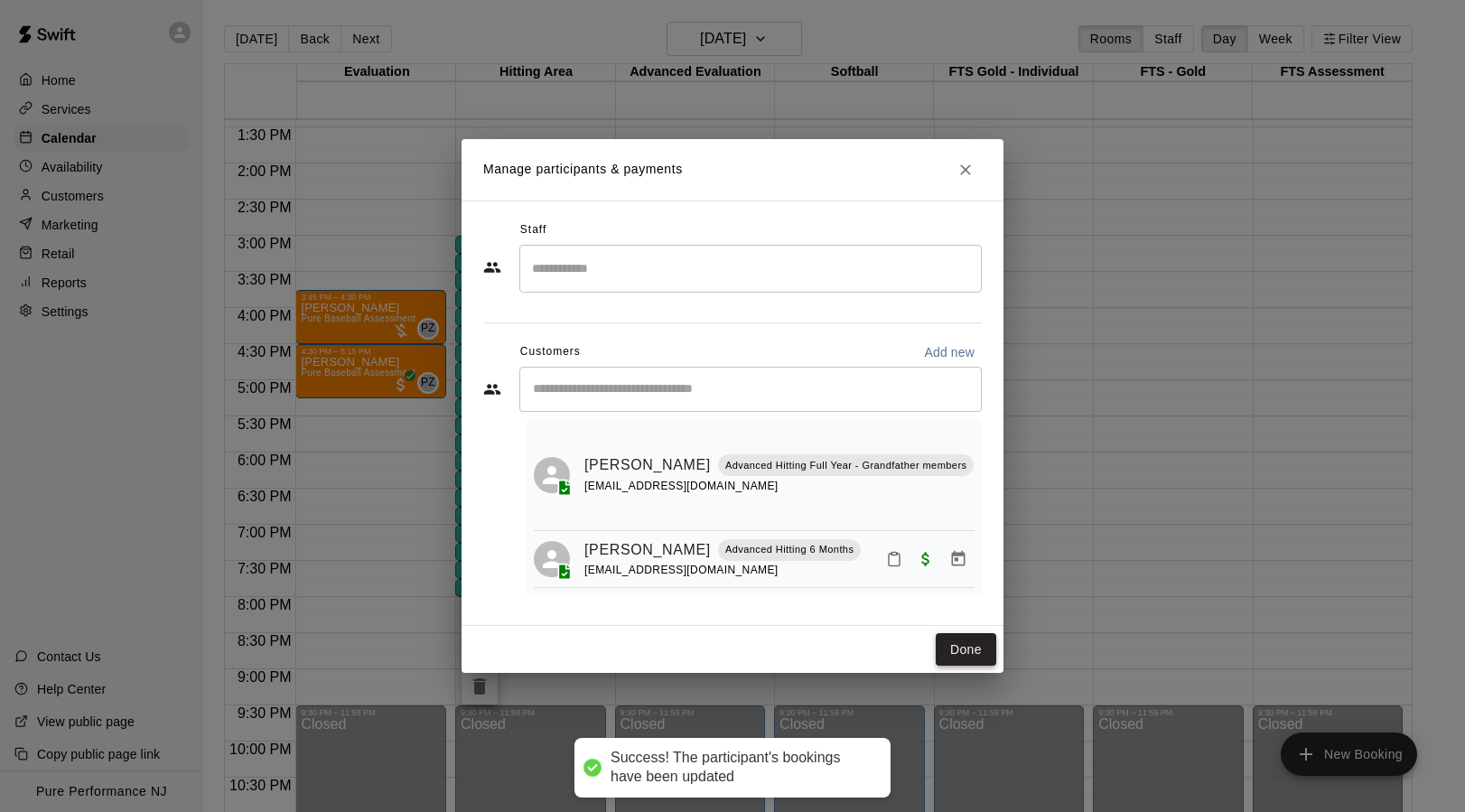
scroll to position [38, 0]
click at [949, 647] on button "Done" at bounding box center [966, 649] width 61 height 33
